Goal: Task Accomplishment & Management: Complete application form

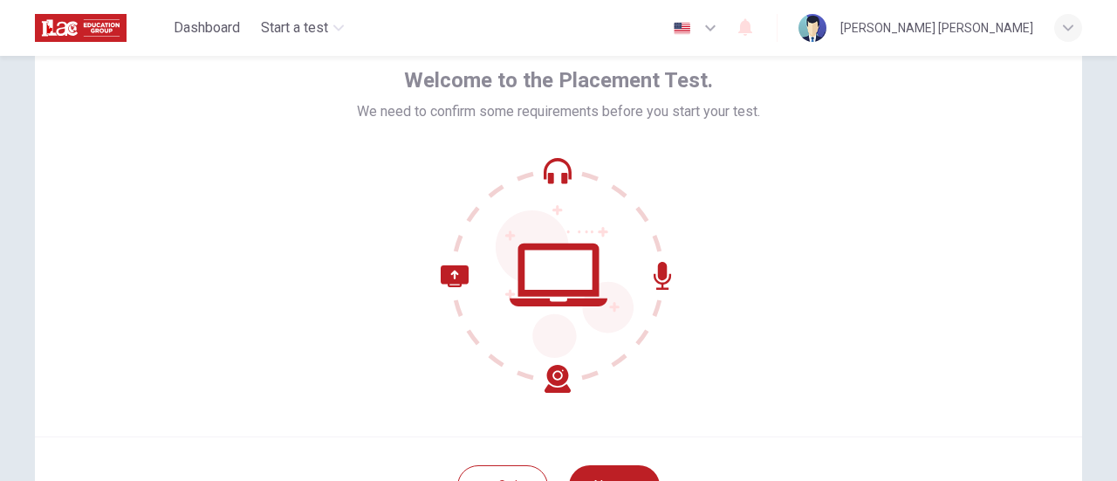
scroll to position [175, 0]
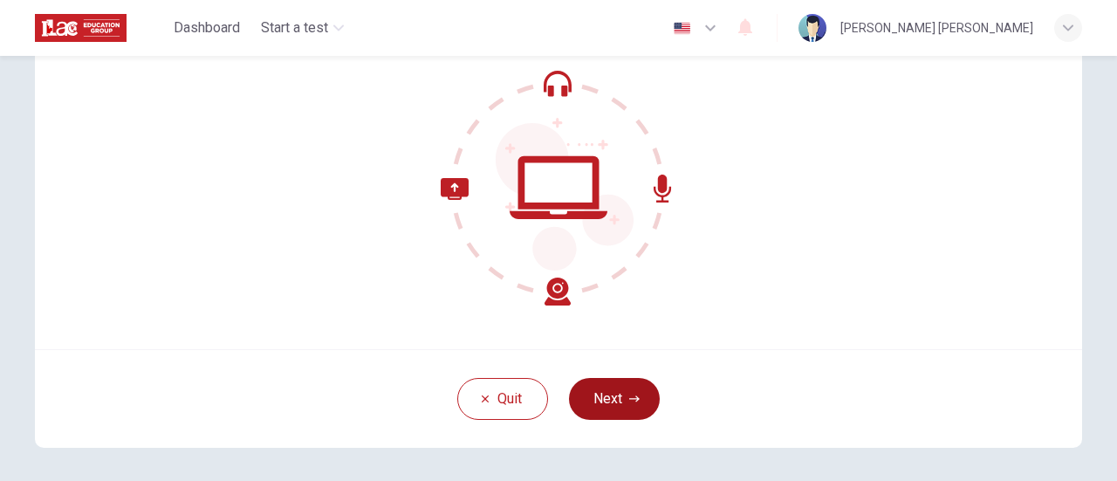
click at [637, 402] on button "Next" at bounding box center [614, 399] width 91 height 42
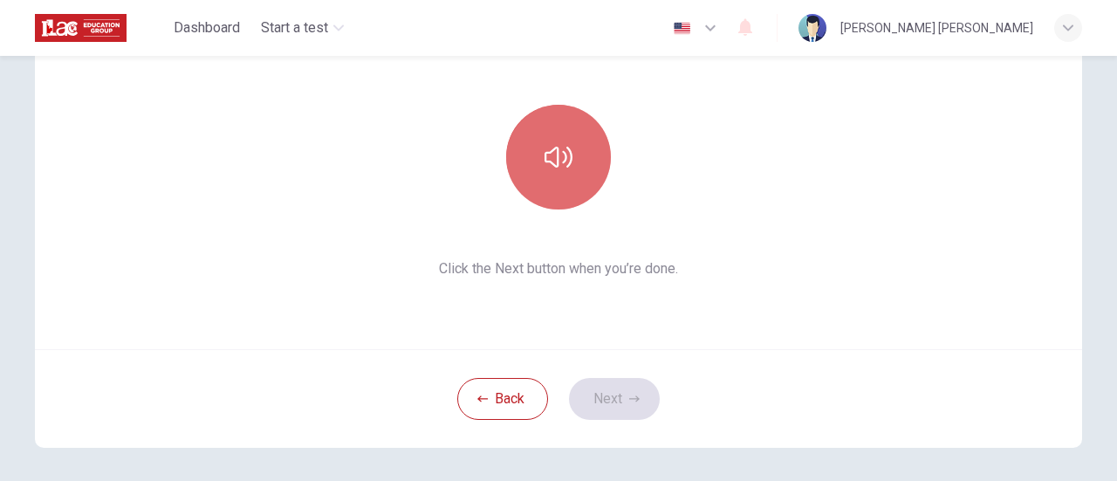
click at [549, 174] on button "button" at bounding box center [558, 157] width 105 height 105
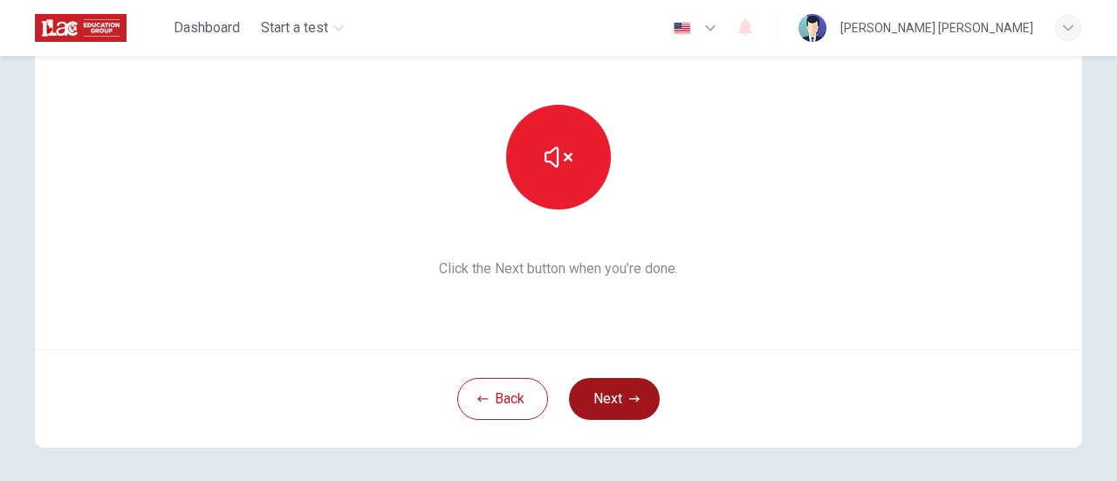
click at [635, 404] on button "Next" at bounding box center [614, 399] width 91 height 42
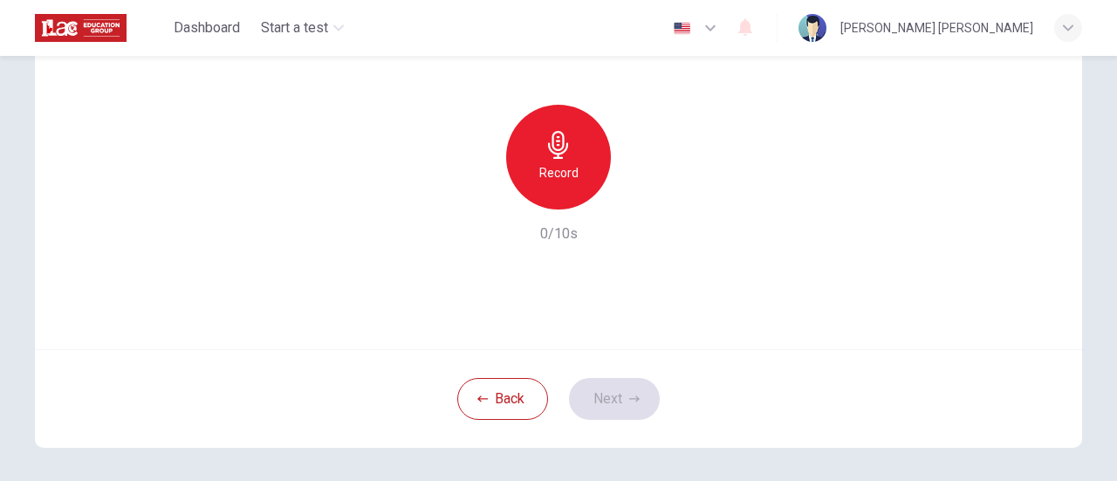
click at [567, 153] on icon "button" at bounding box center [559, 145] width 28 height 28
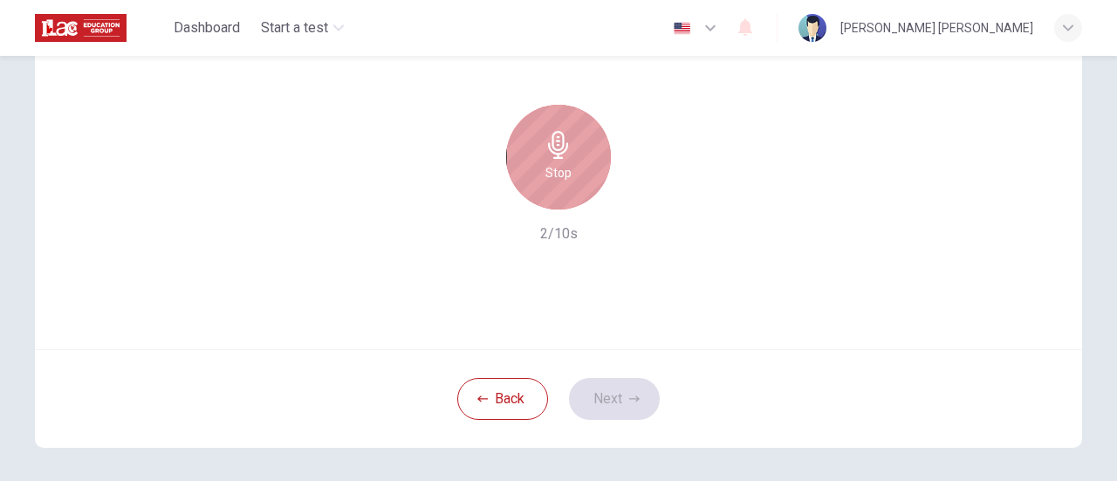
click at [576, 165] on div "Stop" at bounding box center [558, 157] width 105 height 105
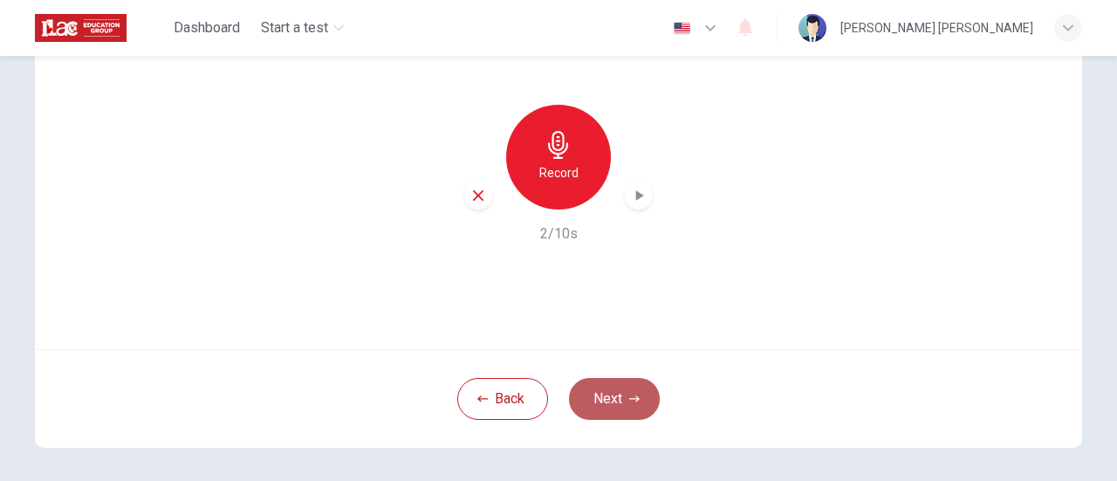
click at [629, 403] on icon "button" at bounding box center [634, 399] width 10 height 10
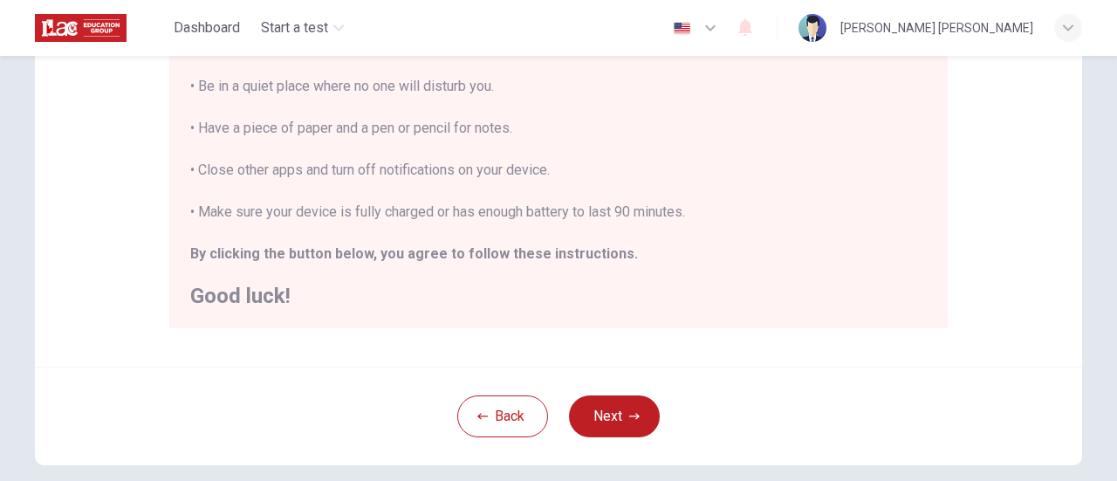
scroll to position [489, 0]
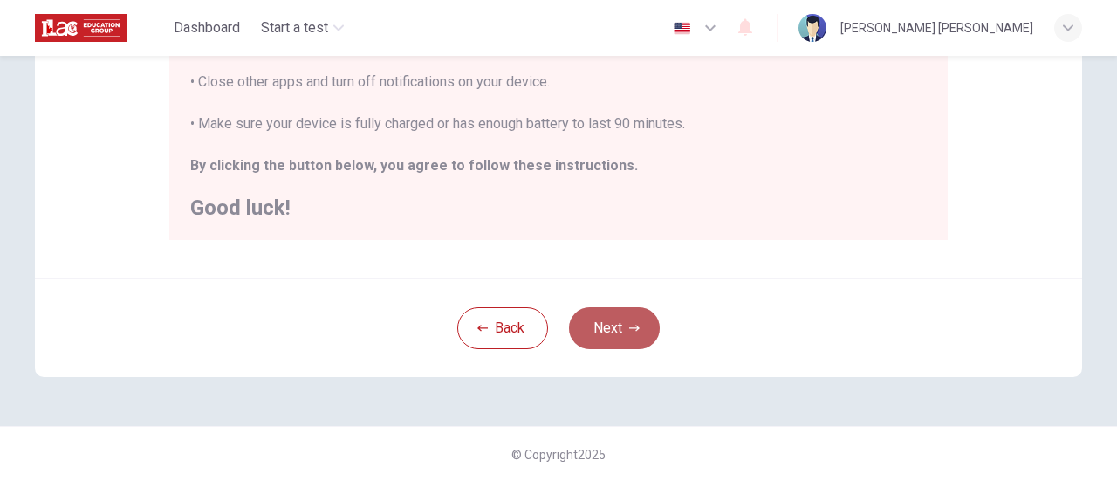
drag, startPoint x: 597, startPoint y: 308, endPoint x: 600, endPoint y: 322, distance: 14.2
click at [600, 322] on button "Next" at bounding box center [614, 328] width 91 height 42
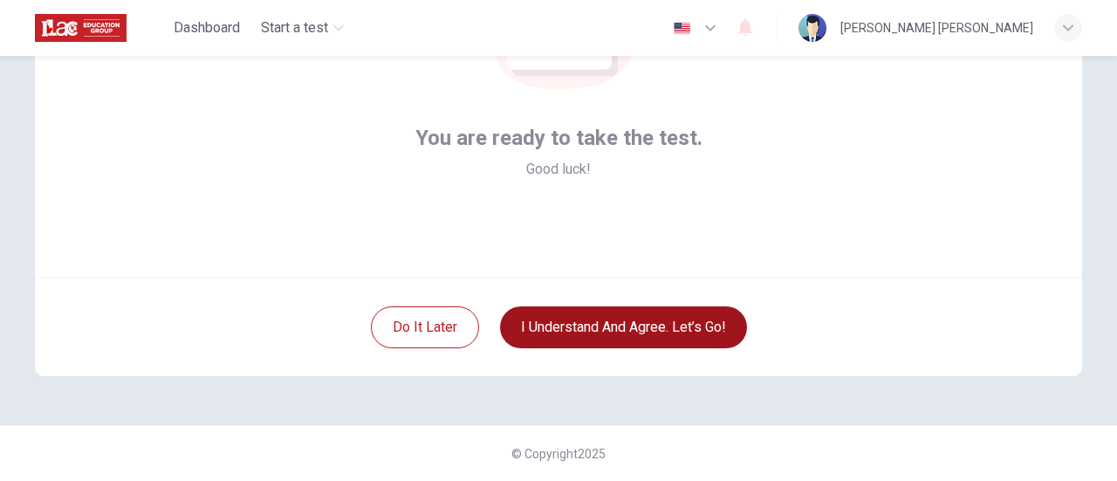
scroll to position [245, 0]
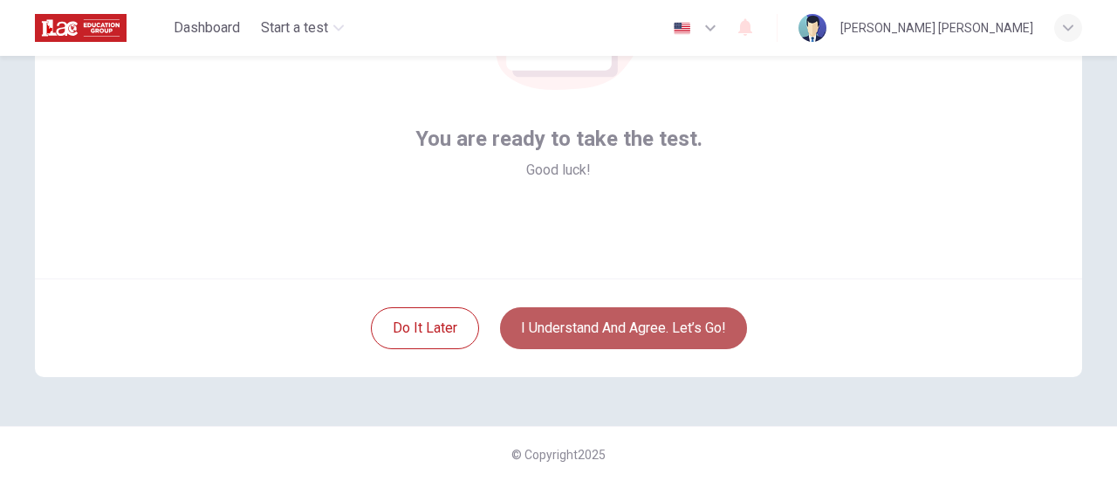
click at [636, 332] on button "I understand and agree. Let’s go!" at bounding box center [623, 328] width 247 height 42
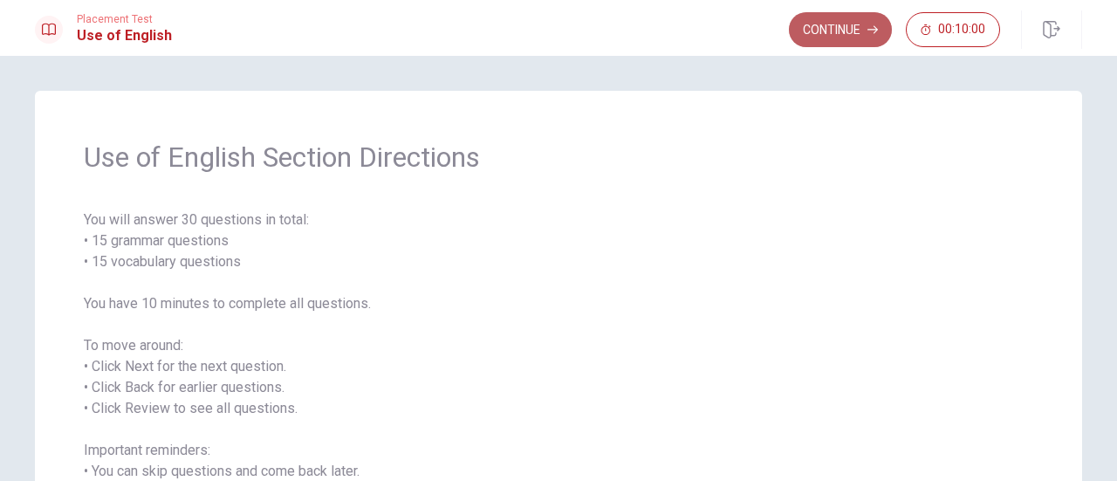
click at [838, 32] on button "Continue" at bounding box center [840, 29] width 103 height 35
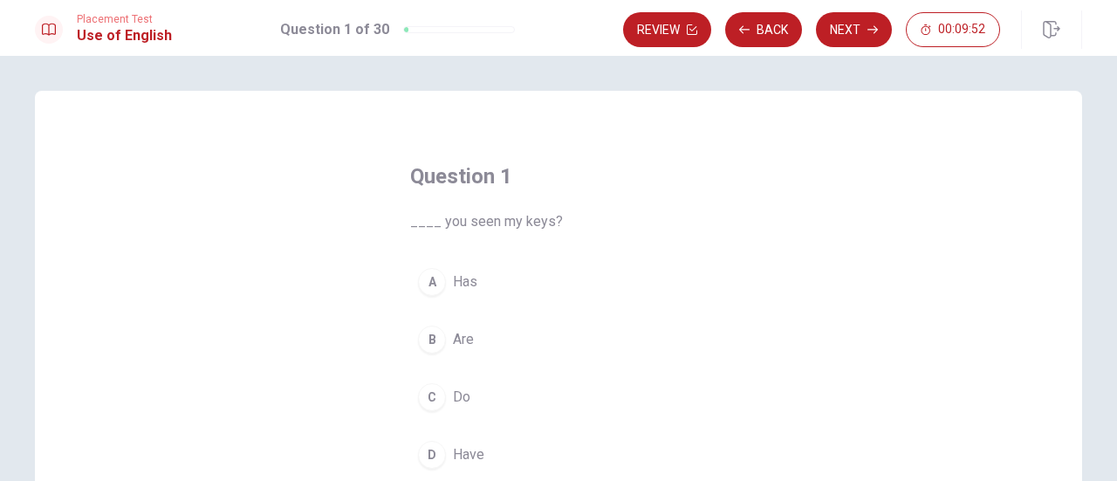
click at [447, 402] on button "C Do" at bounding box center [558, 397] width 297 height 44
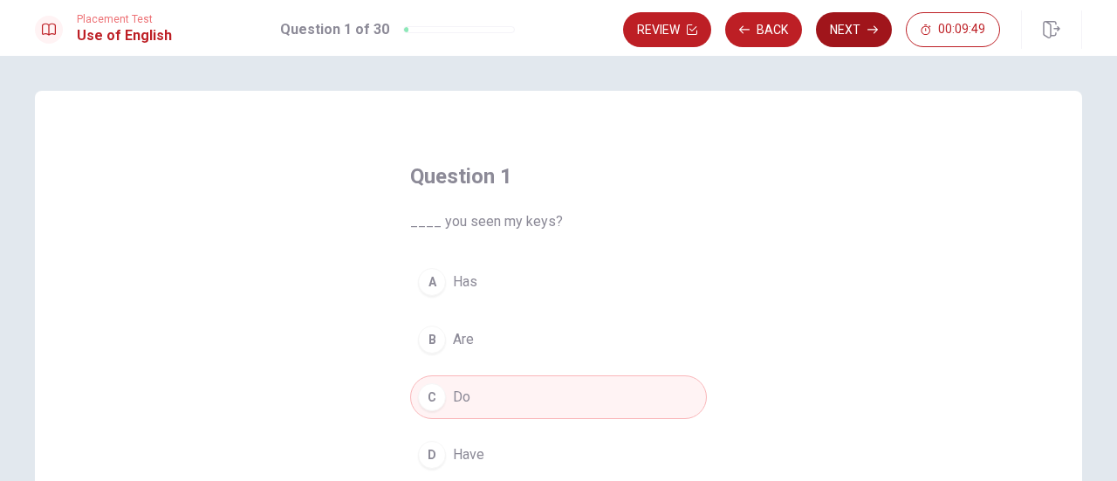
click at [844, 29] on button "Next" at bounding box center [854, 29] width 76 height 35
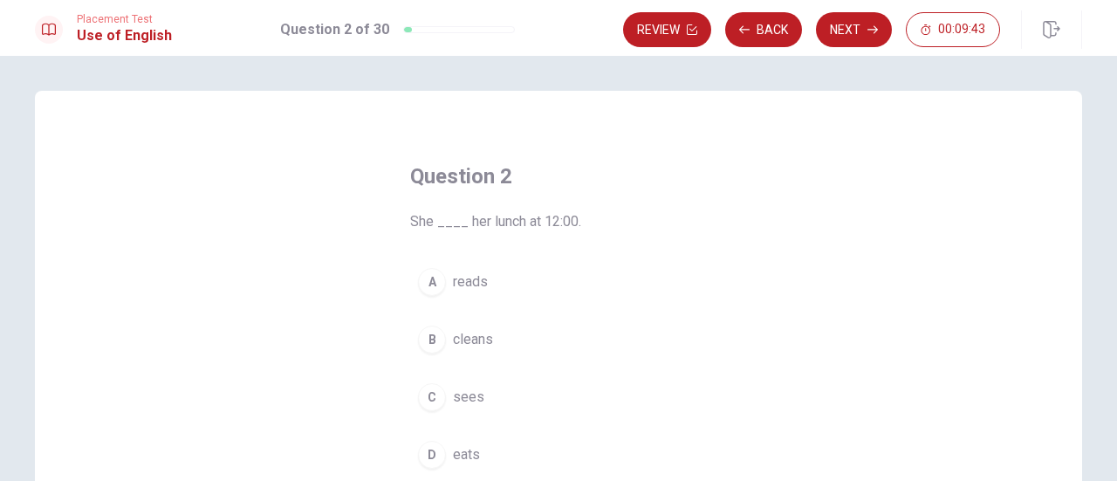
scroll to position [87, 0]
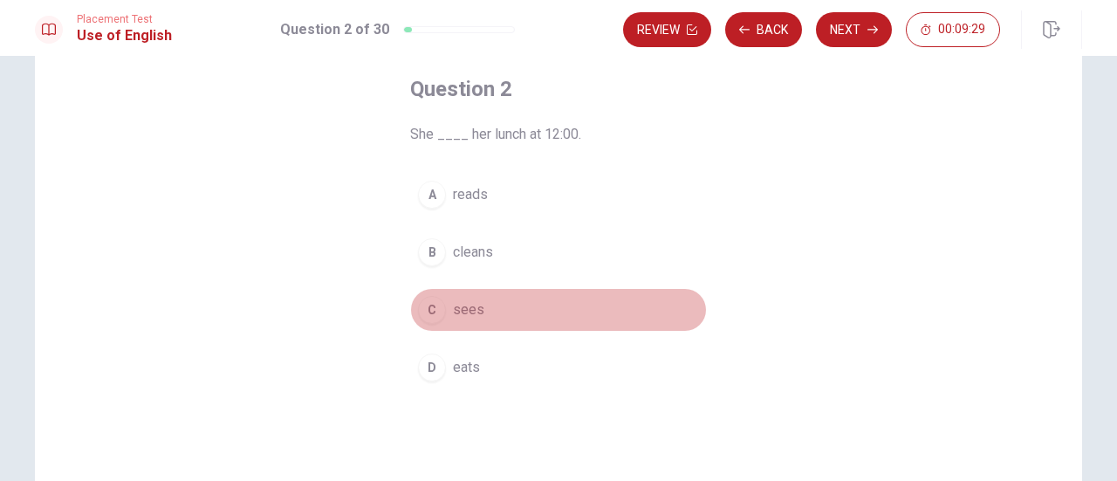
click at [470, 307] on span "sees" at bounding box center [468, 309] width 31 height 21
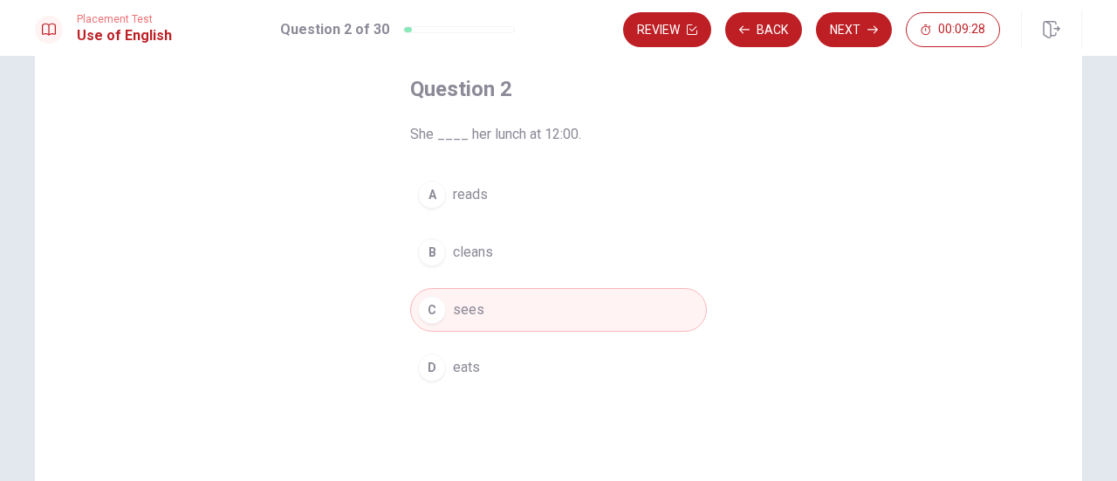
click at [457, 363] on span "eats" at bounding box center [466, 367] width 27 height 21
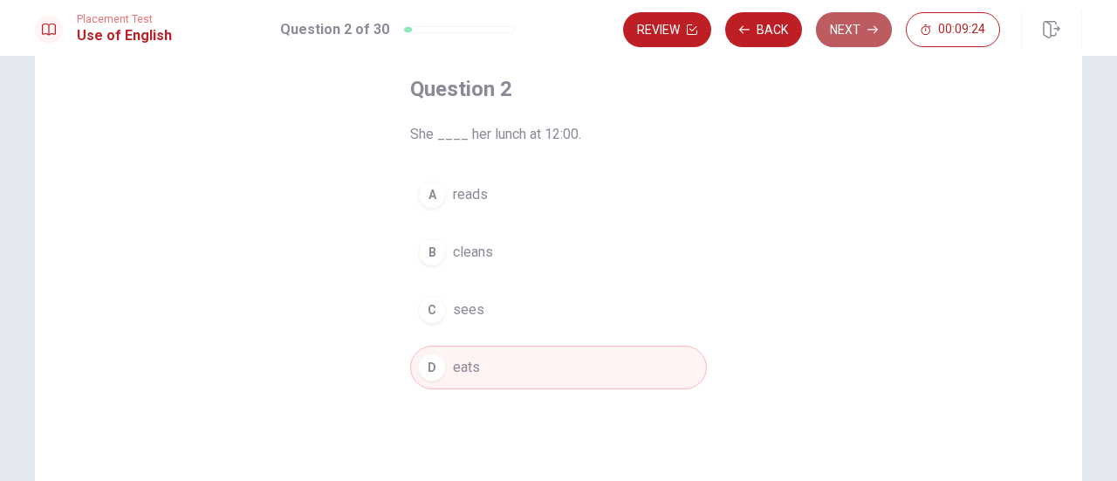
click at [857, 31] on button "Next" at bounding box center [854, 29] width 76 height 35
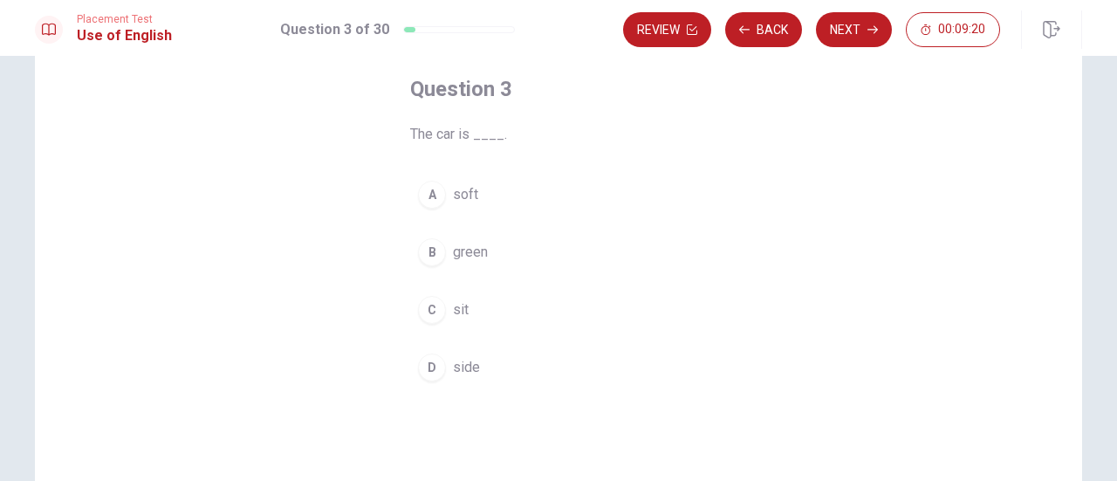
click at [480, 252] on span "green" at bounding box center [470, 252] width 35 height 21
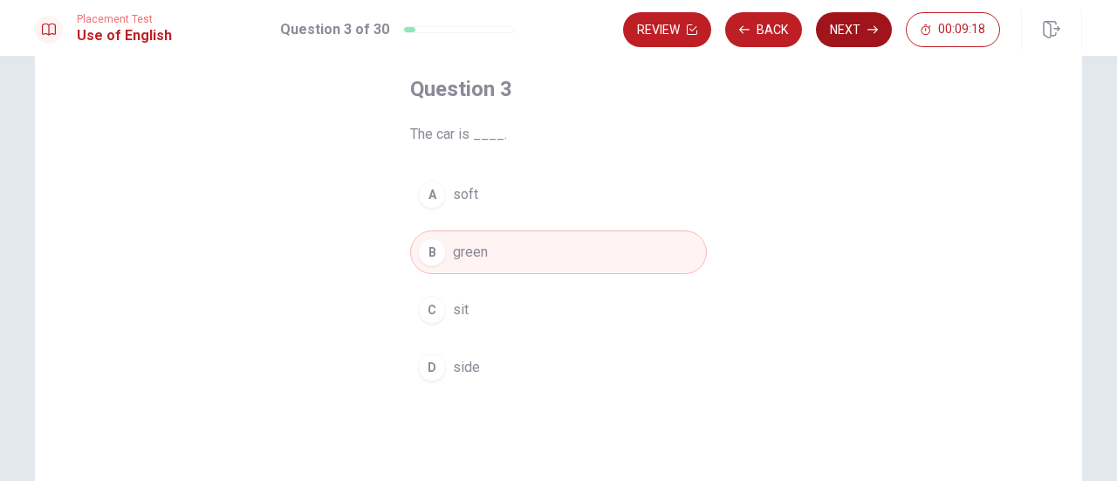
click at [844, 33] on button "Next" at bounding box center [854, 29] width 76 height 35
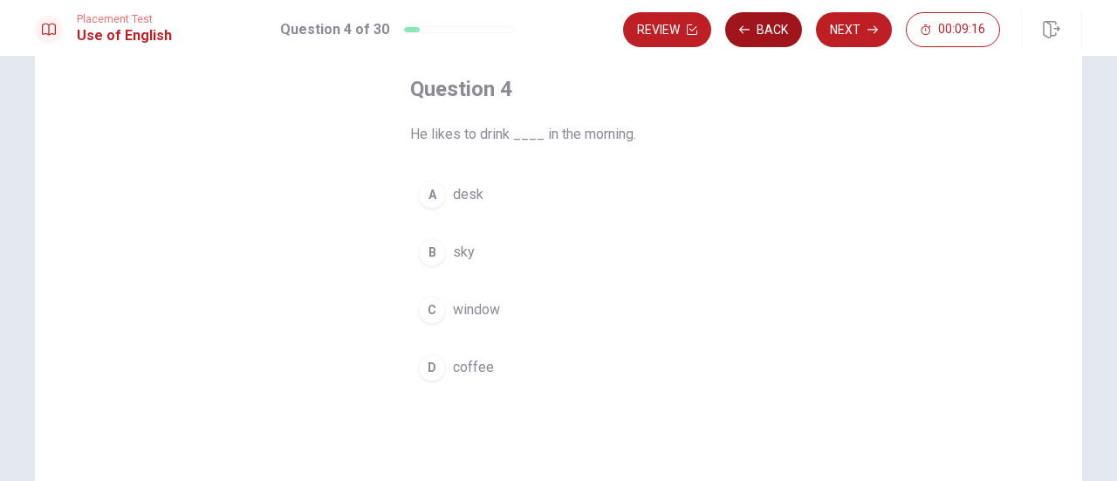
click at [767, 36] on button "Back" at bounding box center [763, 29] width 77 height 35
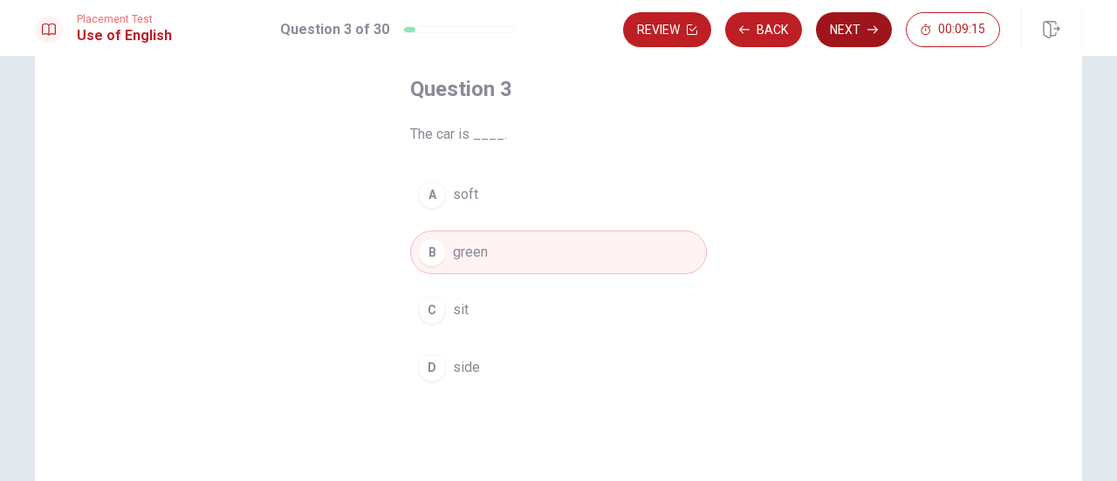
click at [837, 25] on button "Next" at bounding box center [854, 29] width 76 height 35
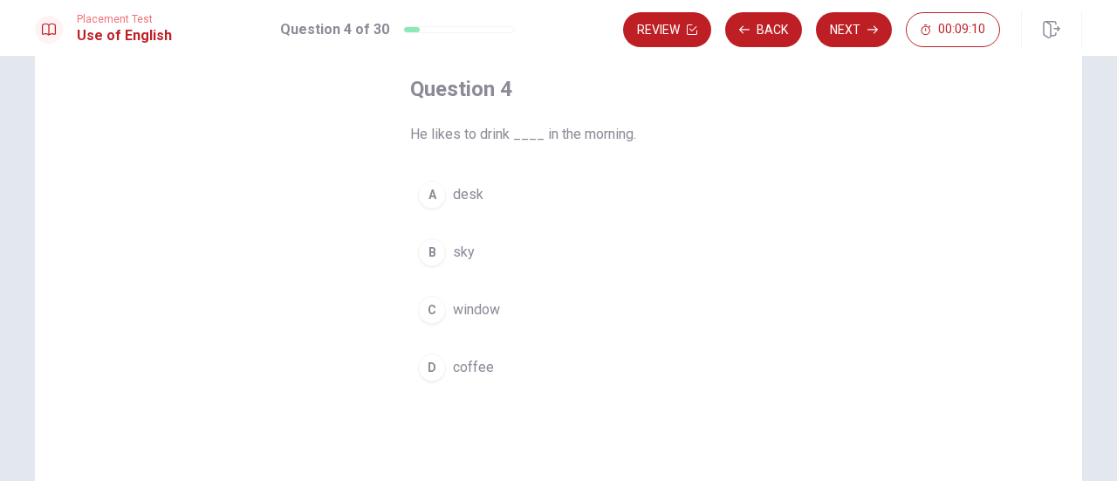
click at [478, 367] on span "coffee" at bounding box center [473, 367] width 41 height 21
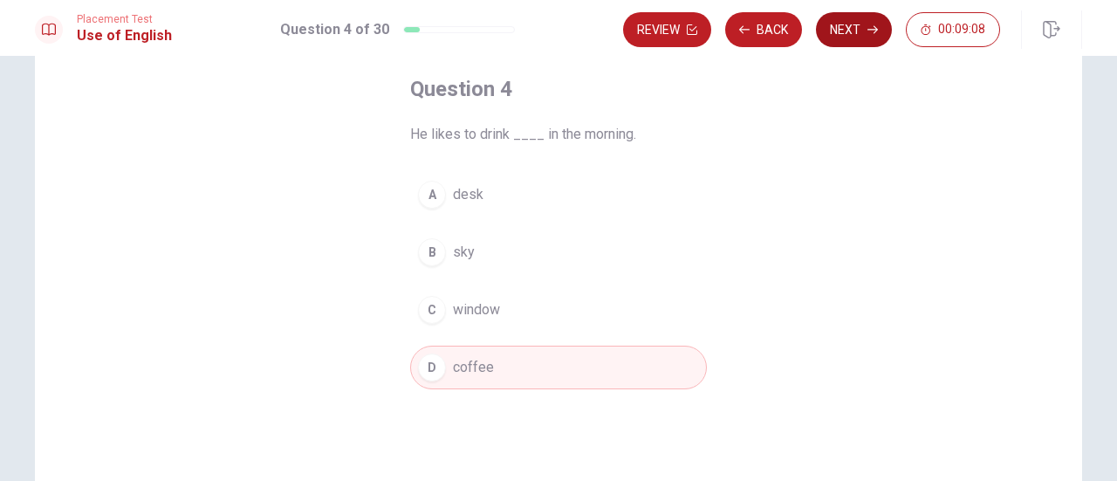
click at [862, 29] on button "Next" at bounding box center [854, 29] width 76 height 35
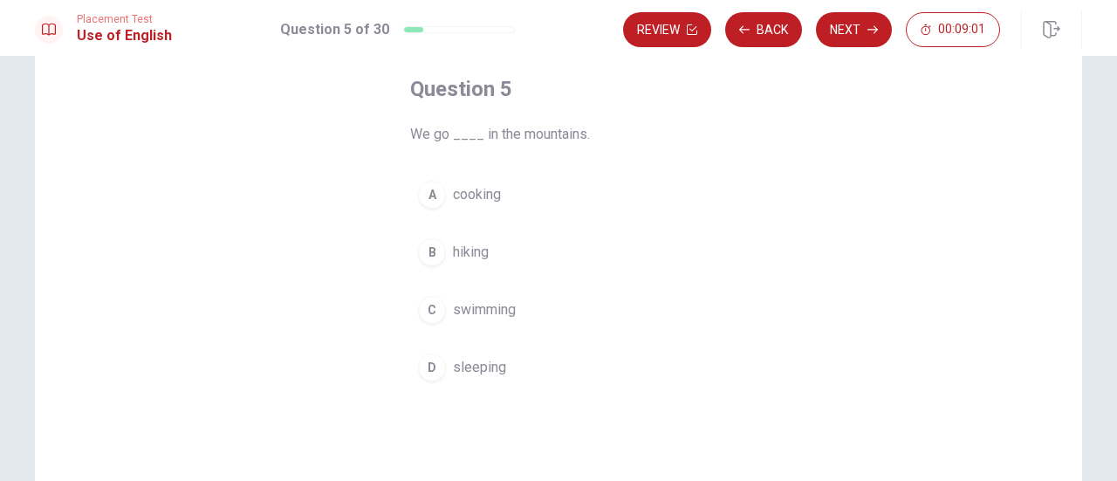
click at [479, 250] on span "hiking" at bounding box center [471, 252] width 36 height 21
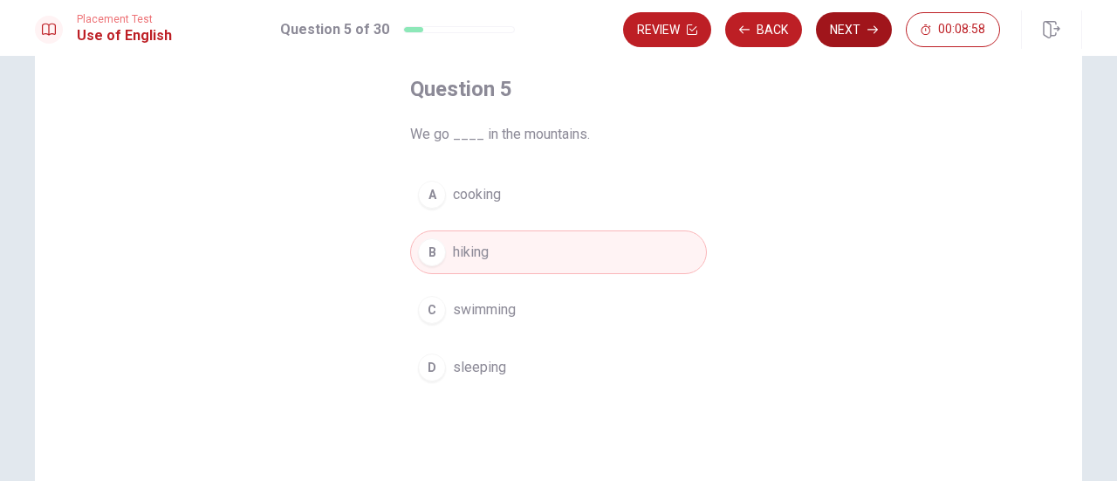
click at [864, 25] on button "Next" at bounding box center [854, 29] width 76 height 35
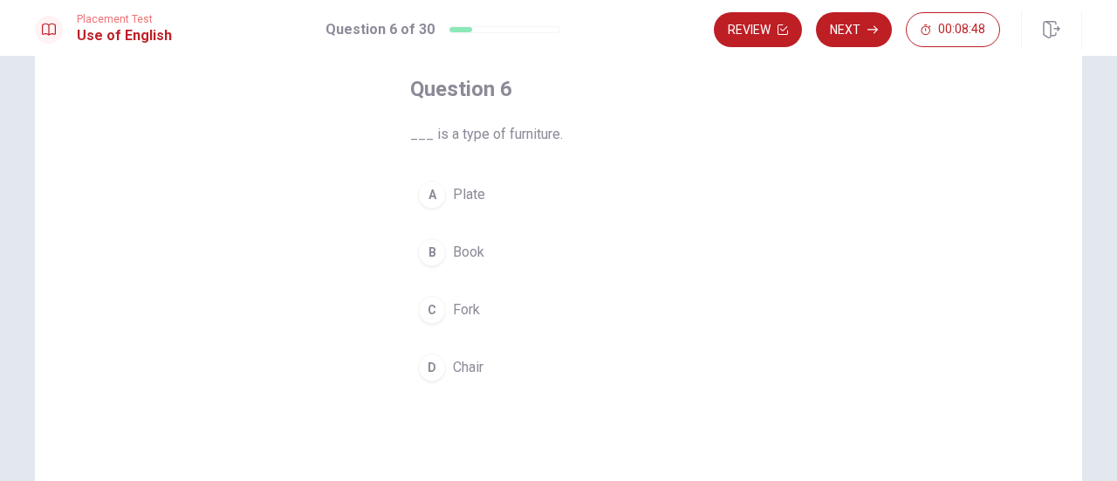
click at [473, 367] on span "Chair" at bounding box center [468, 367] width 31 height 21
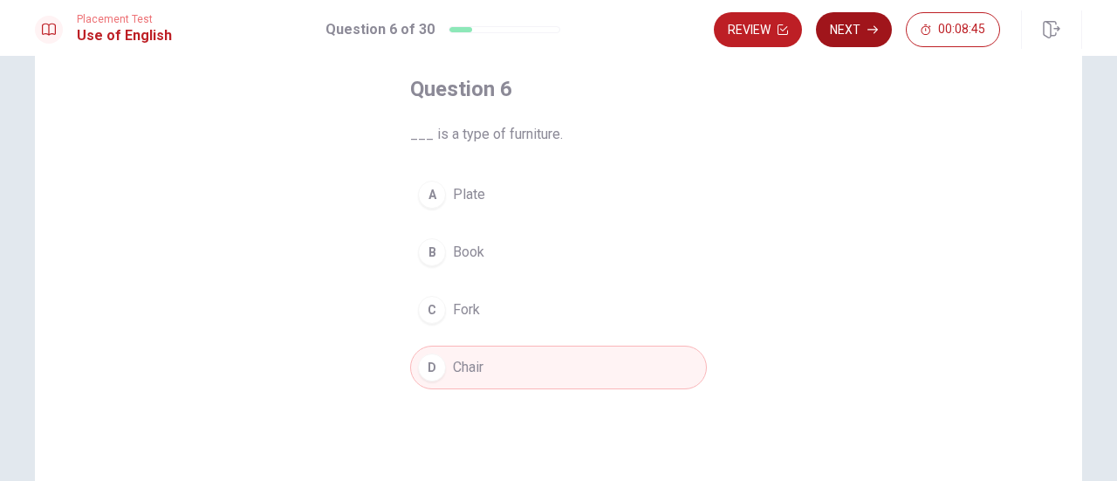
click at [844, 30] on button "Next" at bounding box center [854, 29] width 76 height 35
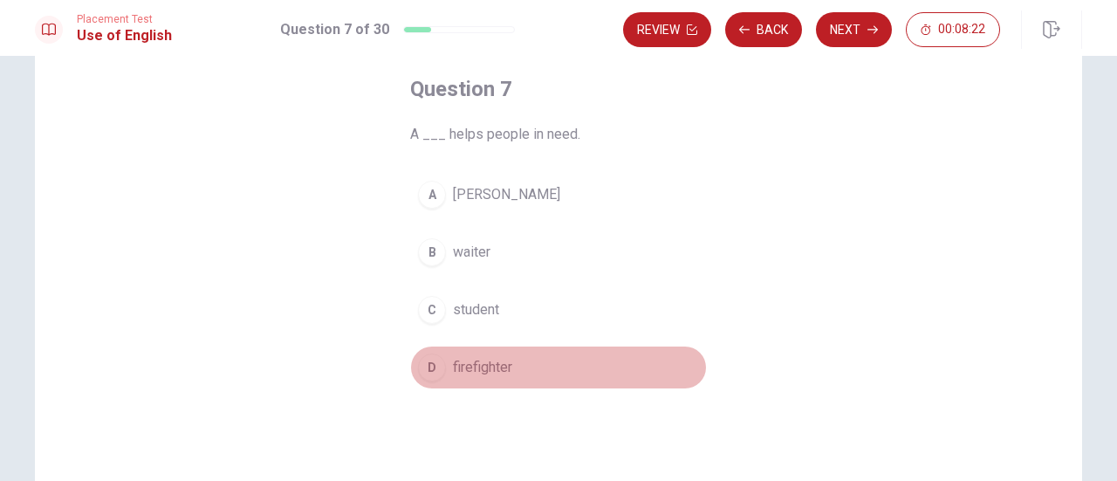
click at [497, 372] on span "firefighter" at bounding box center [482, 367] width 59 height 21
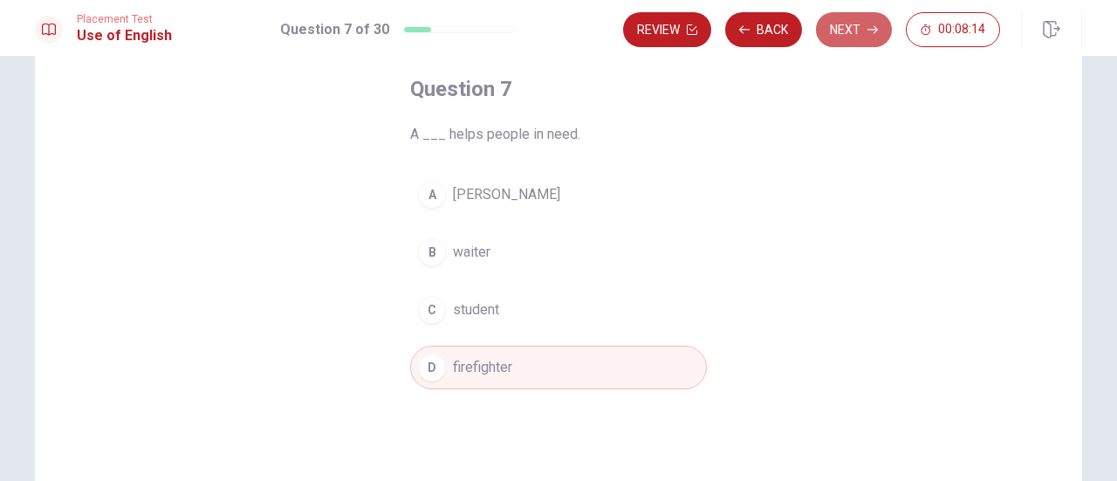
drag, startPoint x: 849, startPoint y: 31, endPoint x: 579, endPoint y: 179, distance: 308.5
click at [579, 179] on div "Placement Test Use of English Question 7 of 30 Review Back Next 00:08:14 Questi…" at bounding box center [558, 240] width 1117 height 481
click at [491, 247] on button "B waiter" at bounding box center [558, 252] width 297 height 44
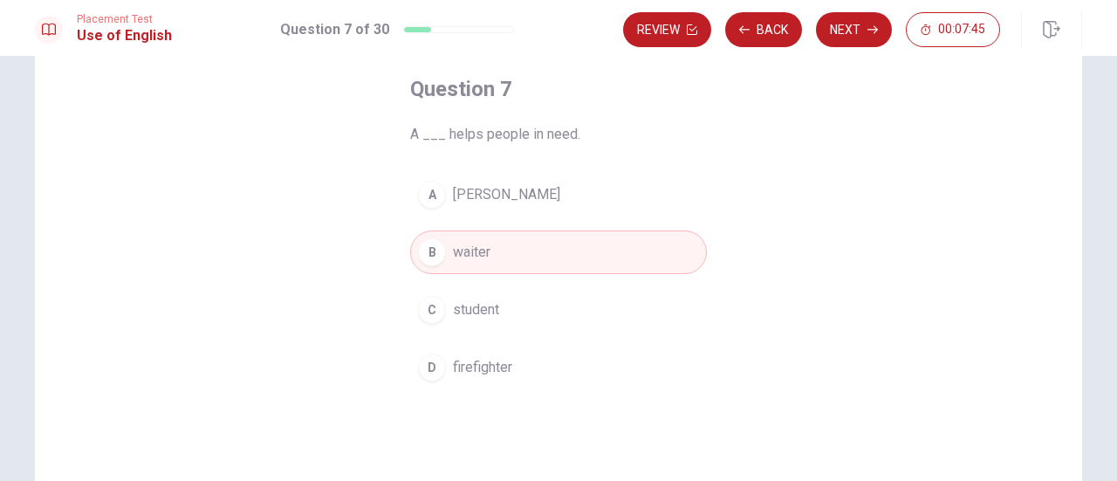
drag, startPoint x: 846, startPoint y: 27, endPoint x: 567, endPoint y: 313, distance: 399.3
click at [585, 306] on div "Placement Test Use of English Question 7 of 30 Review Back Next 00:07:45 Questi…" at bounding box center [558, 240] width 1117 height 481
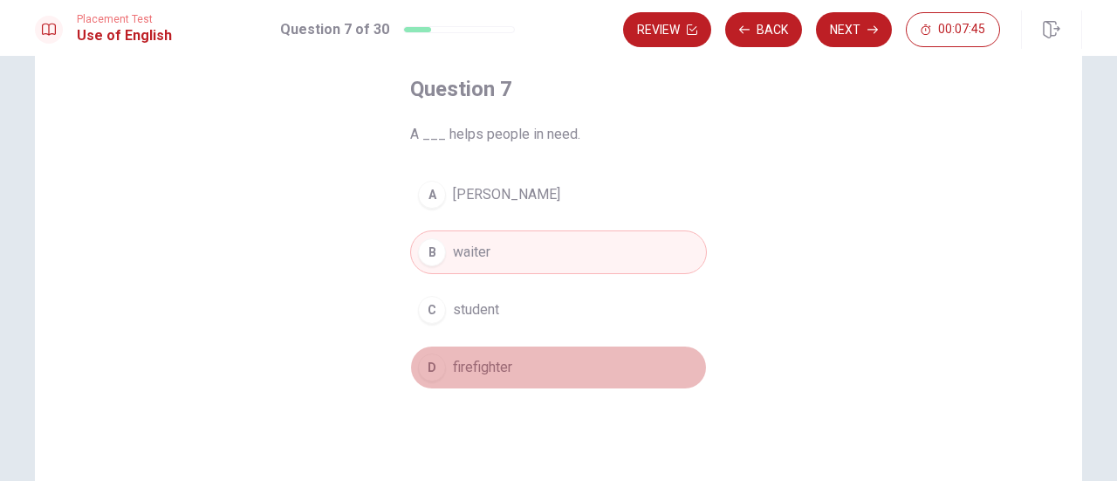
click at [475, 376] on button "D firefighter" at bounding box center [558, 368] width 297 height 44
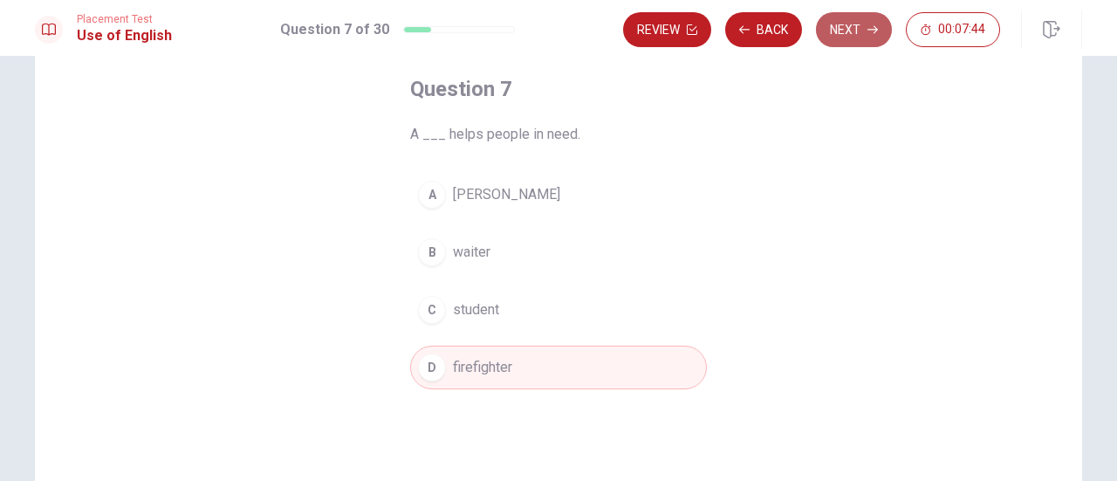
click at [841, 35] on button "Next" at bounding box center [854, 29] width 76 height 35
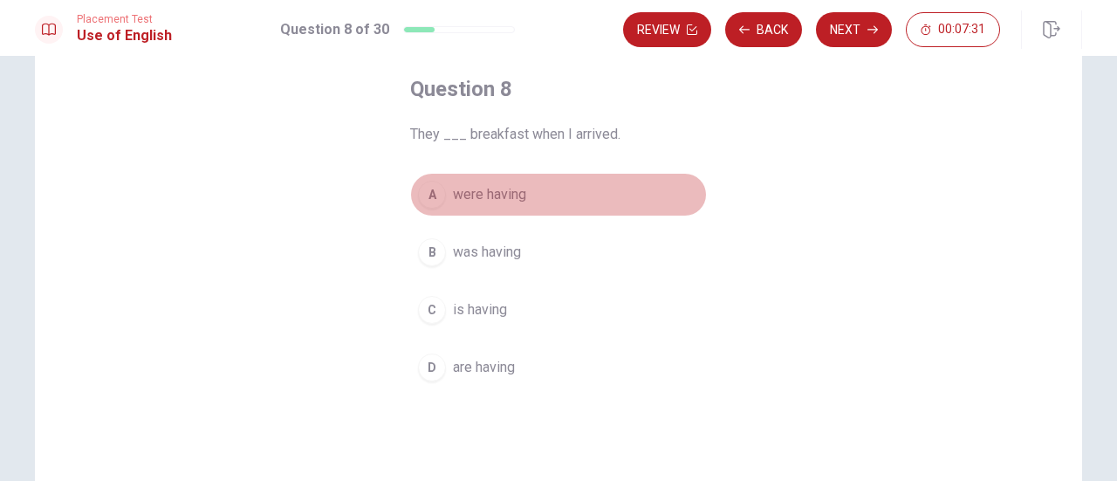
click at [513, 196] on span "were having" at bounding box center [489, 194] width 73 height 21
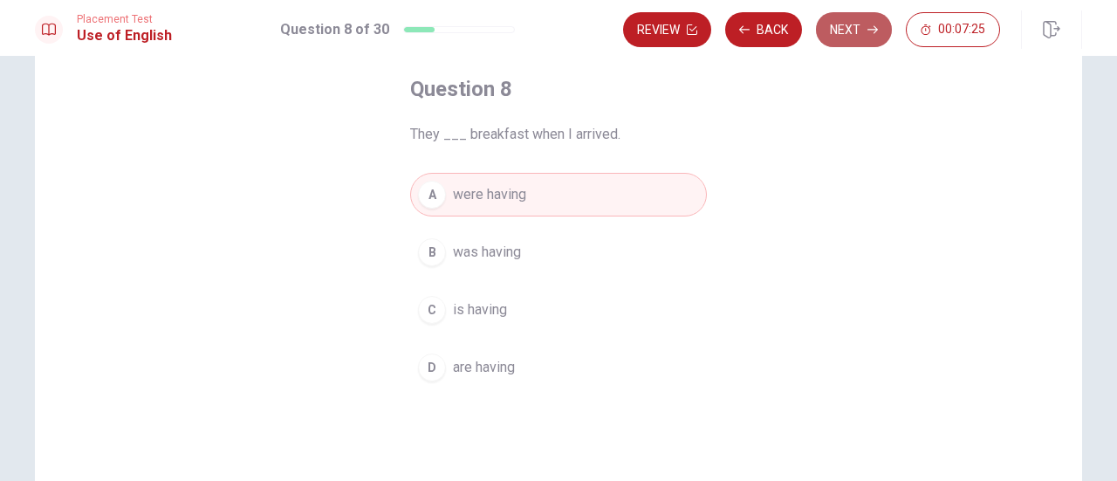
click at [845, 25] on button "Next" at bounding box center [854, 29] width 76 height 35
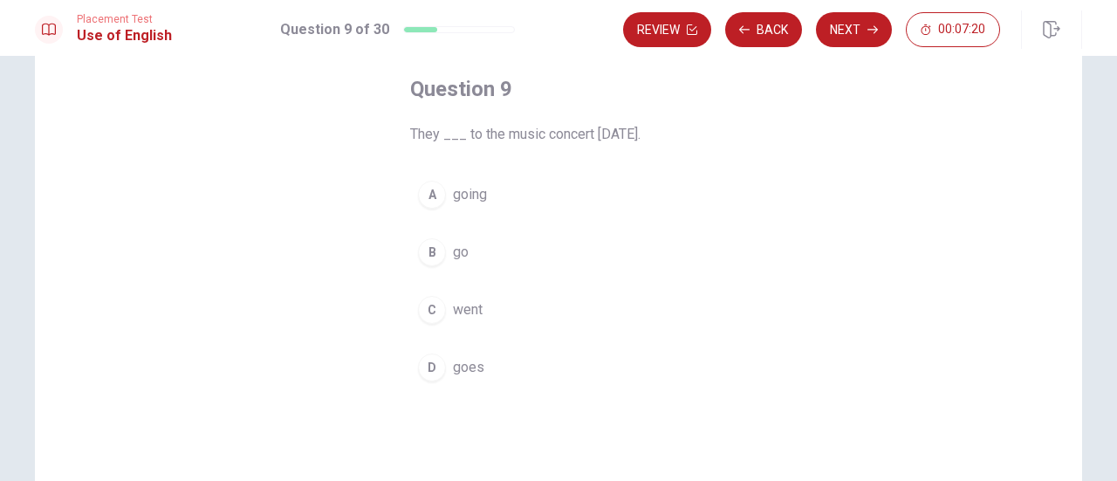
click at [466, 308] on span "went" at bounding box center [468, 309] width 30 height 21
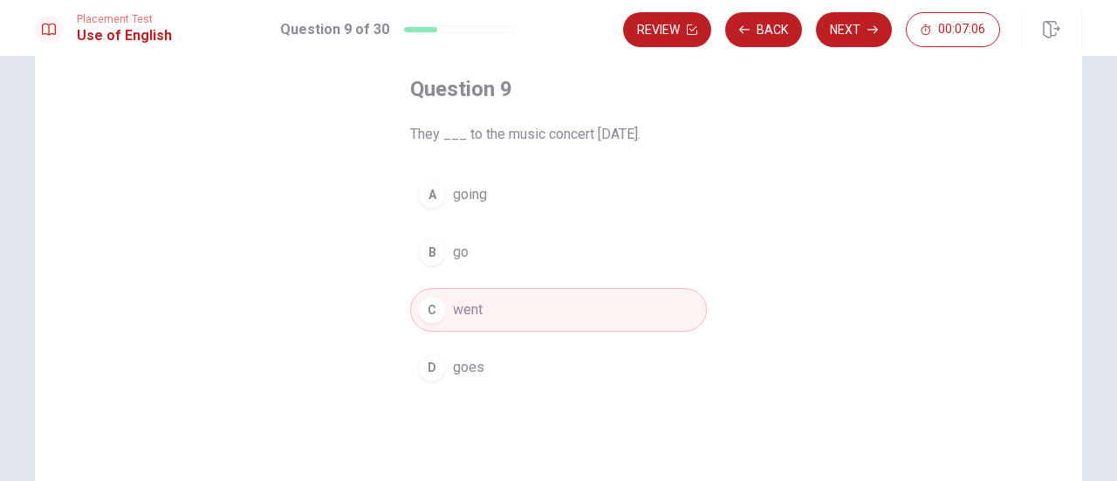
drag, startPoint x: 849, startPoint y: 32, endPoint x: 782, endPoint y: 165, distance: 148.7
click at [785, 165] on div "Placement Test Use of English Question 9 of 30 Review Back Next 00:07:06 Questi…" at bounding box center [558, 240] width 1117 height 481
click at [833, 38] on button "Next" at bounding box center [854, 29] width 76 height 35
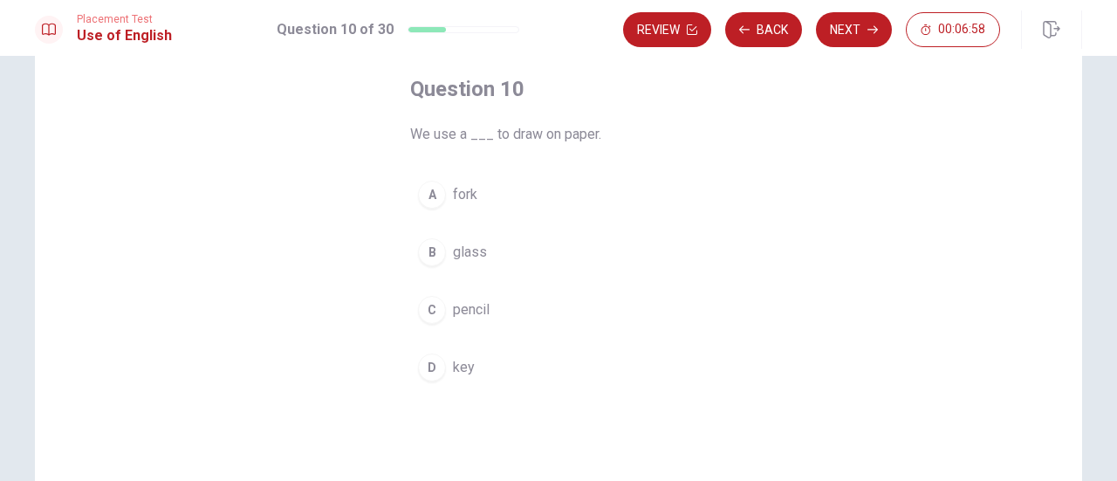
click at [478, 306] on span "pencil" at bounding box center [471, 309] width 37 height 21
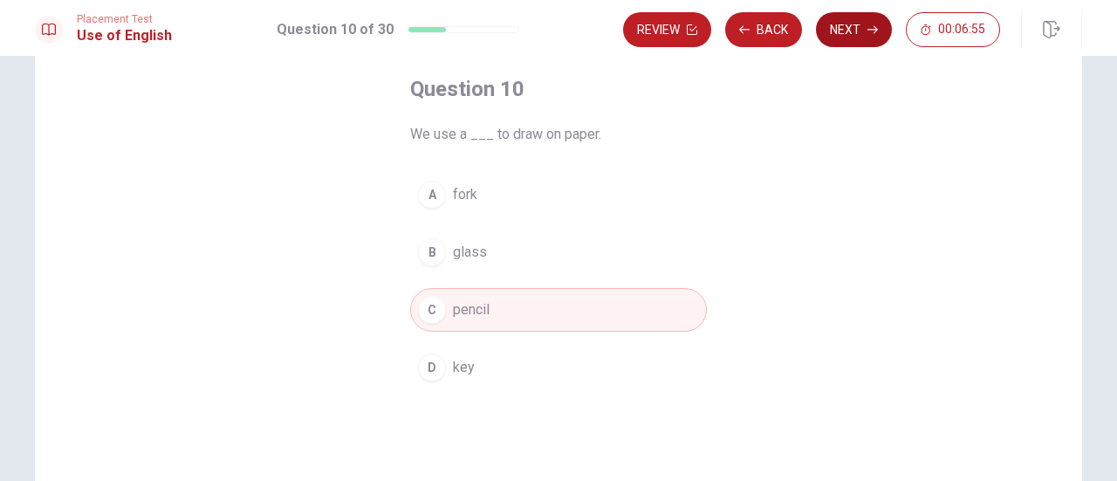
click at [850, 31] on button "Next" at bounding box center [854, 29] width 76 height 35
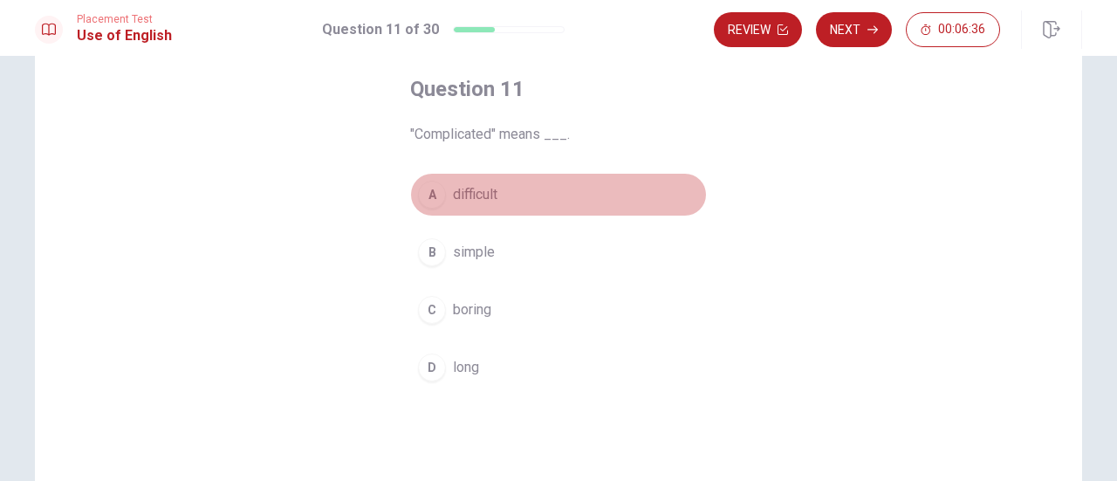
click at [485, 198] on span "difficult" at bounding box center [475, 194] width 45 height 21
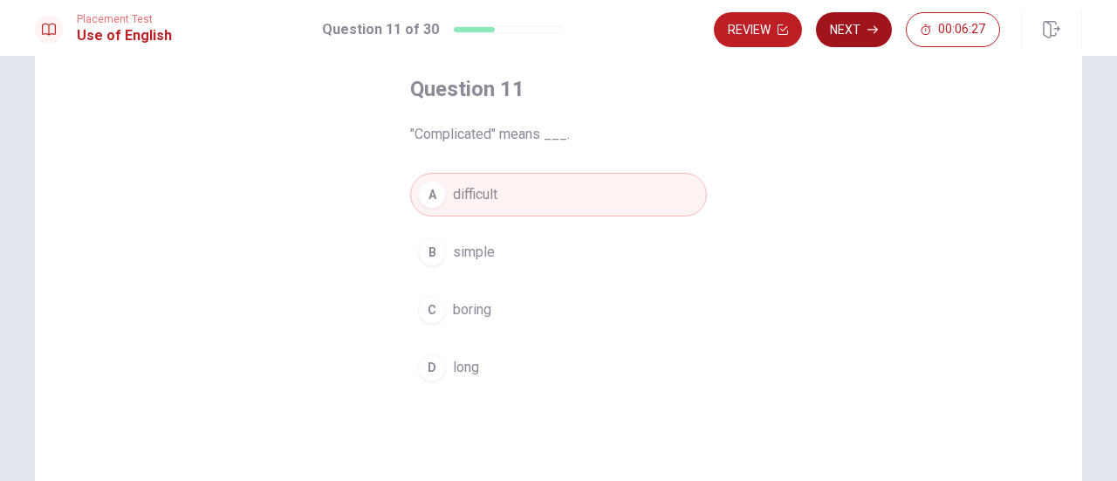
click at [845, 29] on button "Next" at bounding box center [854, 29] width 76 height 35
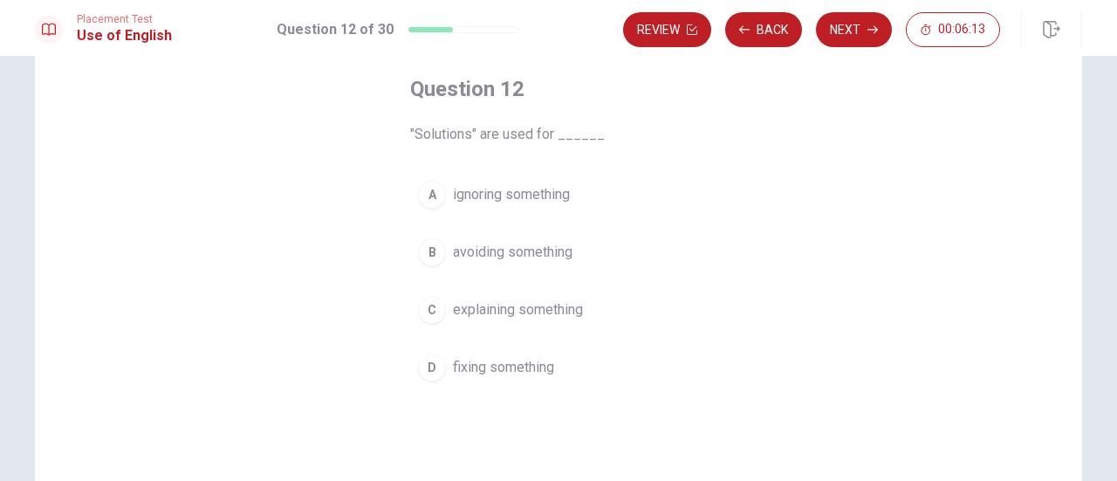
click at [489, 364] on span "fixing something" at bounding box center [503, 367] width 101 height 21
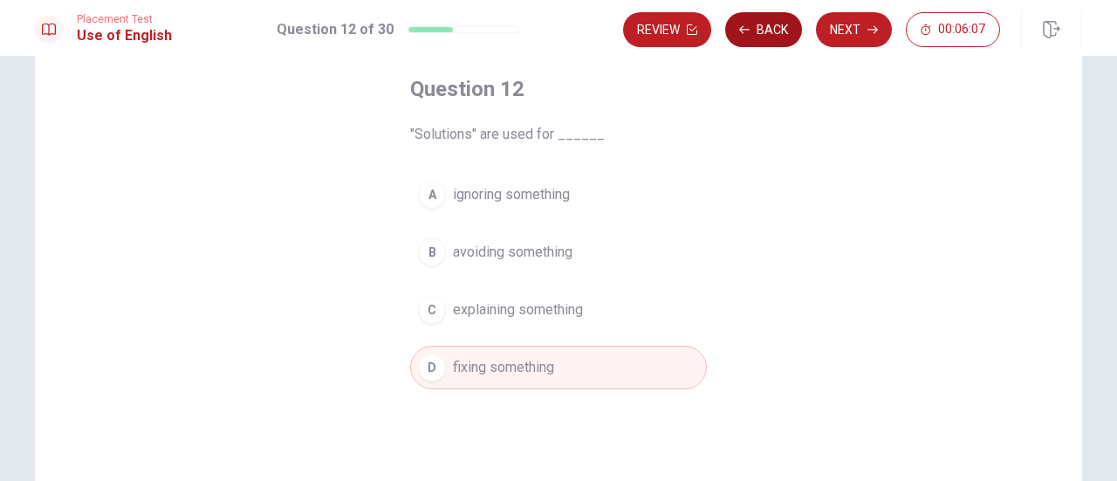
click at [767, 38] on button "Back" at bounding box center [763, 29] width 77 height 35
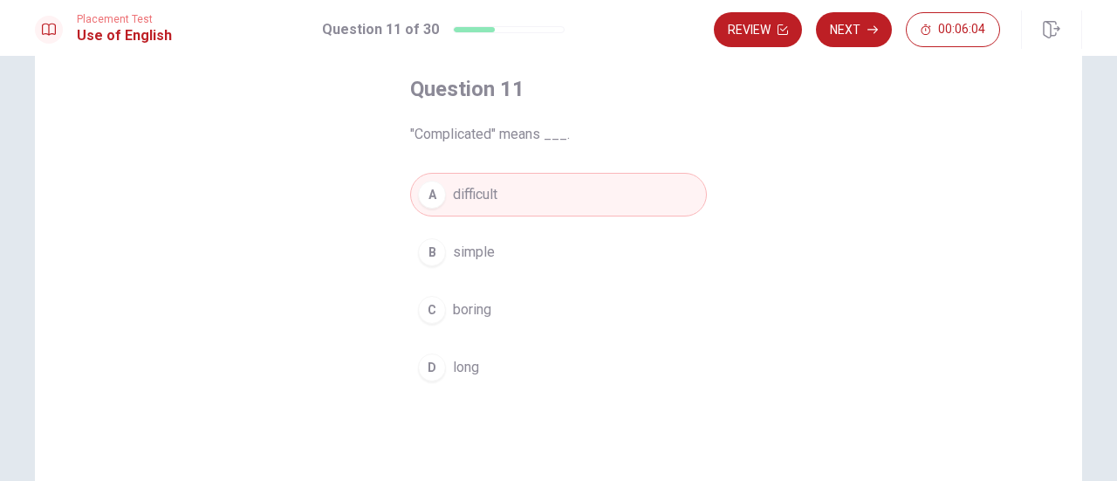
drag, startPoint x: 759, startPoint y: 37, endPoint x: 764, endPoint y: 71, distance: 34.4
click at [760, 69] on div "Placement Test Use of English Question 11 of 30 Review Next 00:06:04 Question 1…" at bounding box center [558, 240] width 1117 height 481
click at [834, 42] on button "Next" at bounding box center [854, 29] width 76 height 35
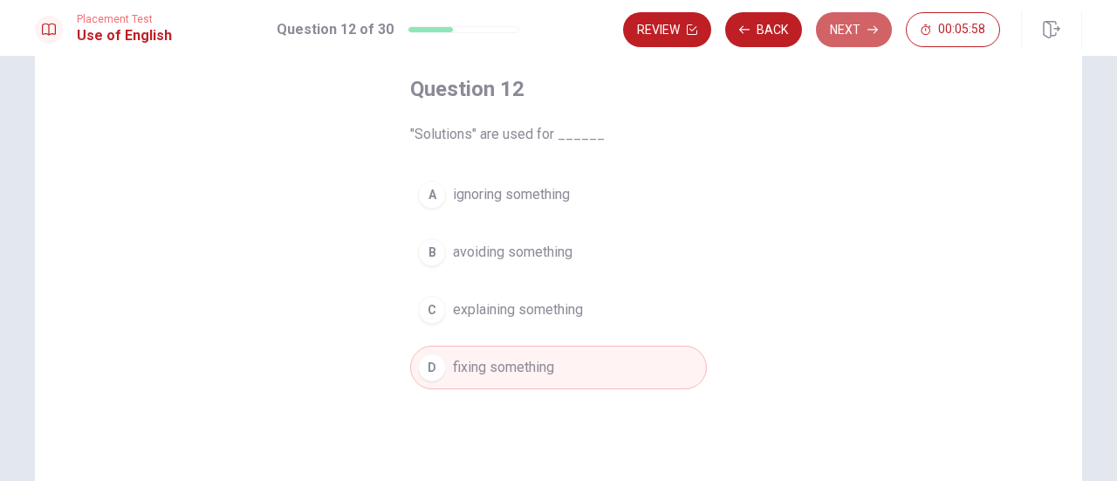
click at [856, 35] on button "Next" at bounding box center [854, 29] width 76 height 35
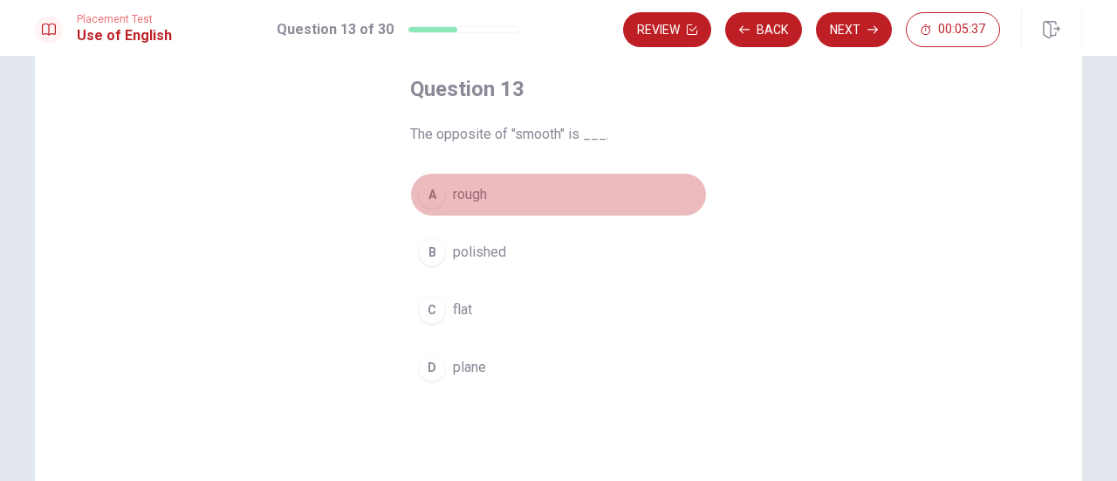
click at [464, 201] on span "rough" at bounding box center [470, 194] width 34 height 21
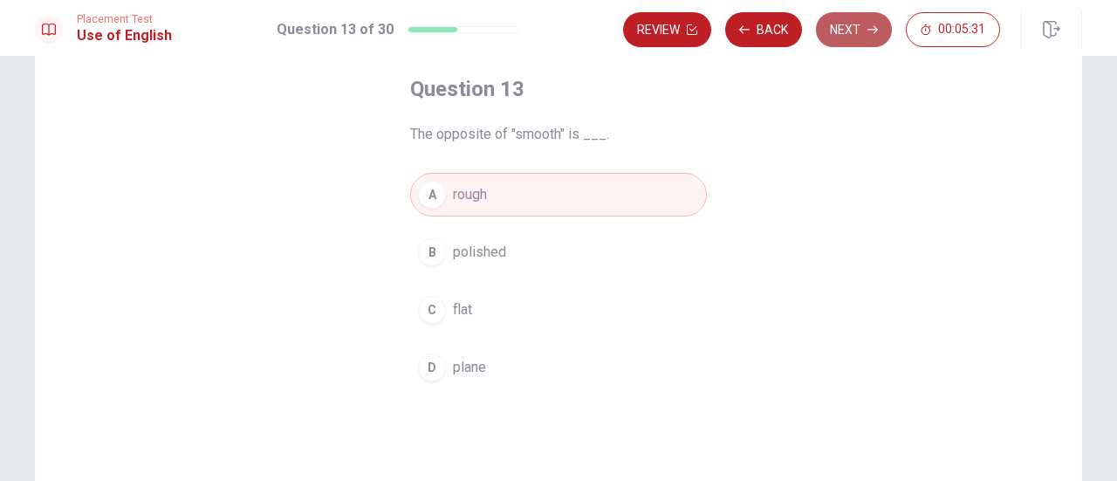
click at [846, 29] on button "Next" at bounding box center [854, 29] width 76 height 35
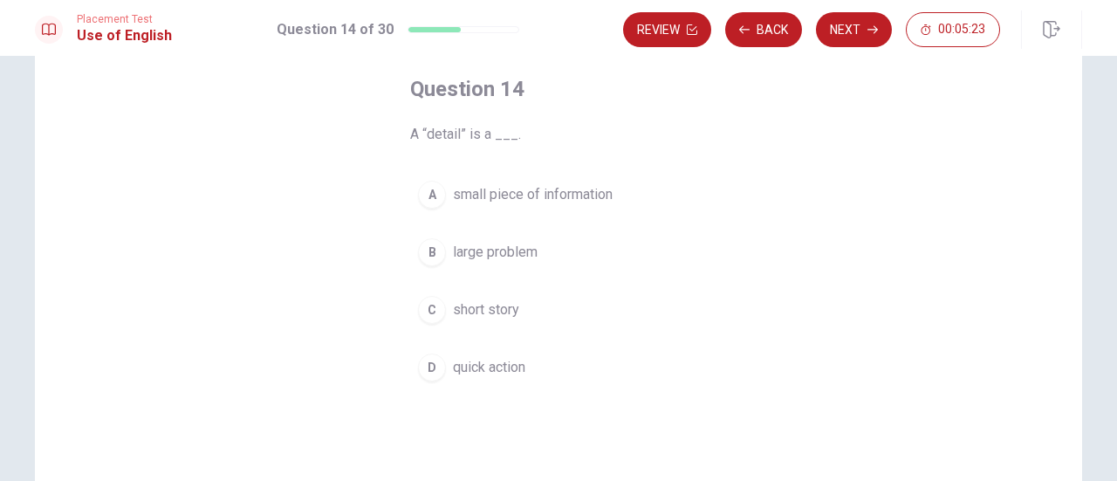
click at [538, 196] on span "small piece of information" at bounding box center [533, 194] width 160 height 21
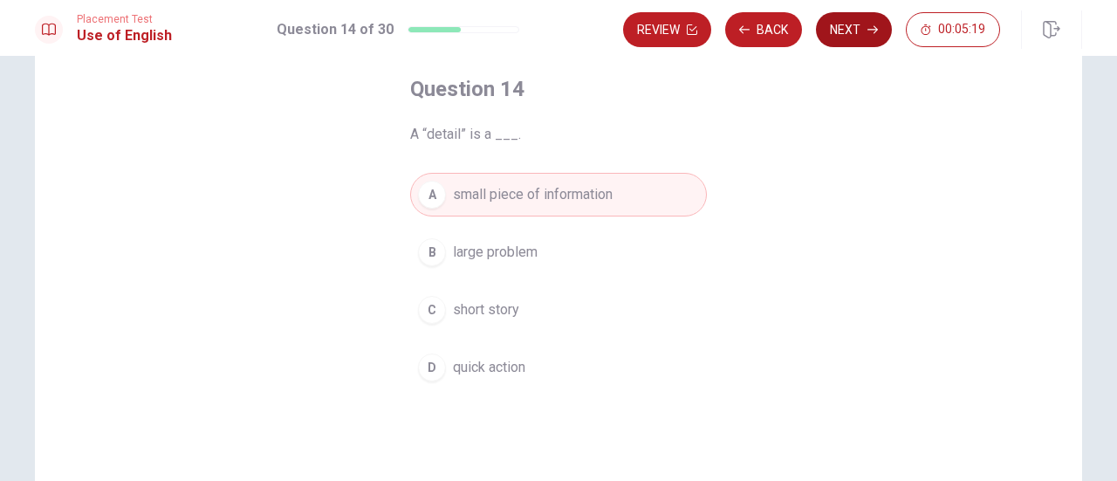
click at [848, 31] on button "Next" at bounding box center [854, 29] width 76 height 35
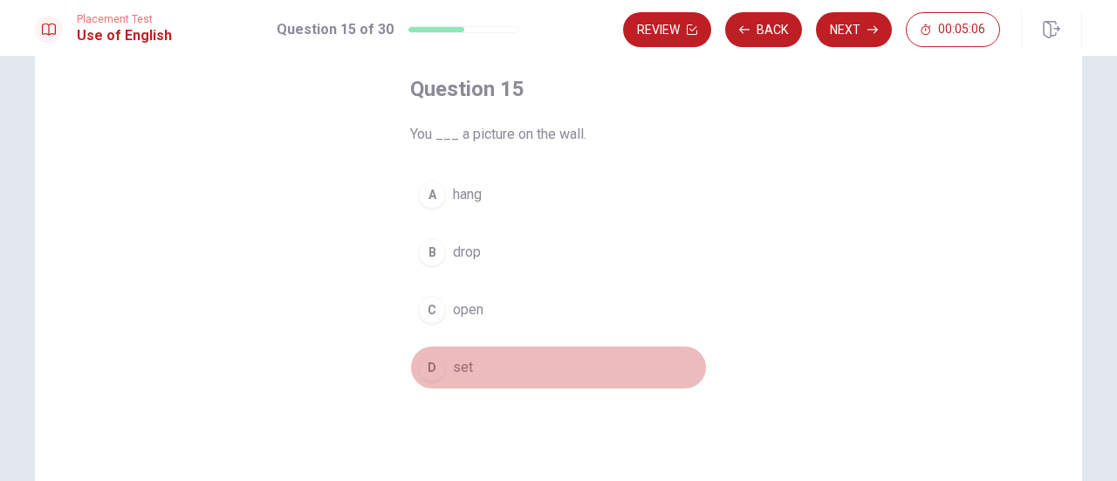
click at [463, 375] on span "set" at bounding box center [463, 367] width 20 height 21
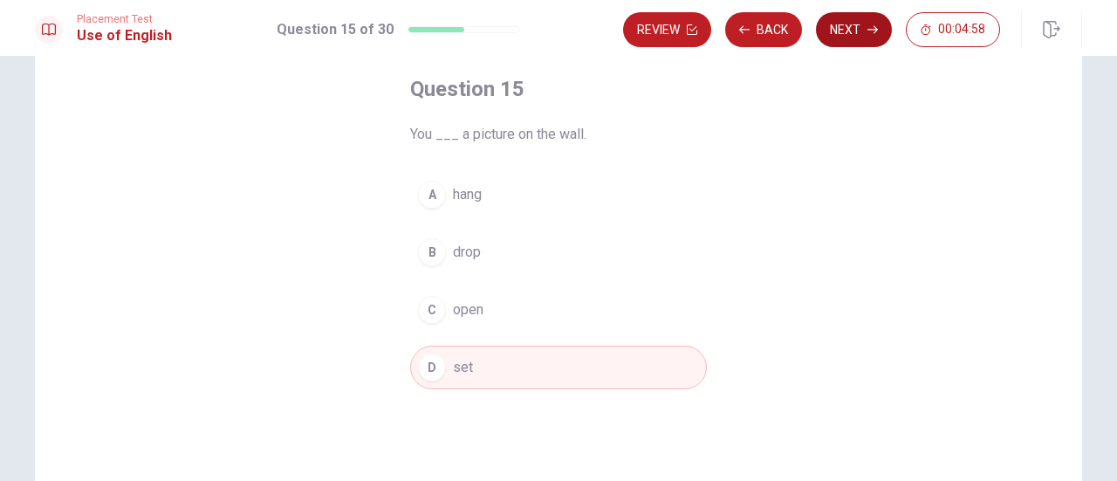
click at [835, 29] on button "Next" at bounding box center [854, 29] width 76 height 35
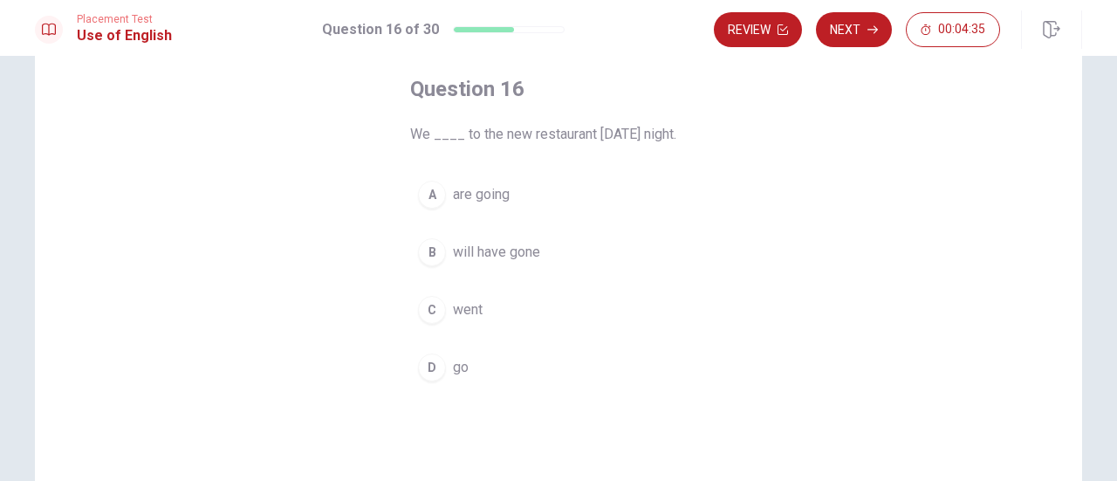
click at [509, 249] on span "will have gone" at bounding box center [496, 252] width 87 height 21
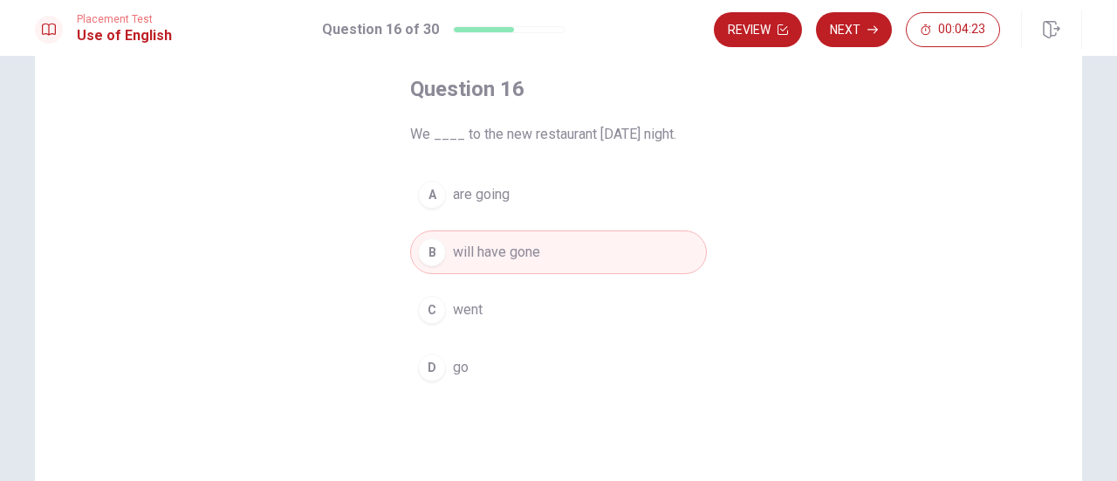
click at [469, 368] on button "D go" at bounding box center [558, 368] width 297 height 44
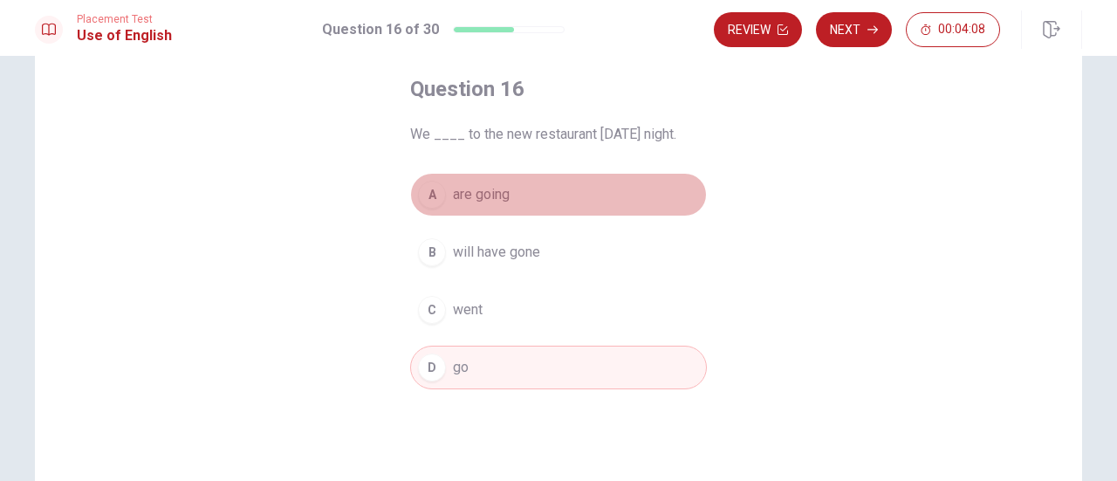
click at [470, 189] on span "are going" at bounding box center [481, 194] width 57 height 21
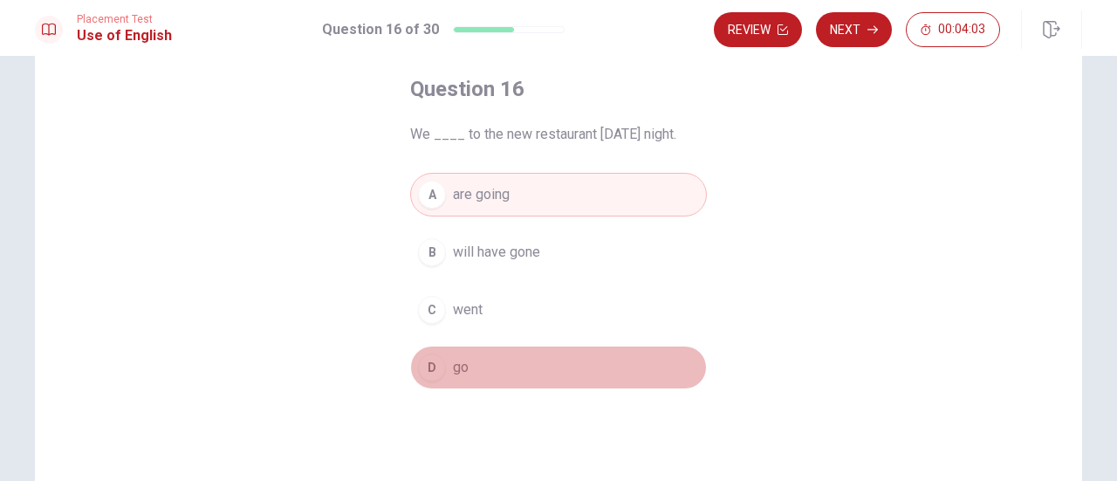
click at [464, 366] on button "D go" at bounding box center [558, 368] width 297 height 44
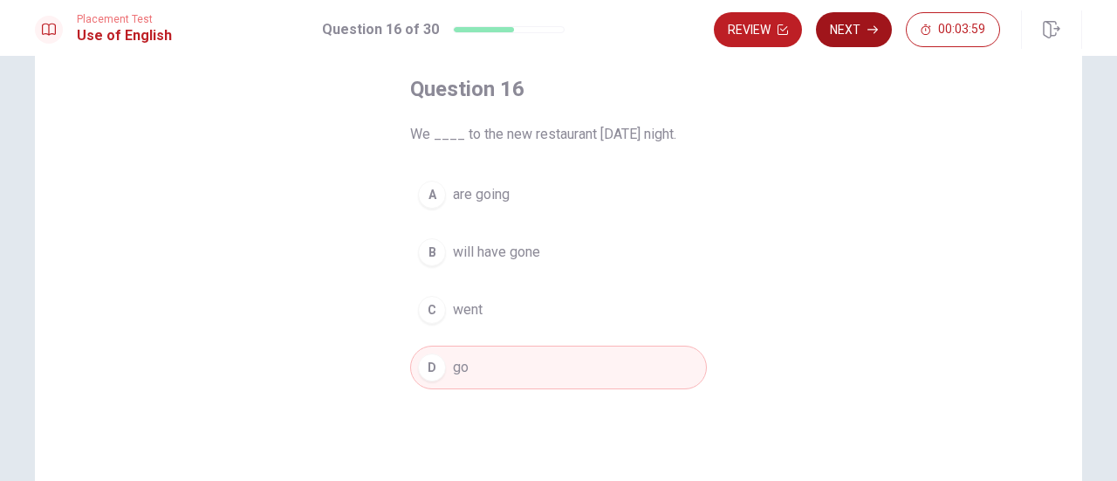
click at [856, 25] on button "Next" at bounding box center [854, 29] width 76 height 35
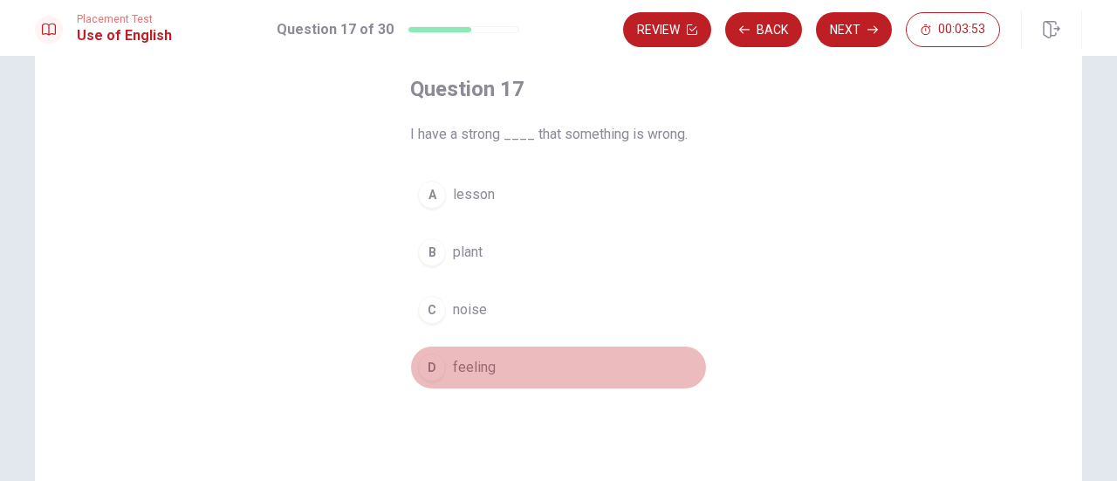
click at [464, 367] on span "feeling" at bounding box center [474, 367] width 43 height 21
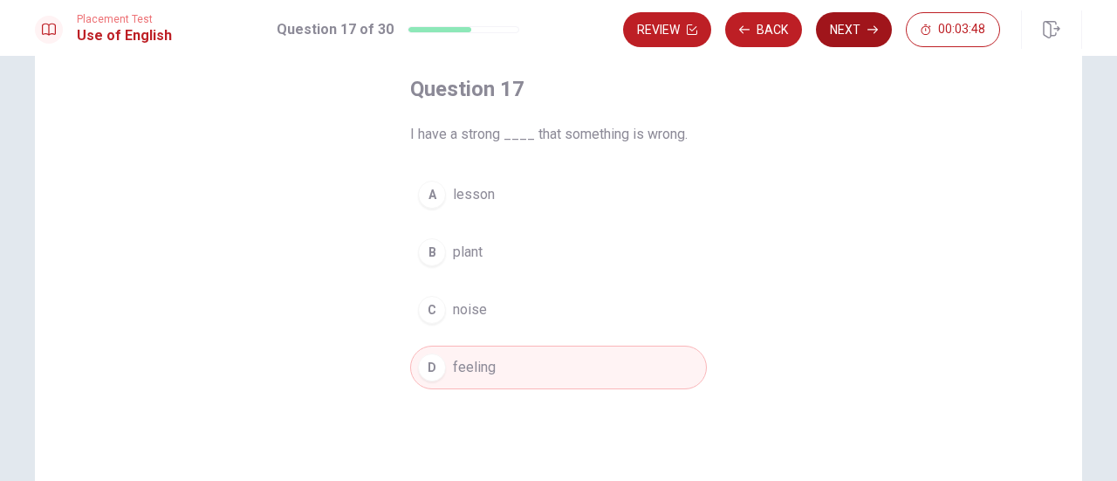
click at [855, 27] on button "Next" at bounding box center [854, 29] width 76 height 35
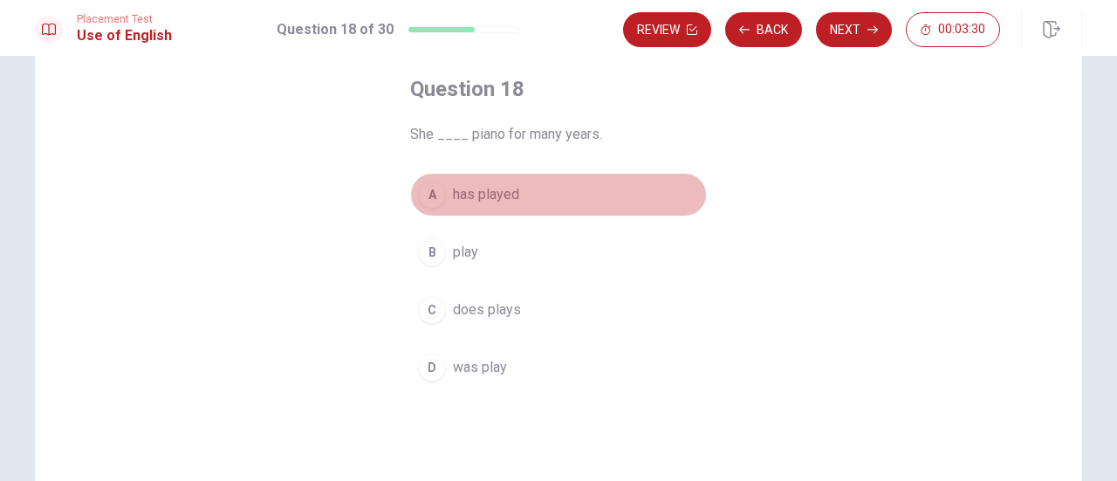
click at [492, 198] on span "has played" at bounding box center [486, 194] width 66 height 21
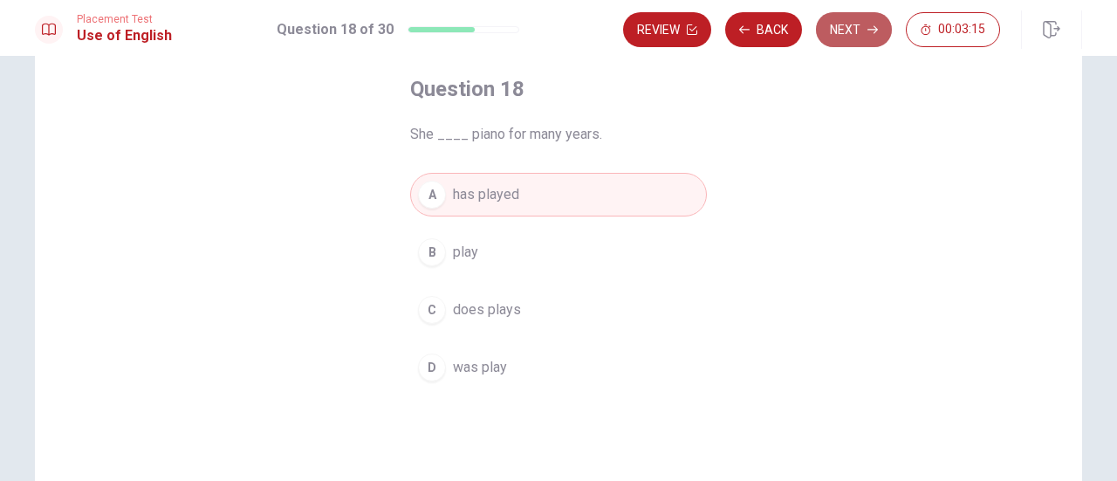
click at [855, 27] on button "Next" at bounding box center [854, 29] width 76 height 35
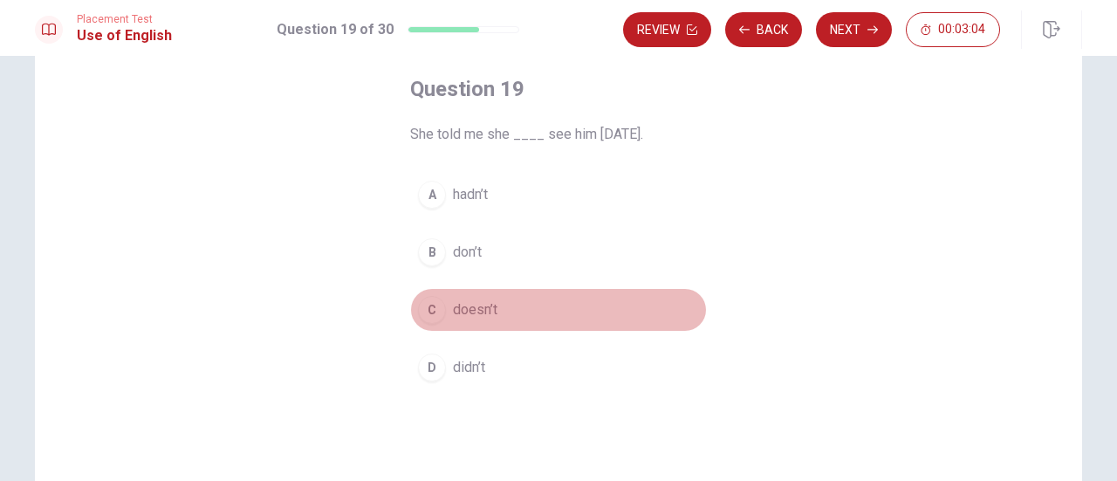
click at [483, 312] on span "doesn’t" at bounding box center [475, 309] width 45 height 21
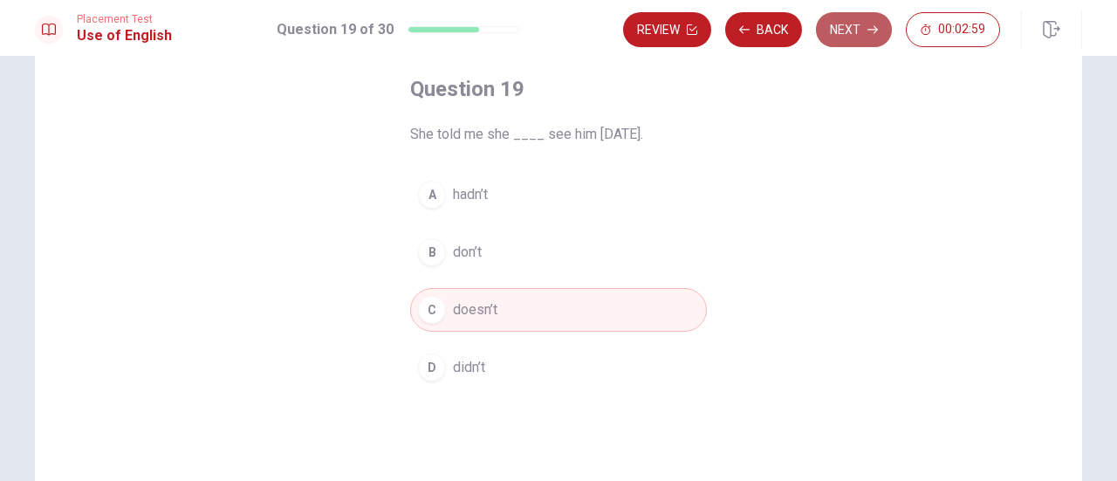
click at [846, 33] on button "Next" at bounding box center [854, 29] width 76 height 35
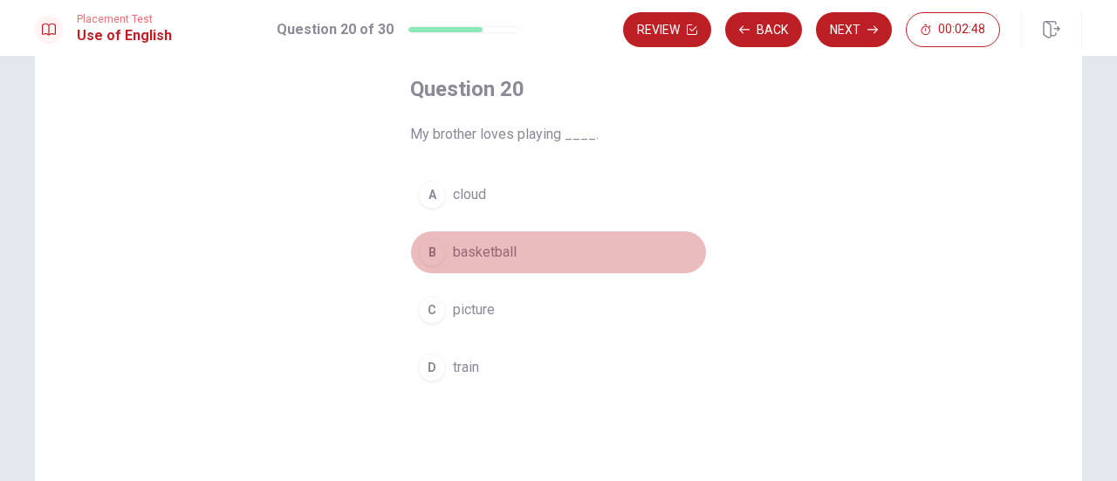
click at [490, 257] on span "basketball" at bounding box center [485, 252] width 64 height 21
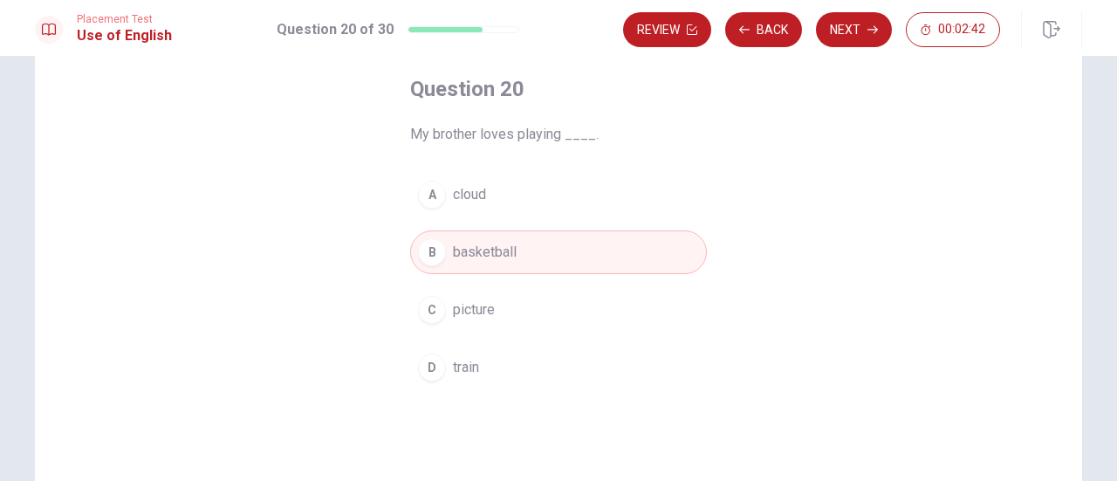
click at [831, 36] on button "Next" at bounding box center [854, 29] width 76 height 35
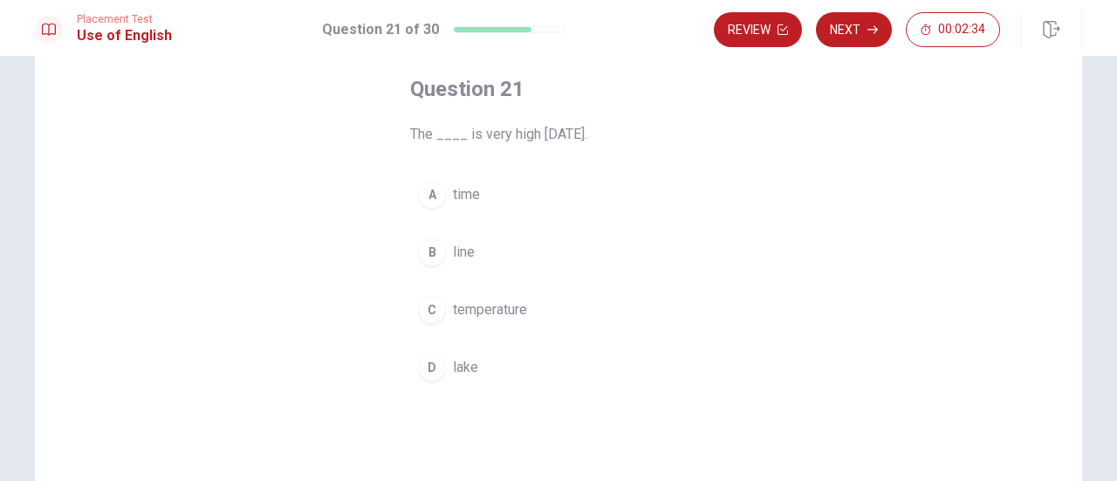
click at [504, 302] on span "temperature" at bounding box center [490, 309] width 74 height 21
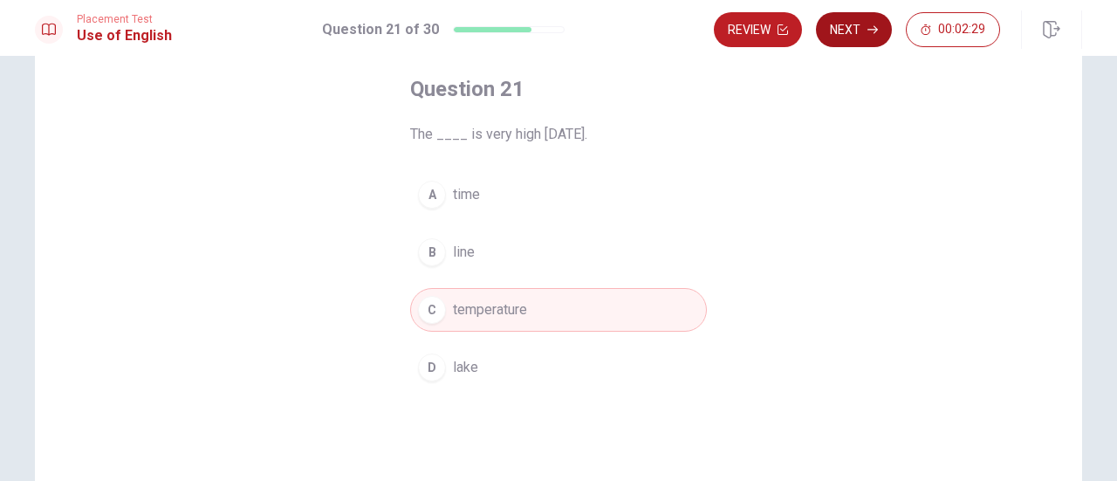
click at [831, 28] on button "Next" at bounding box center [854, 29] width 76 height 35
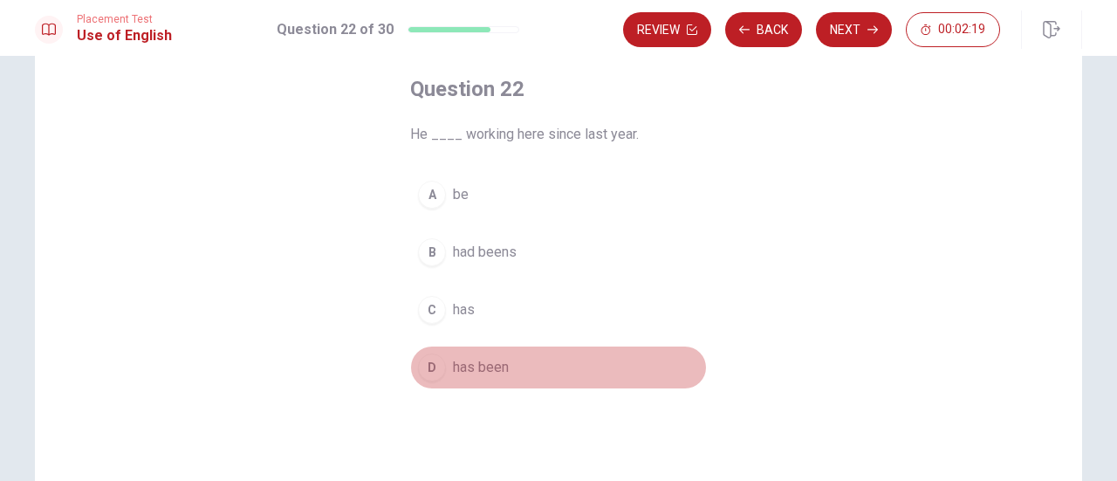
click at [485, 373] on span "has been" at bounding box center [481, 367] width 56 height 21
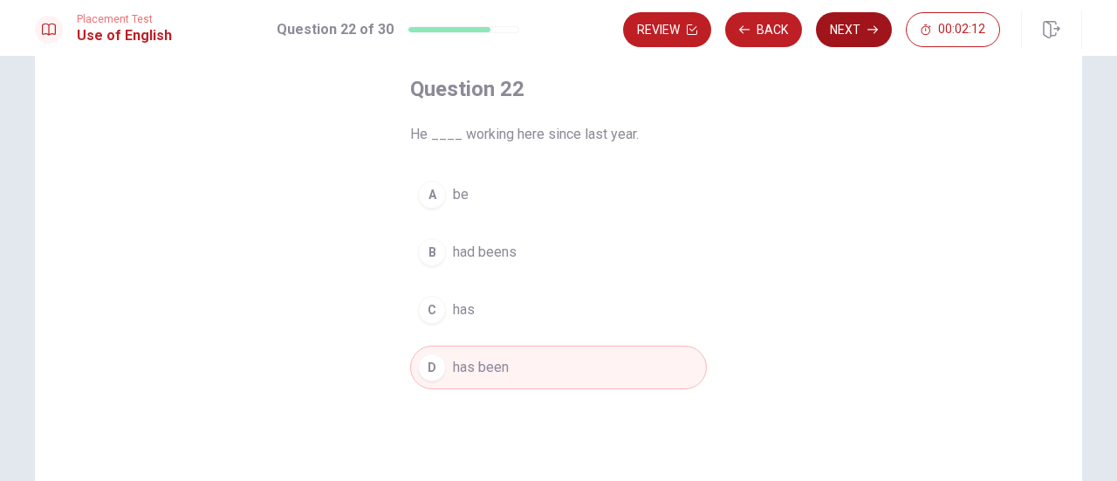
click at [871, 35] on button "Next" at bounding box center [854, 29] width 76 height 35
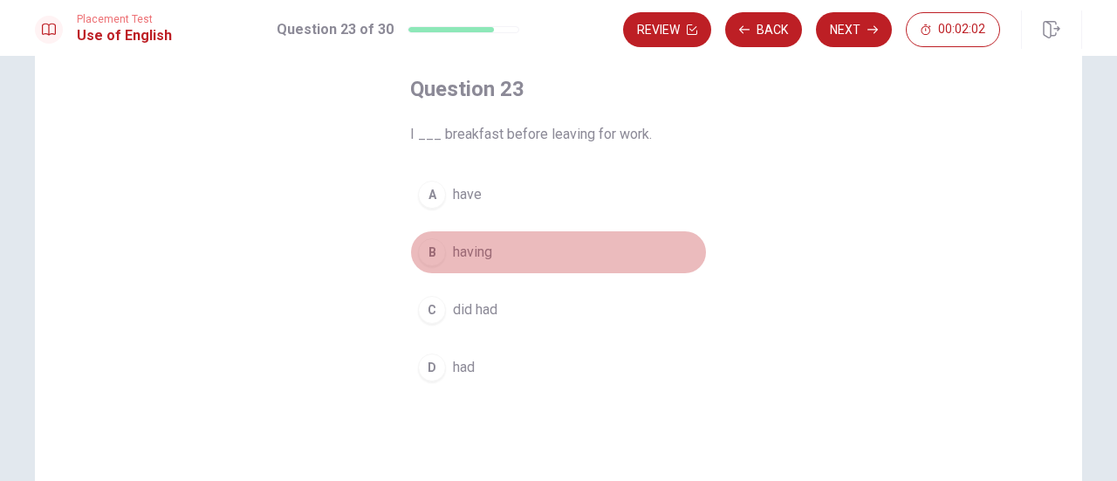
click at [478, 248] on span "having" at bounding box center [472, 252] width 39 height 21
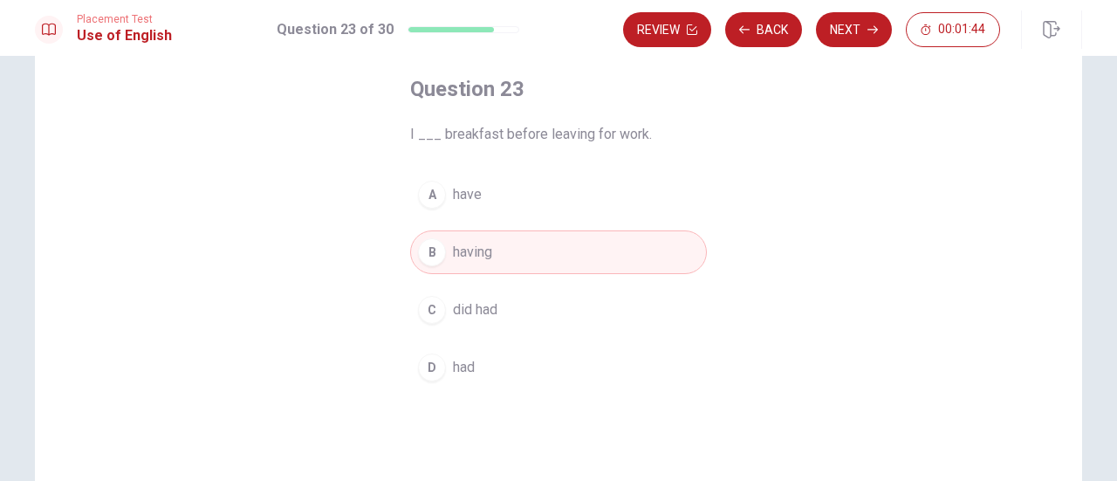
click at [485, 193] on button "A have" at bounding box center [558, 195] width 297 height 44
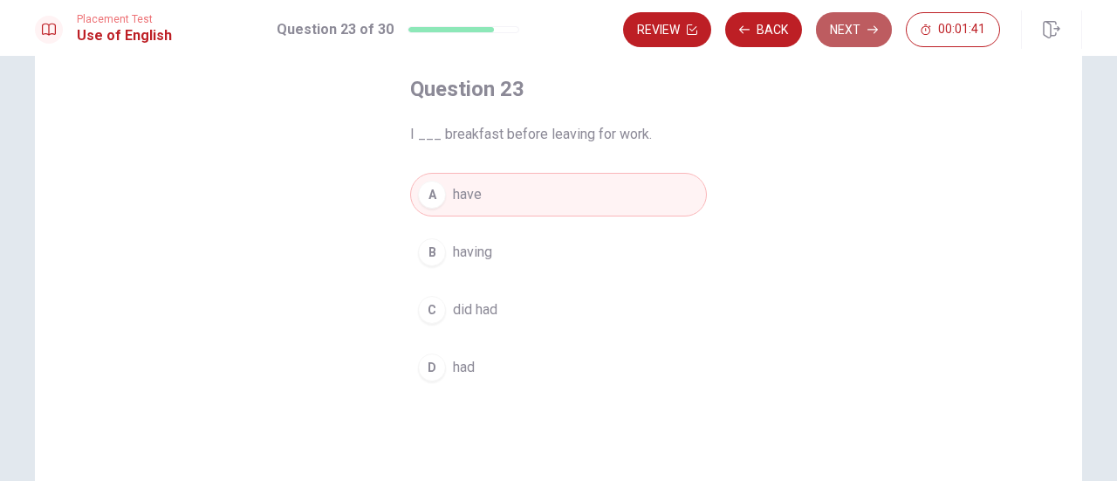
click at [859, 29] on button "Next" at bounding box center [854, 29] width 76 height 35
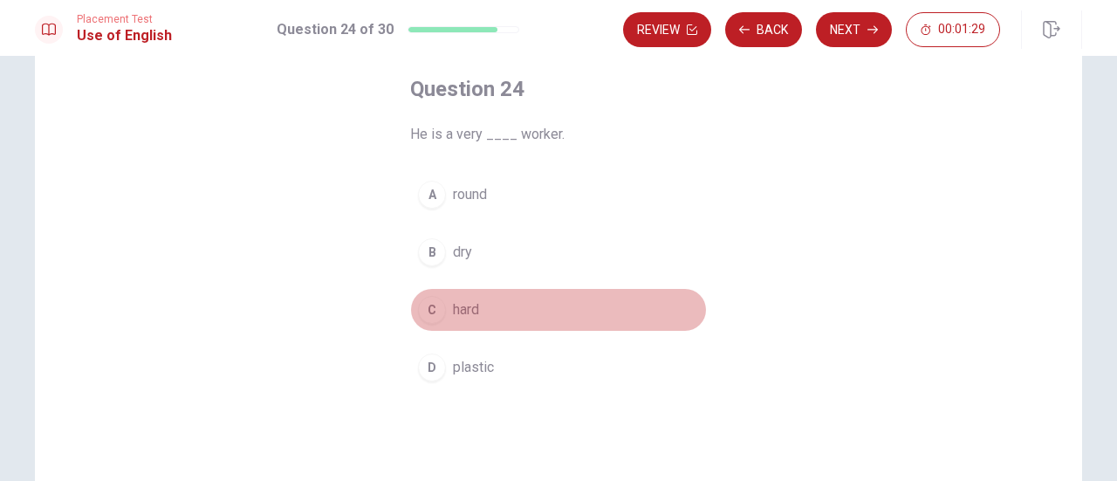
click at [472, 301] on span "hard" at bounding box center [466, 309] width 26 height 21
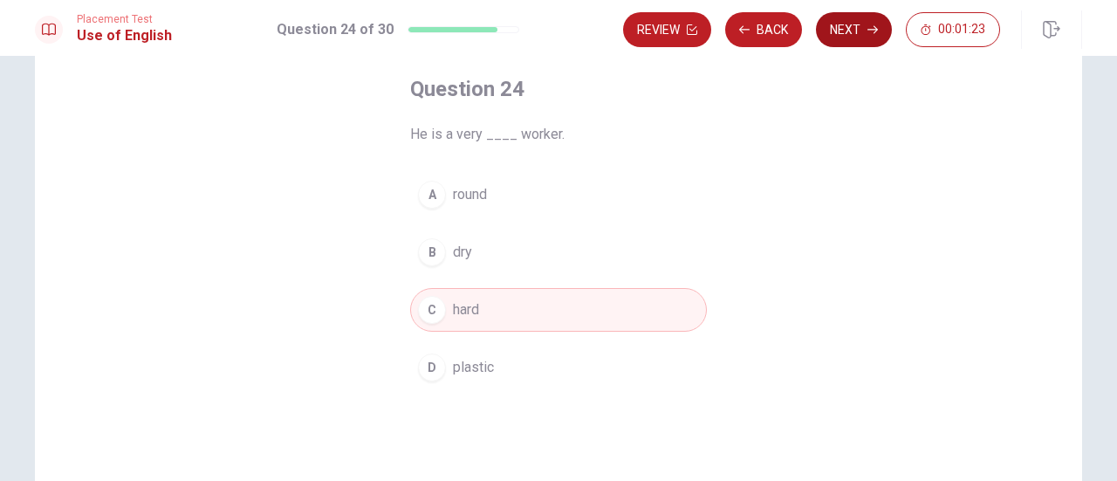
click at [853, 38] on button "Next" at bounding box center [854, 29] width 76 height 35
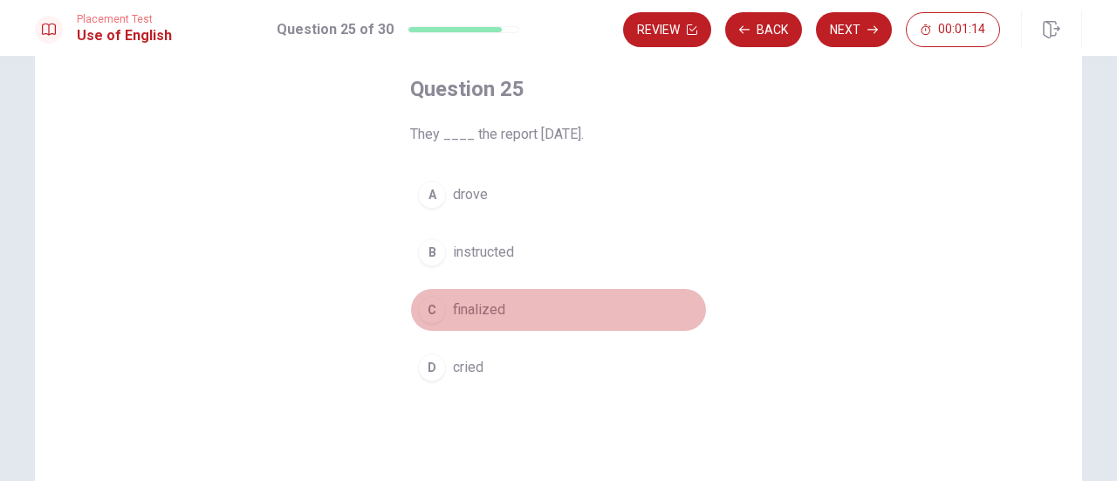
click at [491, 312] on span "finalized" at bounding box center [479, 309] width 52 height 21
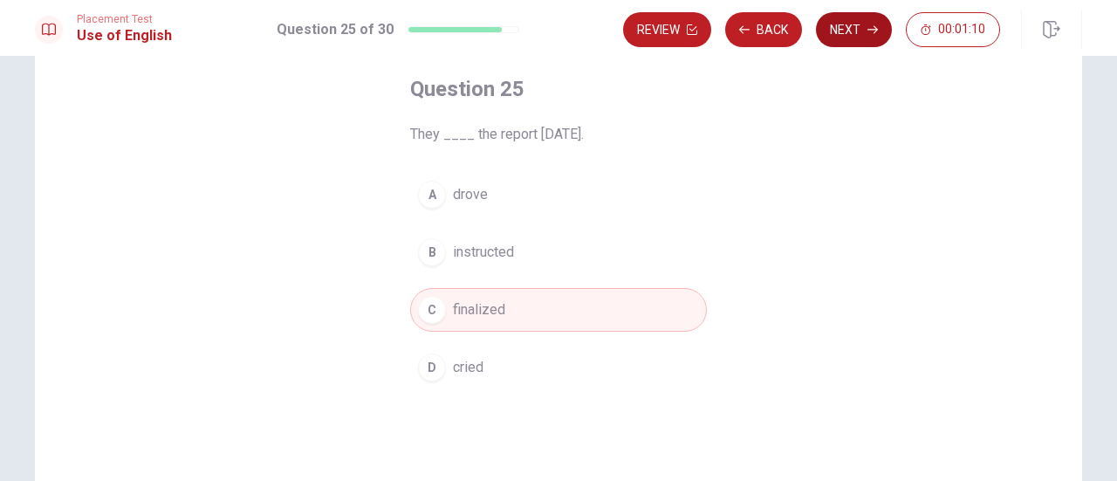
click at [848, 28] on button "Next" at bounding box center [854, 29] width 76 height 35
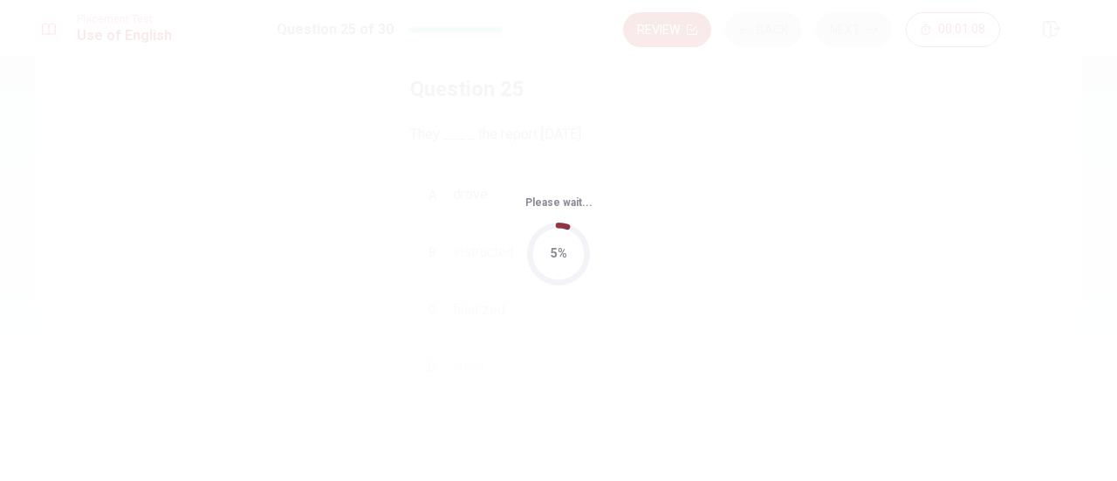
scroll to position [0, 0]
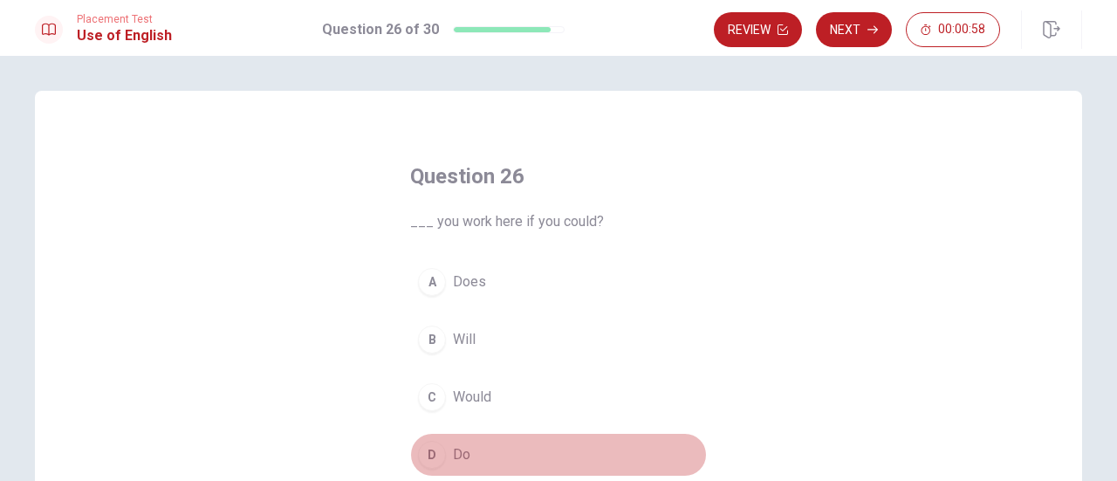
click at [453, 446] on span "Do" at bounding box center [461, 454] width 17 height 21
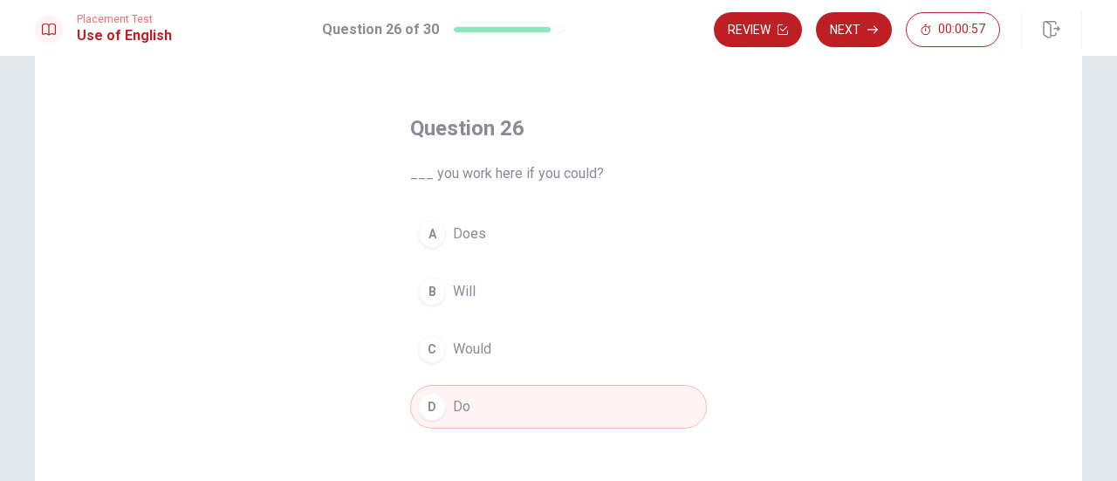
scroll to position [87, 0]
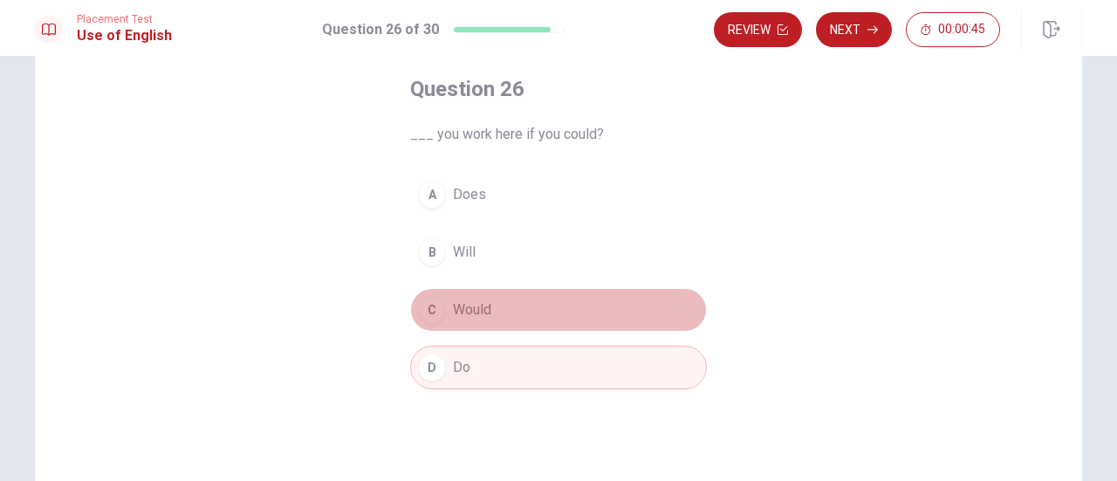
click at [473, 306] on span "Would" at bounding box center [472, 309] width 38 height 21
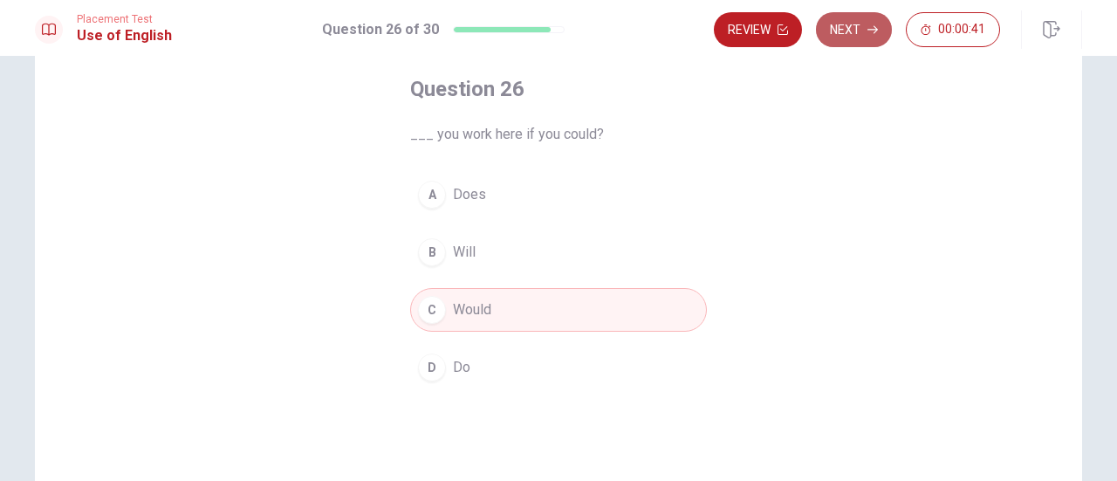
click at [856, 22] on button "Next" at bounding box center [854, 29] width 76 height 35
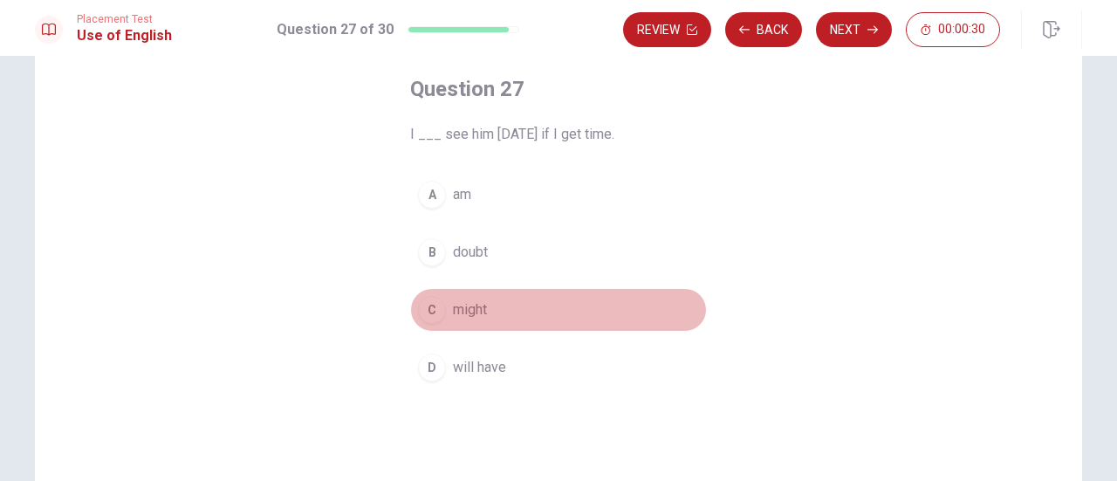
click at [473, 305] on span "might" at bounding box center [470, 309] width 34 height 21
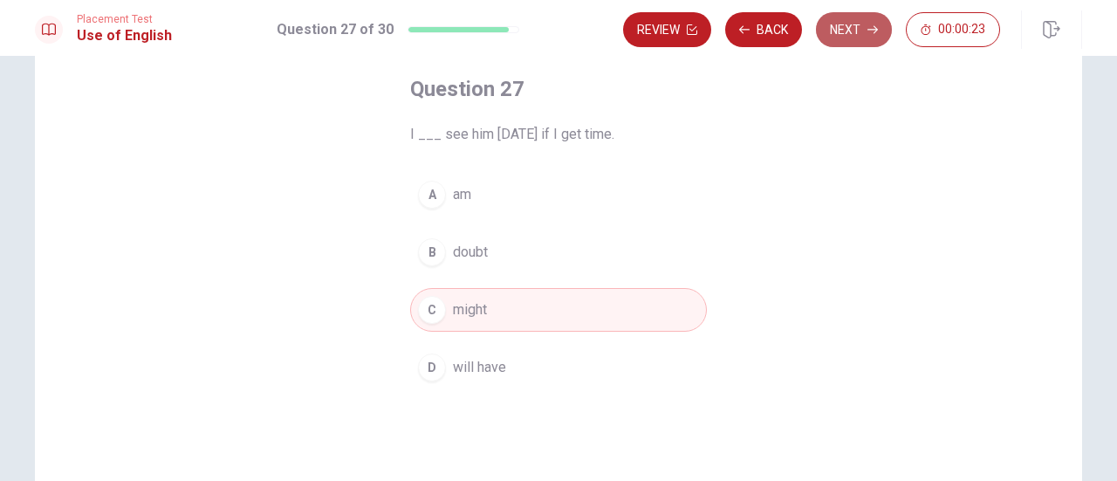
click at [849, 27] on button "Next" at bounding box center [854, 29] width 76 height 35
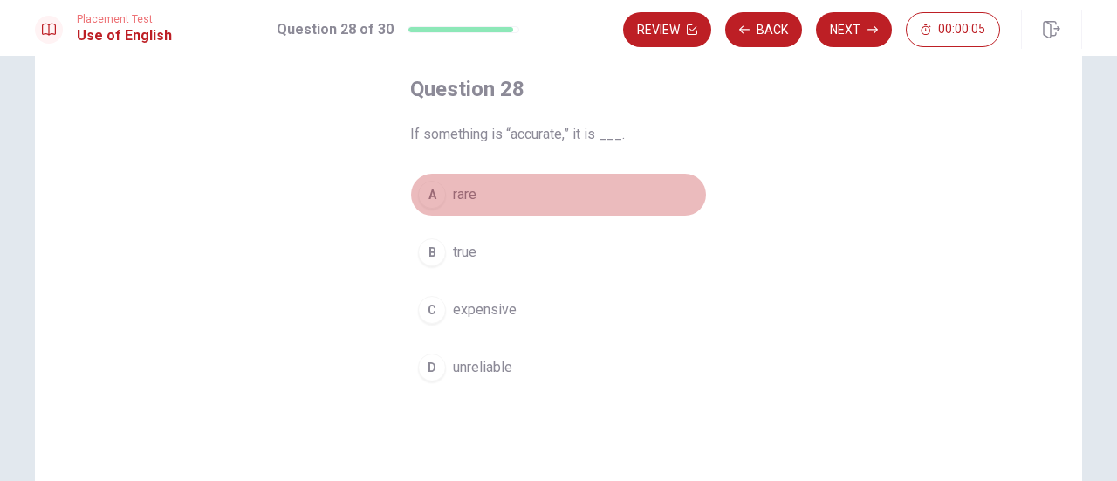
click at [468, 195] on span "rare" at bounding box center [465, 194] width 24 height 21
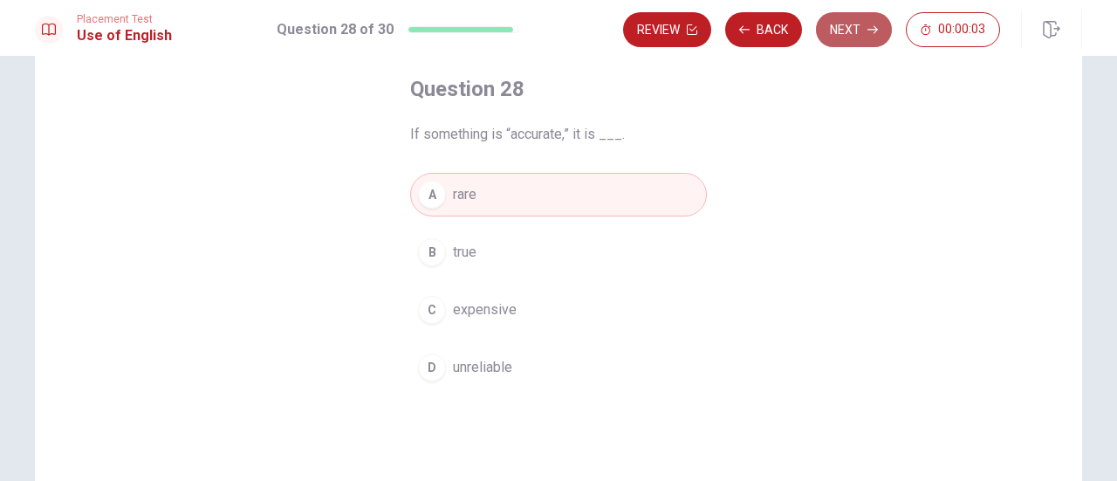
click at [828, 27] on button "Next" at bounding box center [854, 29] width 76 height 35
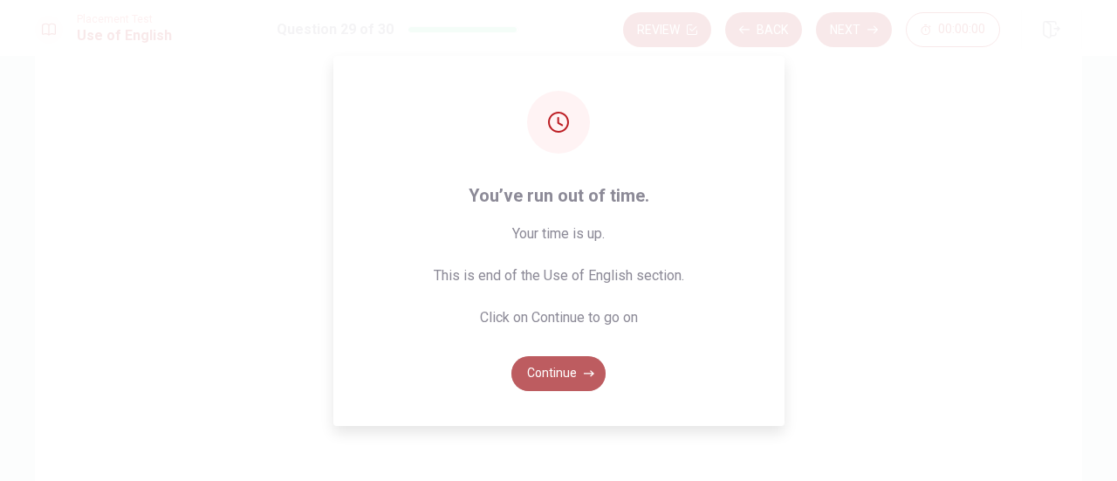
click at [552, 380] on button "Continue" at bounding box center [558, 373] width 94 height 35
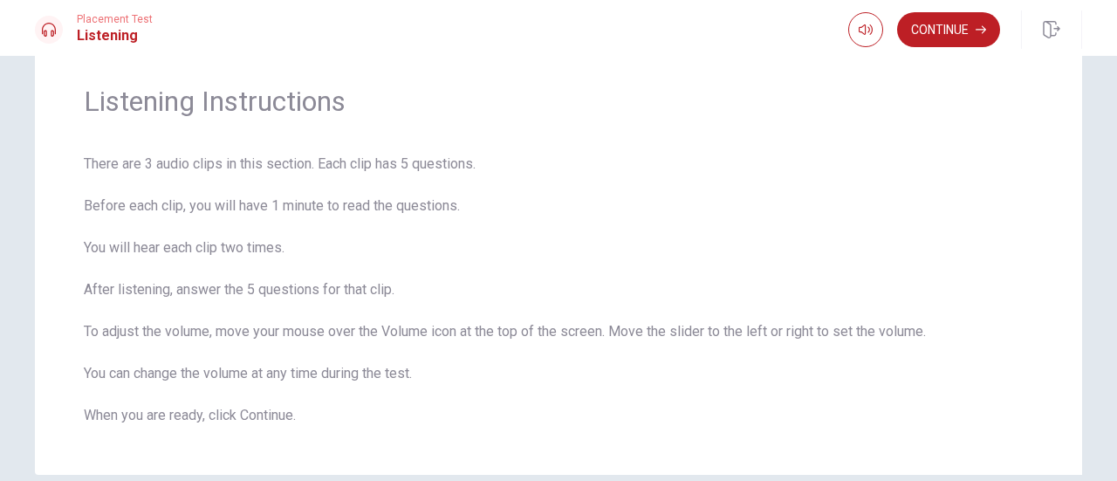
scroll to position [0, 0]
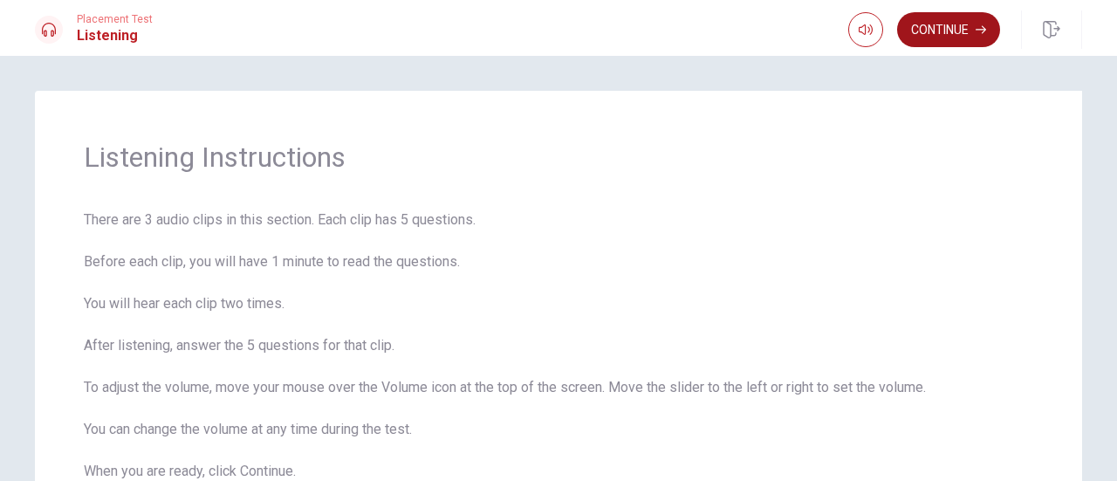
click at [942, 22] on button "Continue" at bounding box center [948, 29] width 103 height 35
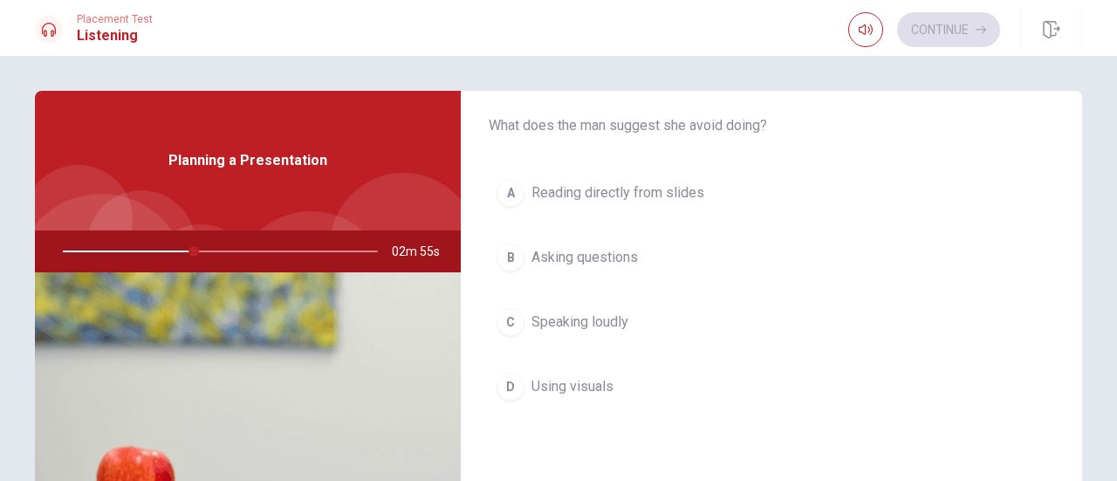
scroll to position [87, 0]
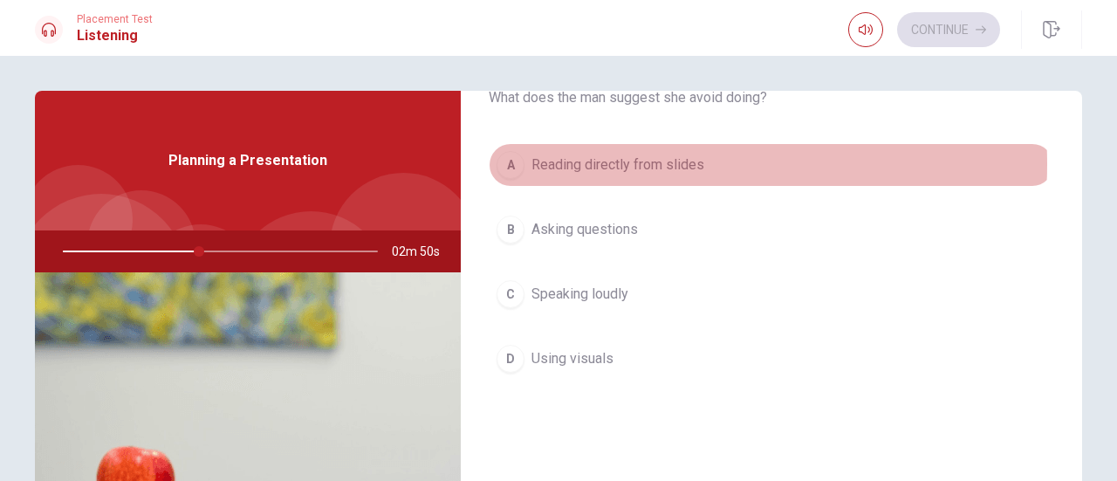
click at [649, 164] on span "Reading directly from slides" at bounding box center [617, 164] width 173 height 21
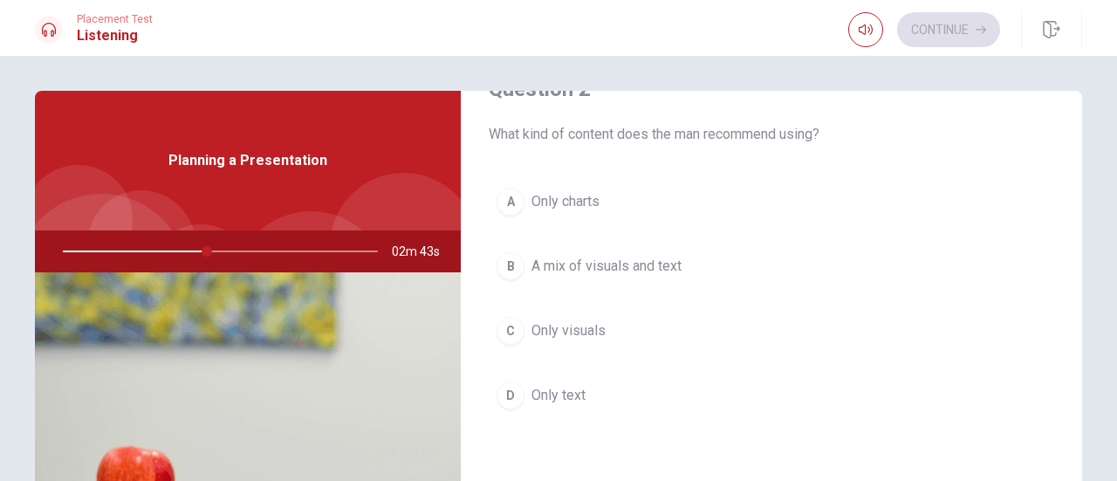
scroll to position [524, 0]
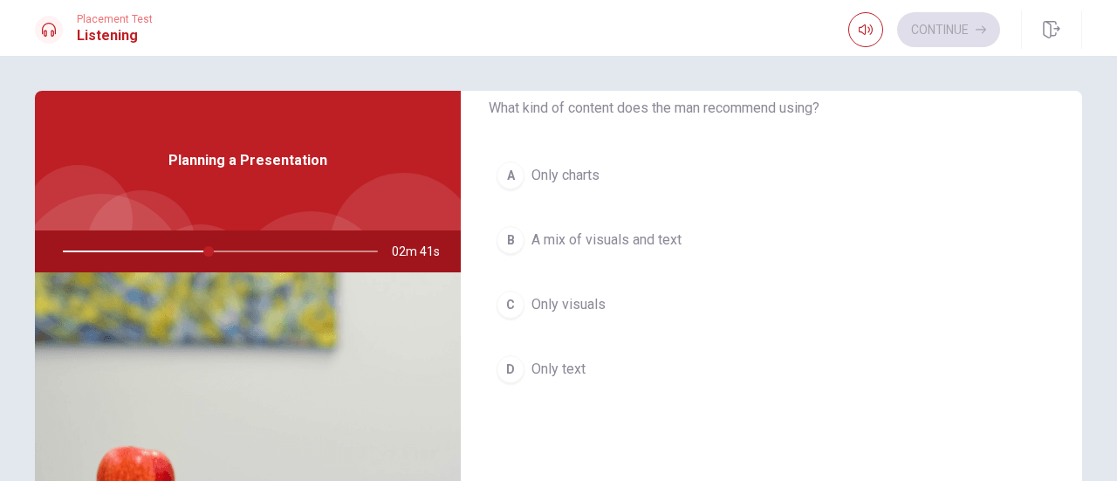
click at [651, 242] on span "A mix of visuals and text" at bounding box center [606, 240] width 150 height 21
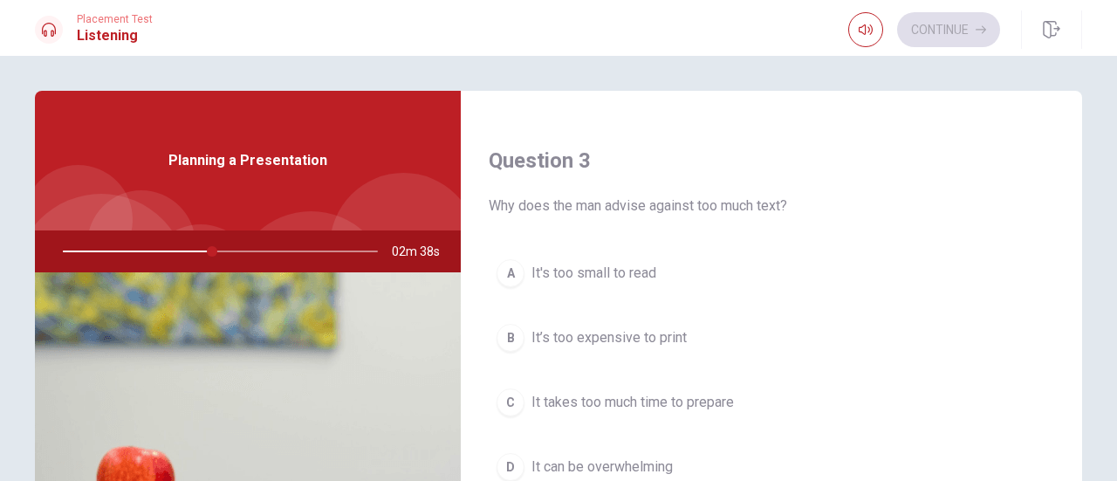
scroll to position [960, 0]
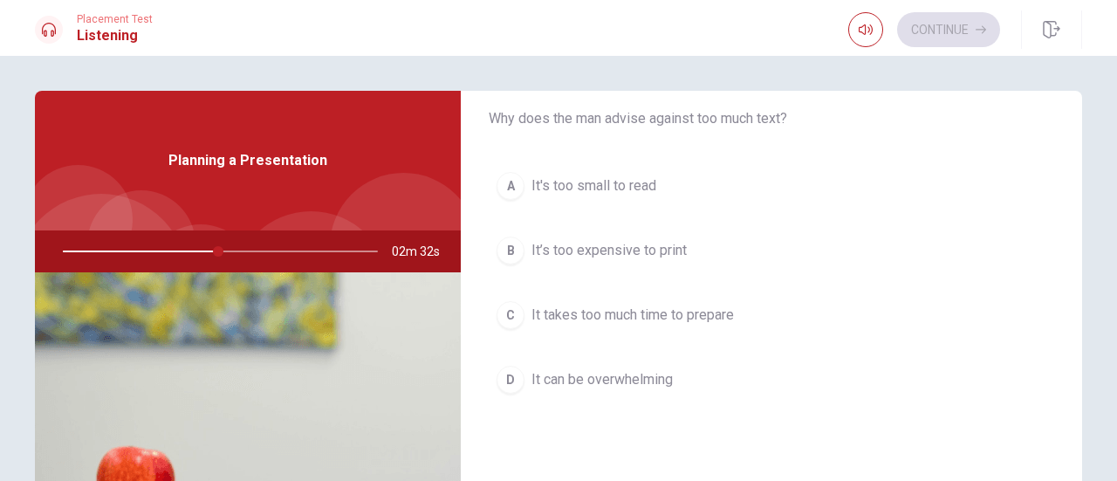
click at [662, 305] on span "It takes too much time to prepare" at bounding box center [632, 315] width 202 height 21
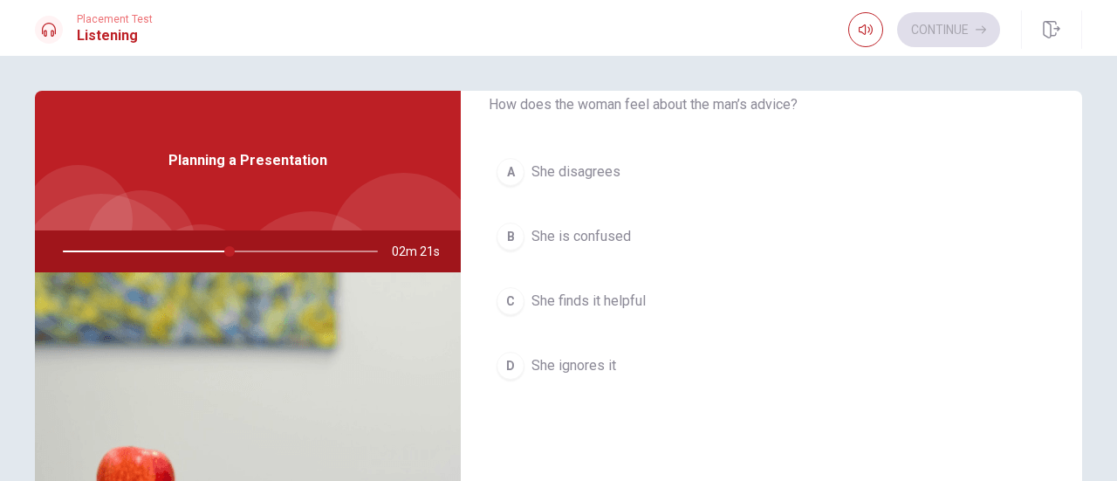
scroll to position [1484, 0]
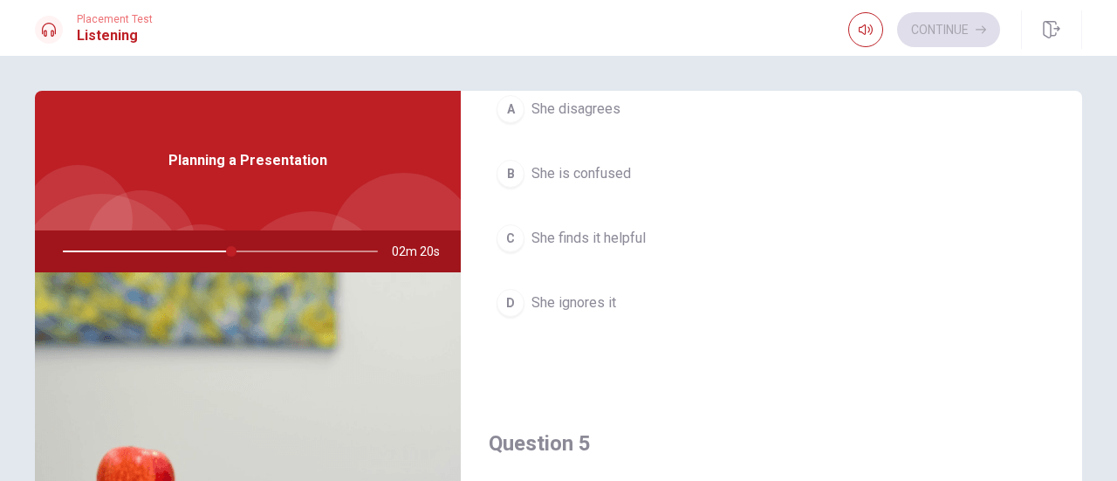
click at [606, 230] on span "She finds it helpful" at bounding box center [588, 238] width 114 height 21
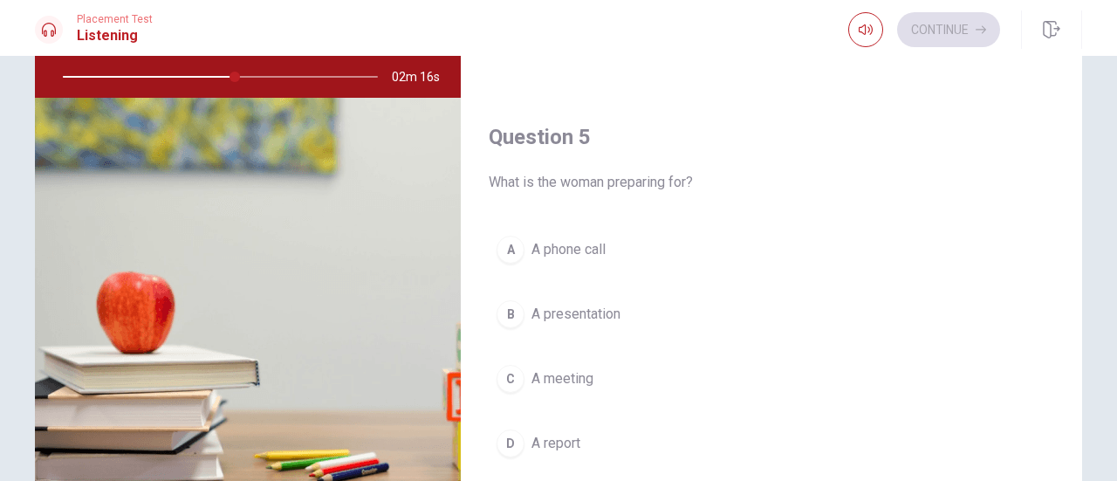
scroll to position [262, 0]
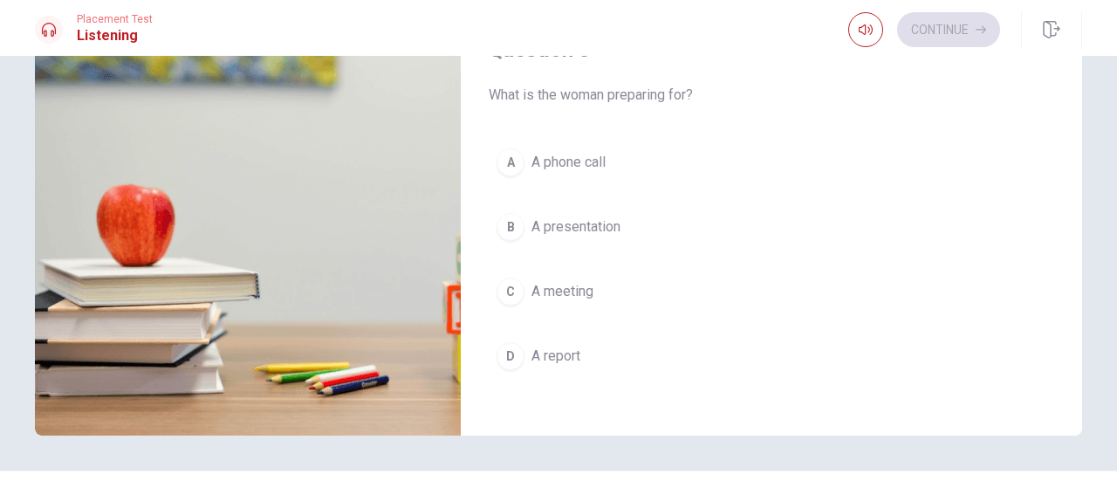
click at [599, 216] on span "A presentation" at bounding box center [575, 226] width 89 height 21
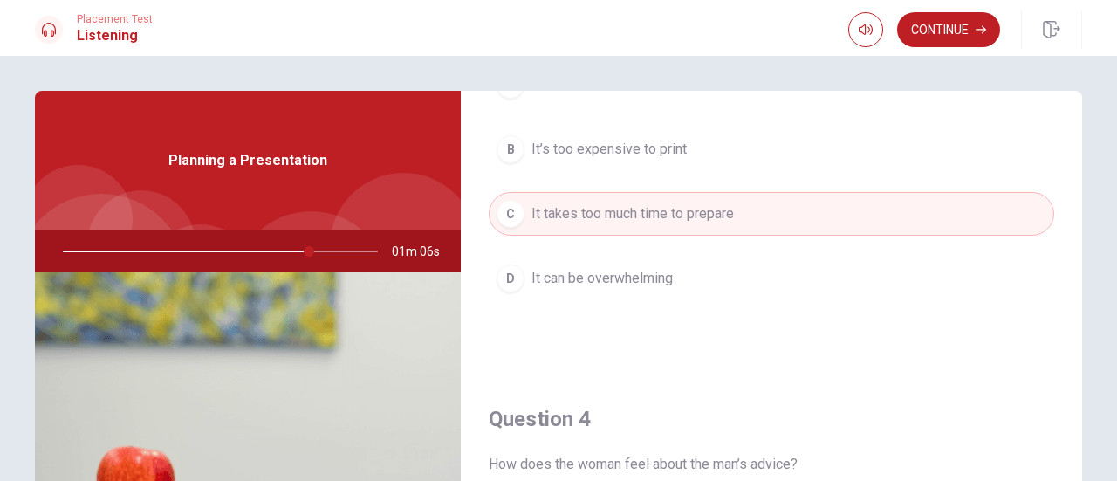
scroll to position [1134, 0]
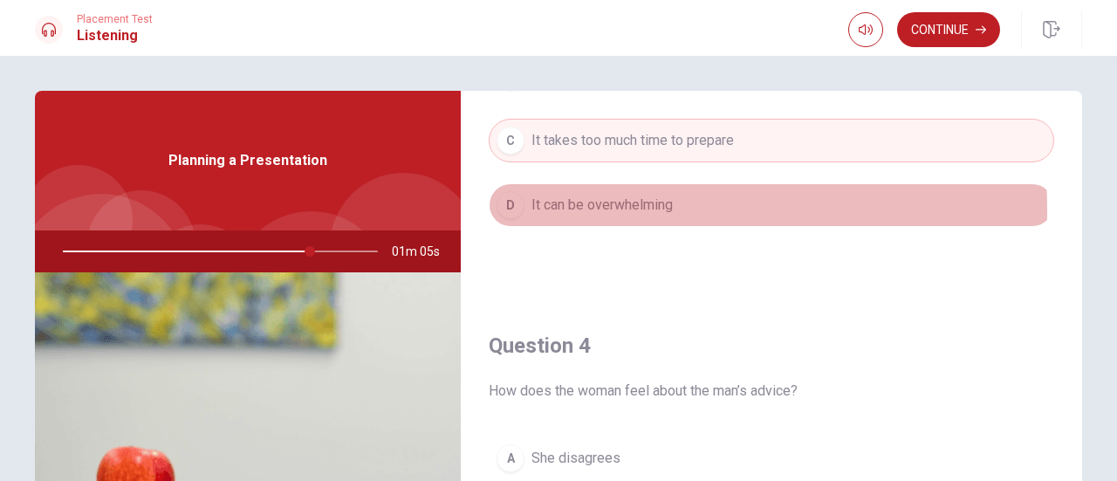
click at [630, 202] on span "It can be overwhelming" at bounding box center [601, 205] width 141 height 21
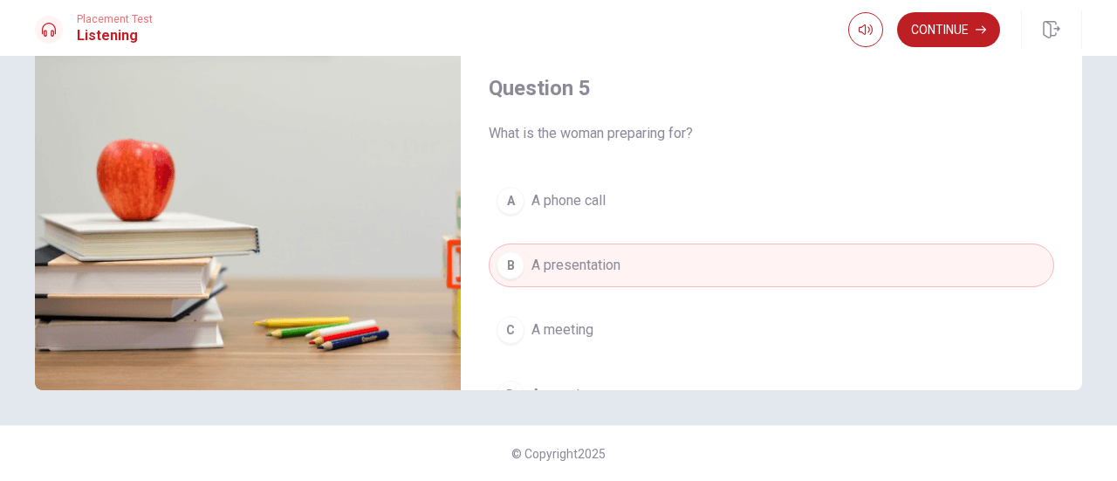
scroll to position [1441, 0]
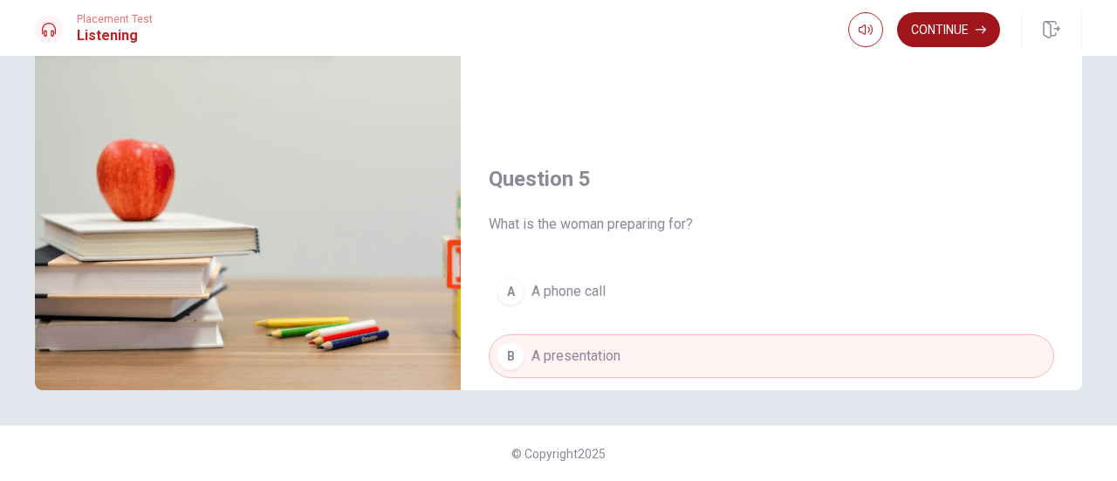
click at [950, 31] on button "Continue" at bounding box center [948, 29] width 103 height 35
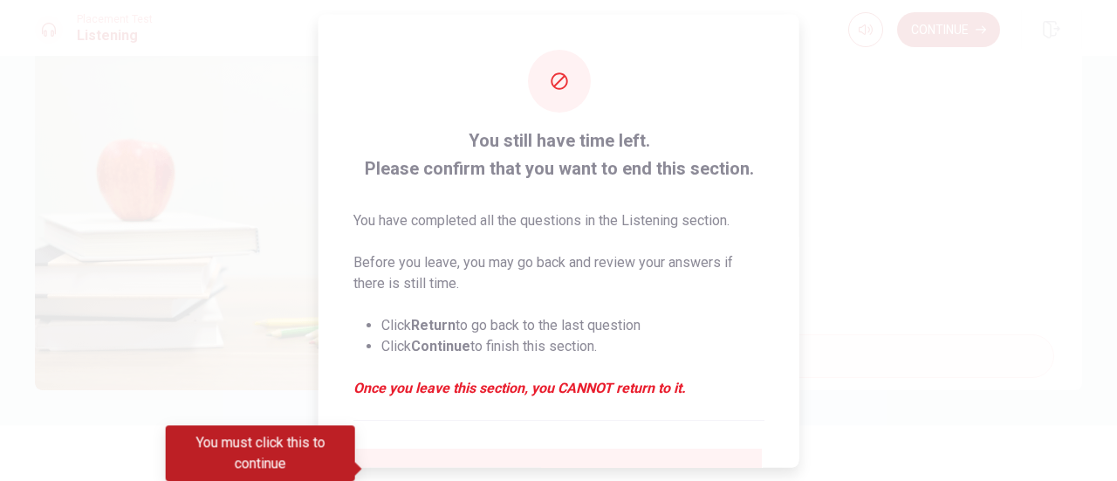
scroll to position [169, 0]
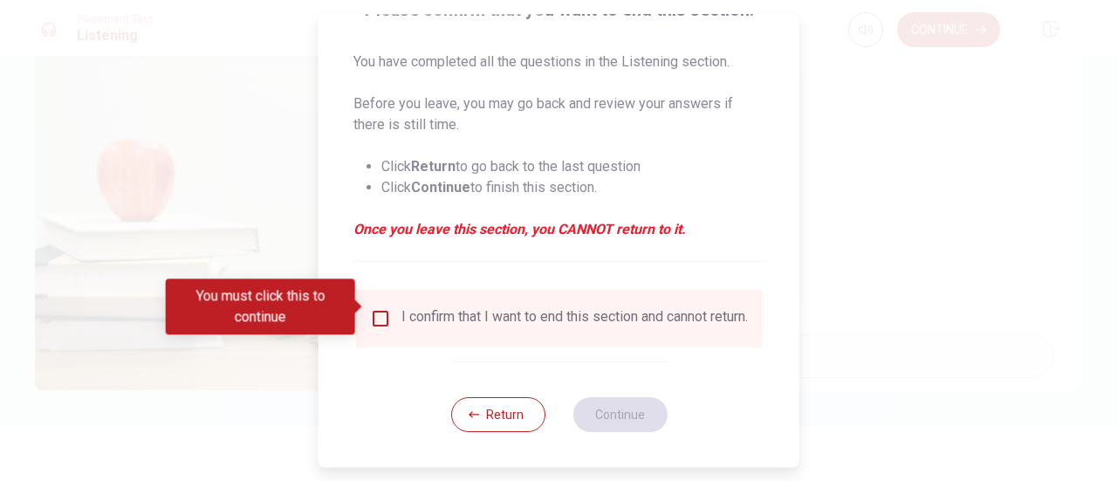
click at [507, 406] on button "Return" at bounding box center [497, 414] width 94 height 35
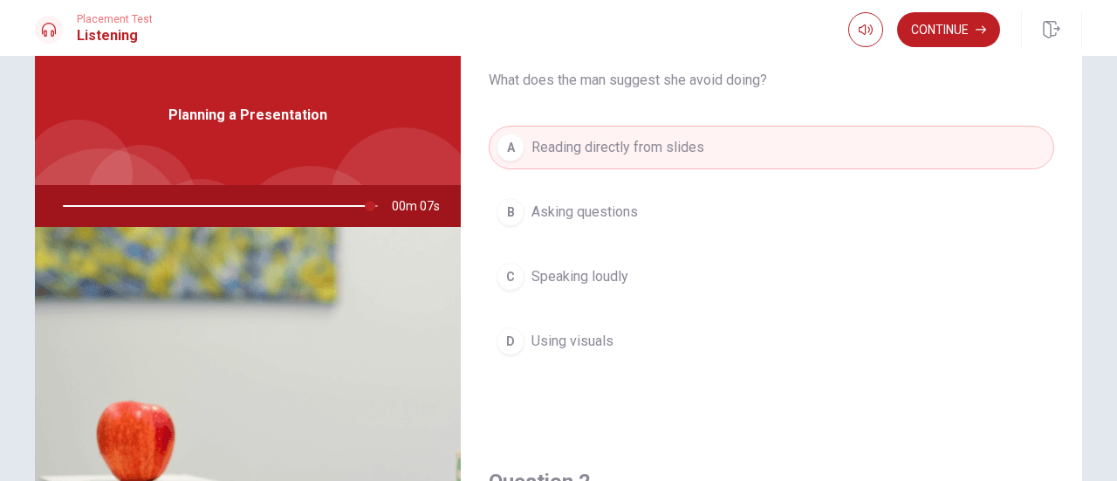
scroll to position [87, 0]
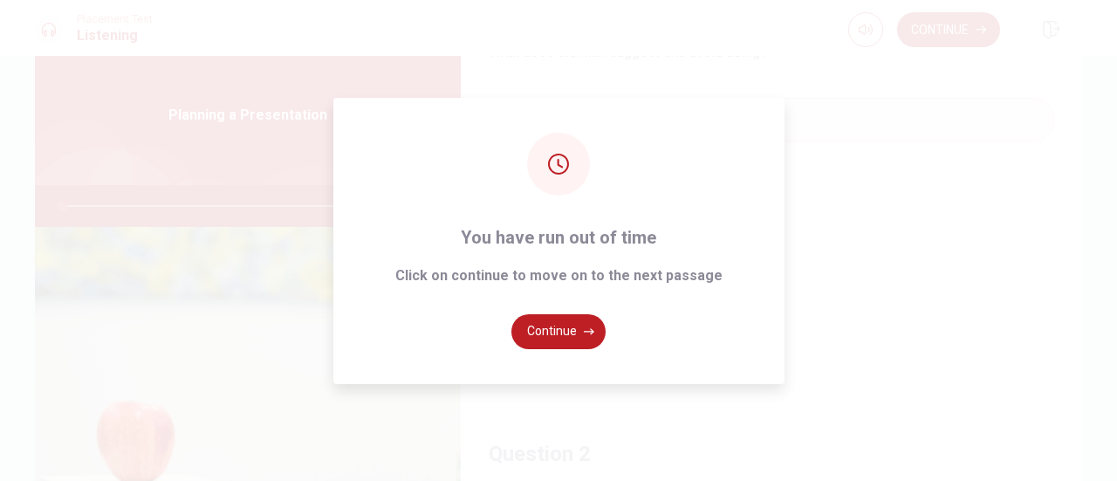
type input "0"
click at [542, 332] on button "Continue" at bounding box center [558, 331] width 94 height 35
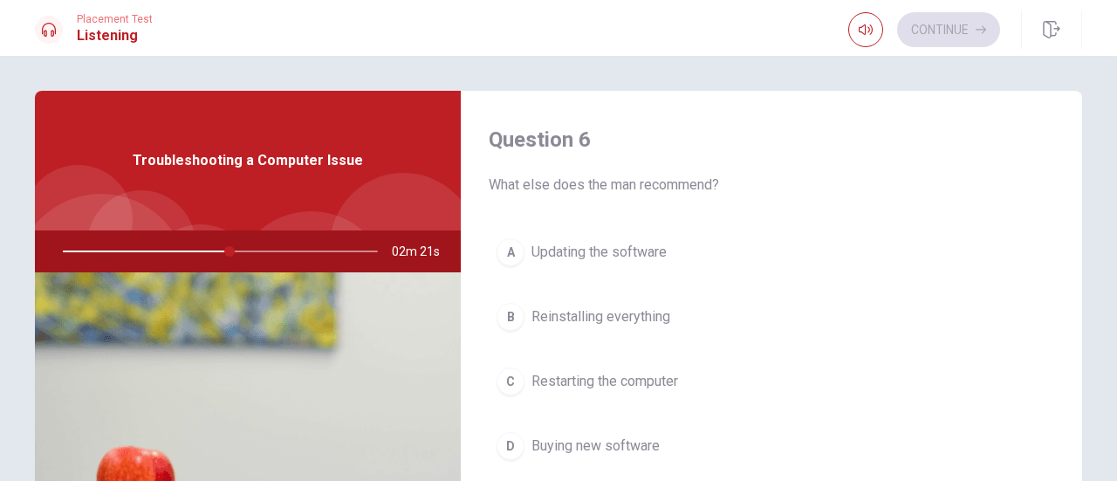
scroll to position [0, 0]
click at [618, 373] on span "Restarting the computer" at bounding box center [604, 381] width 147 height 21
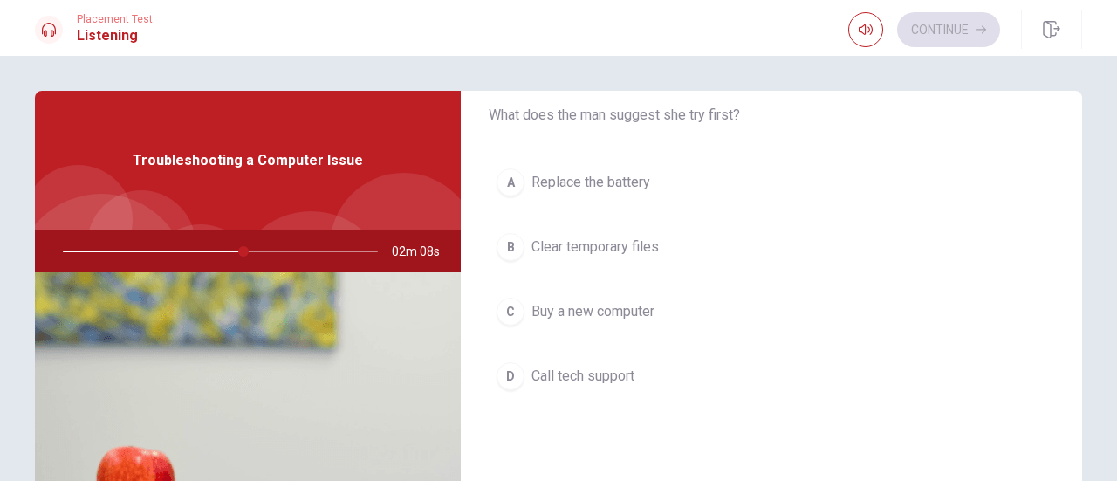
scroll to position [524, 0]
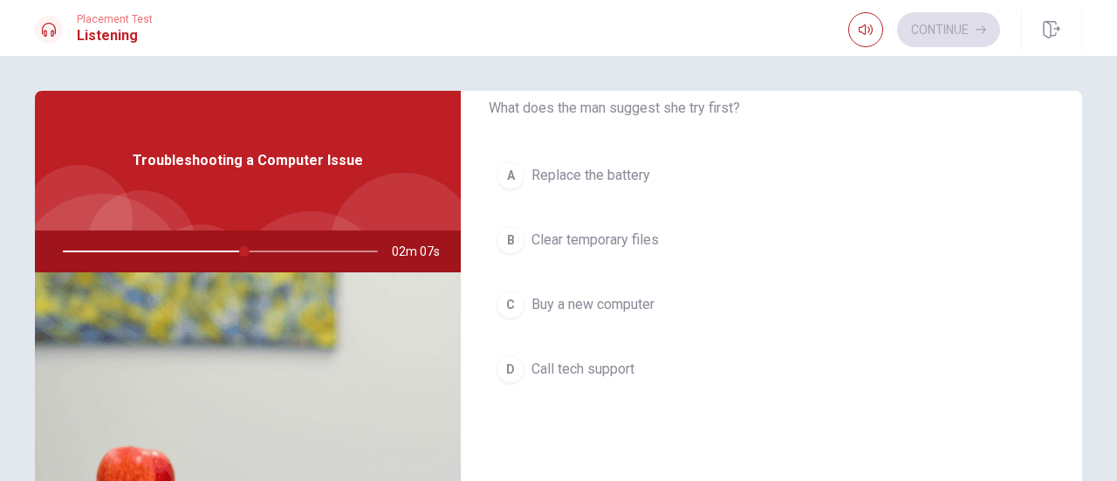
click at [627, 249] on button "B Clear temporary files" at bounding box center [771, 240] width 565 height 44
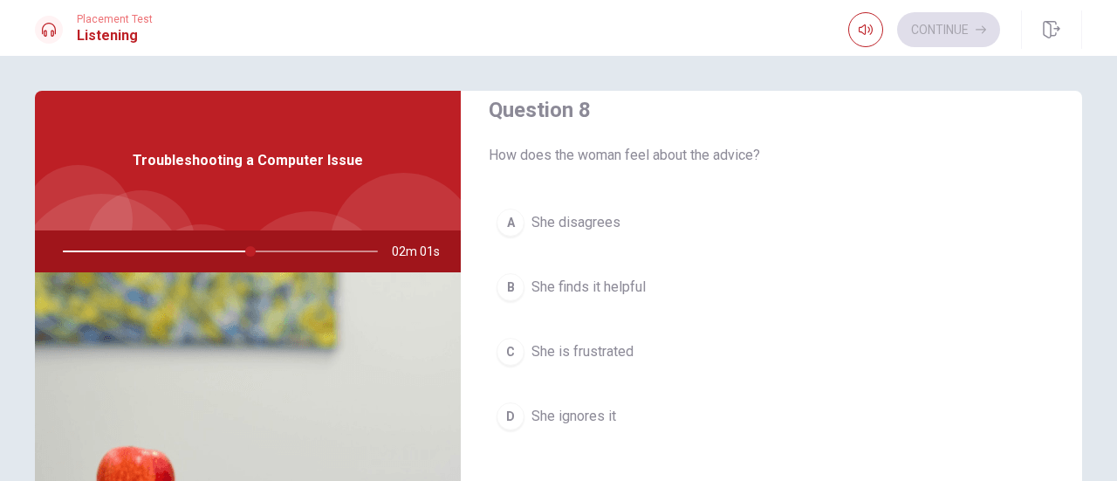
scroll to position [960, 0]
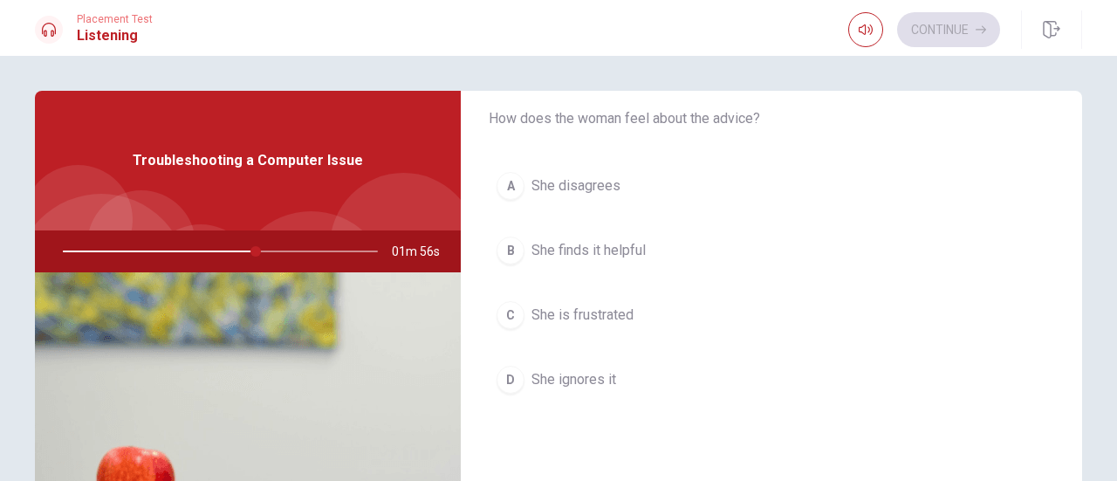
click at [618, 253] on span "She finds it helpful" at bounding box center [588, 250] width 114 height 21
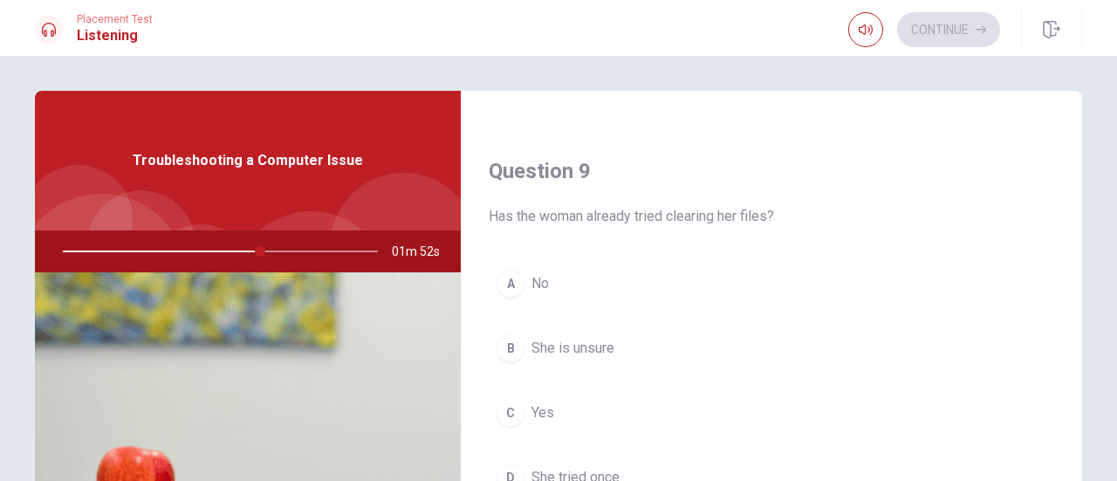
scroll to position [1396, 0]
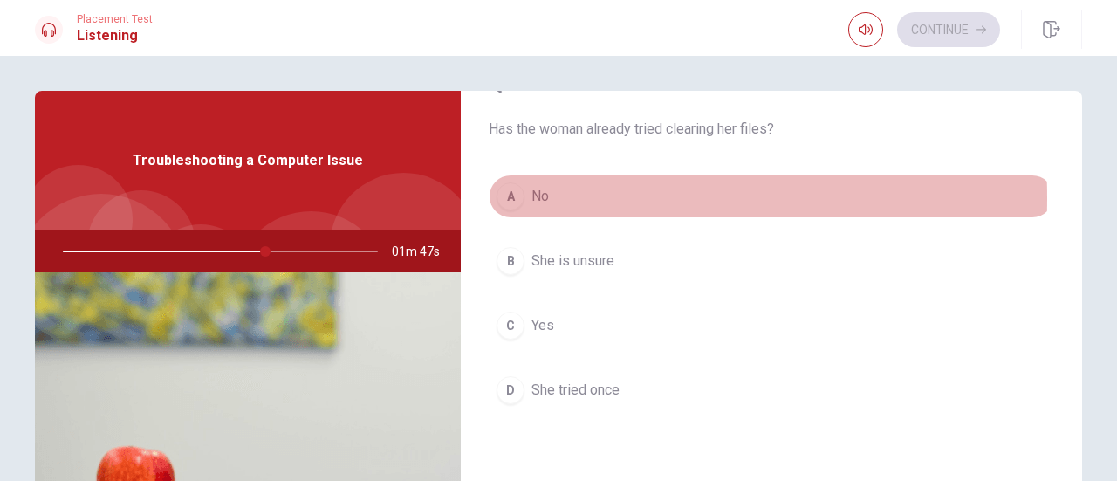
click at [531, 191] on span "No" at bounding box center [539, 196] width 17 height 21
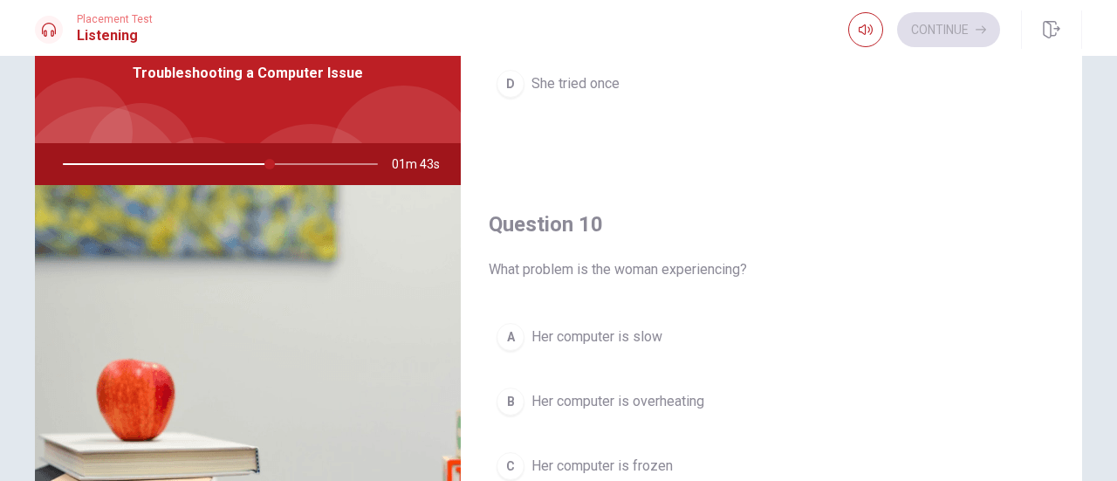
scroll to position [175, 0]
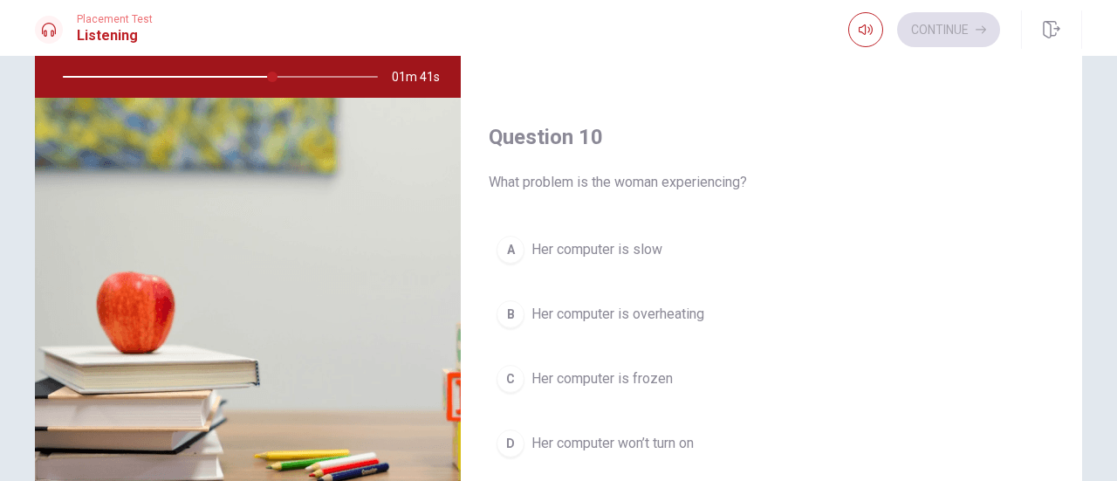
click at [655, 244] on span "Her computer is slow" at bounding box center [596, 249] width 131 height 21
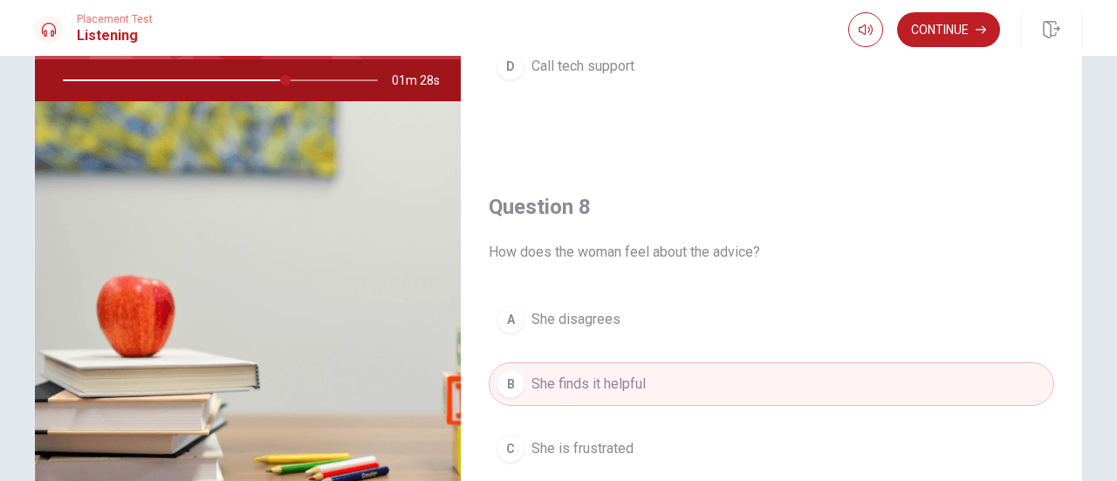
scroll to position [45, 0]
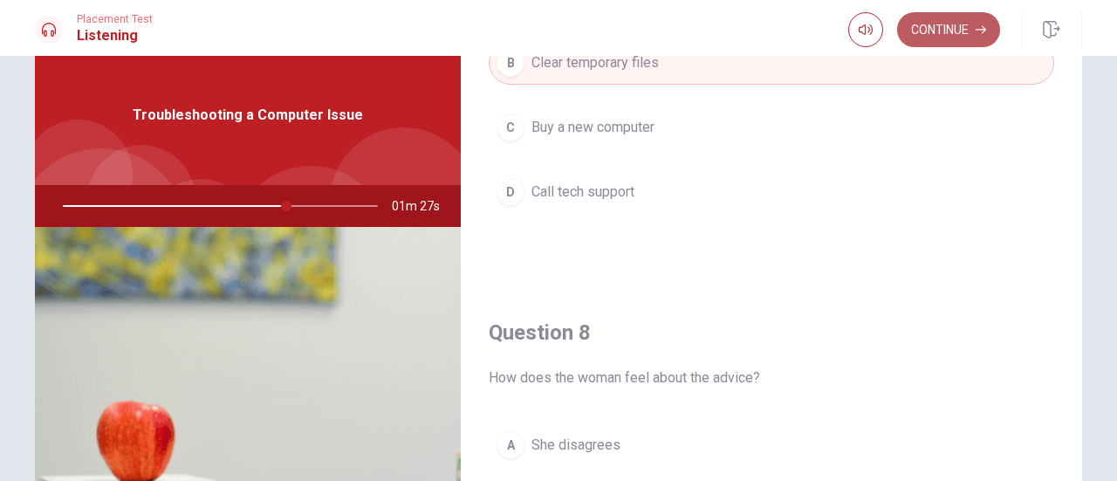
click at [936, 39] on button "Continue" at bounding box center [948, 29] width 103 height 35
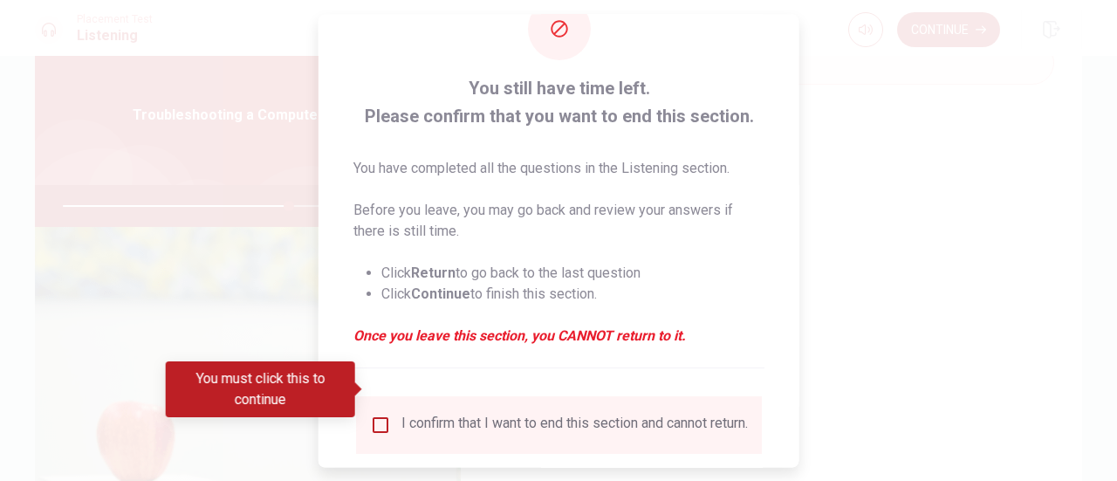
scroll to position [87, 0]
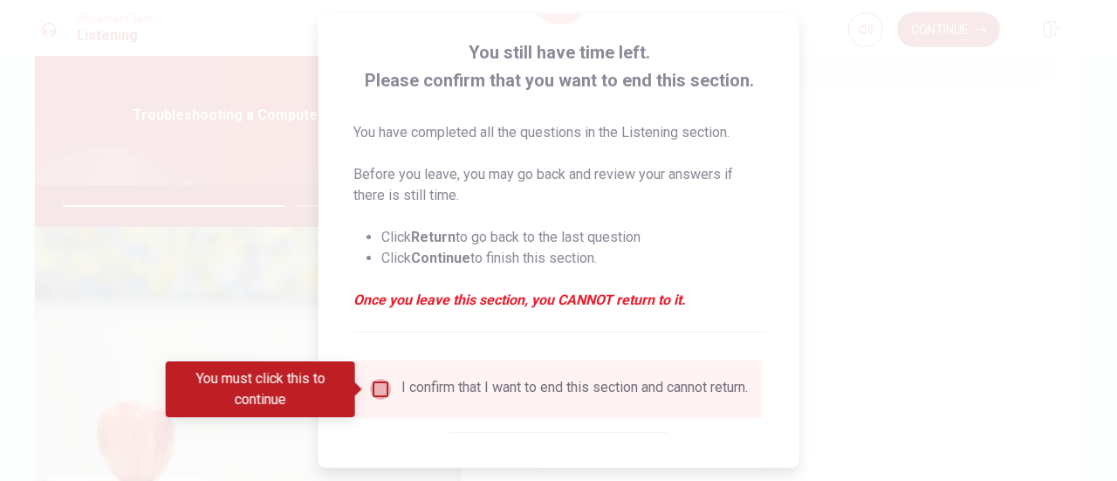
click at [384, 387] on input "You must click this to continue" at bounding box center [380, 389] width 21 height 21
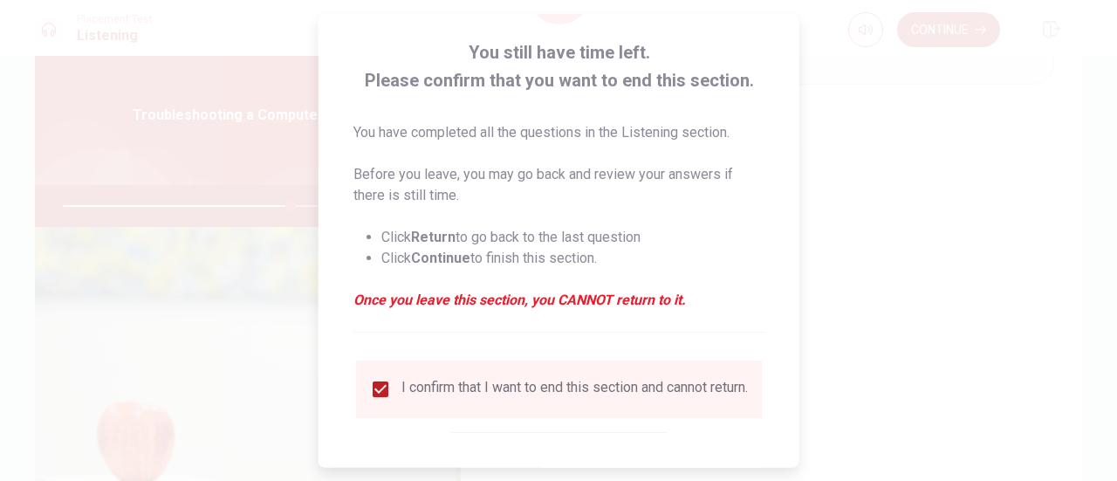
scroll to position [169, 0]
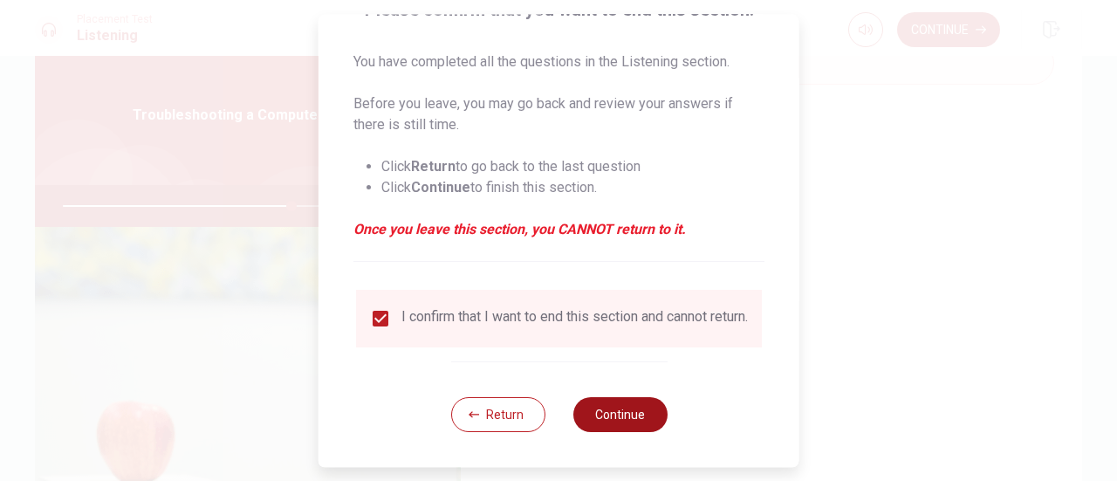
click at [620, 410] on button "Continue" at bounding box center [619, 414] width 94 height 35
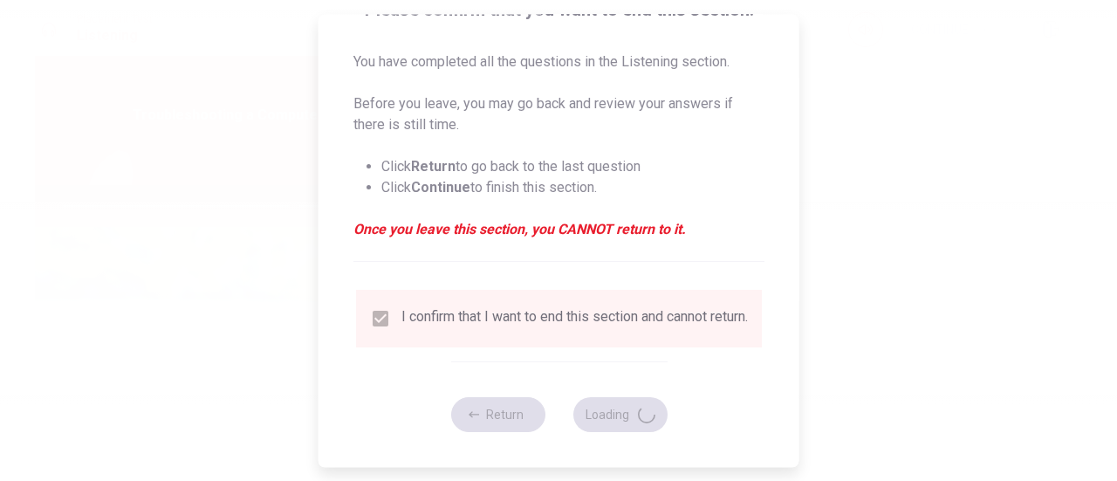
type input "74"
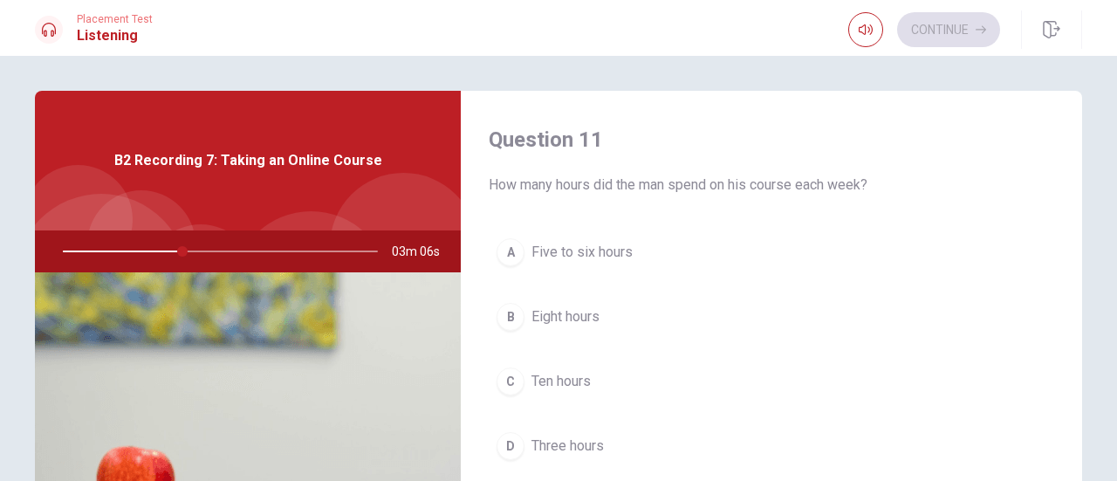
scroll to position [87, 0]
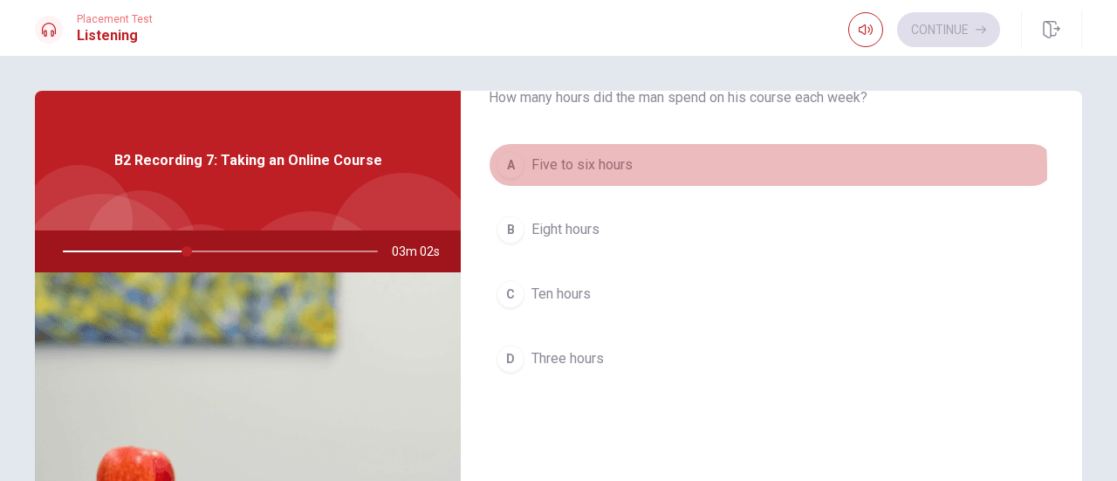
click at [614, 171] on span "Five to six hours" at bounding box center [581, 164] width 101 height 21
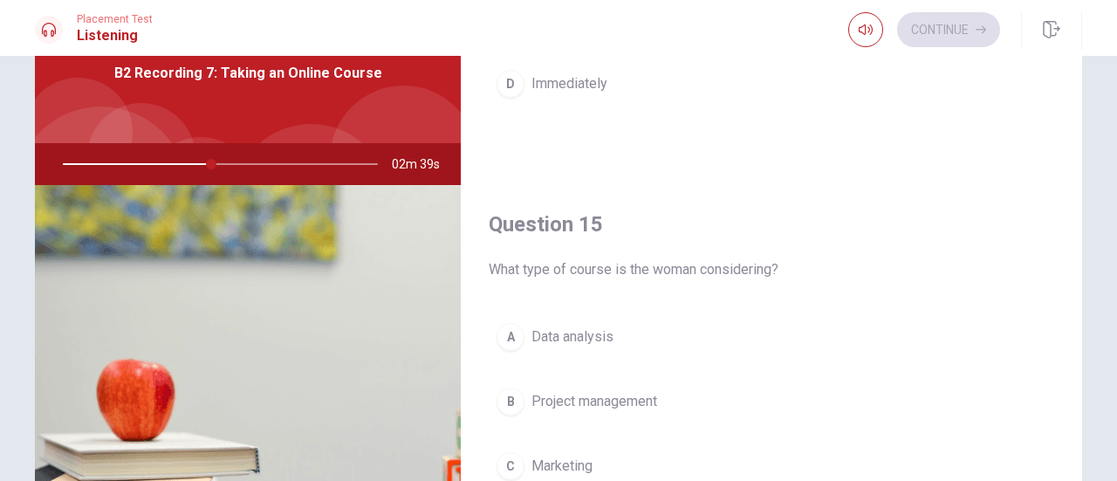
click at [562, 331] on span "Data analysis" at bounding box center [572, 336] width 82 height 21
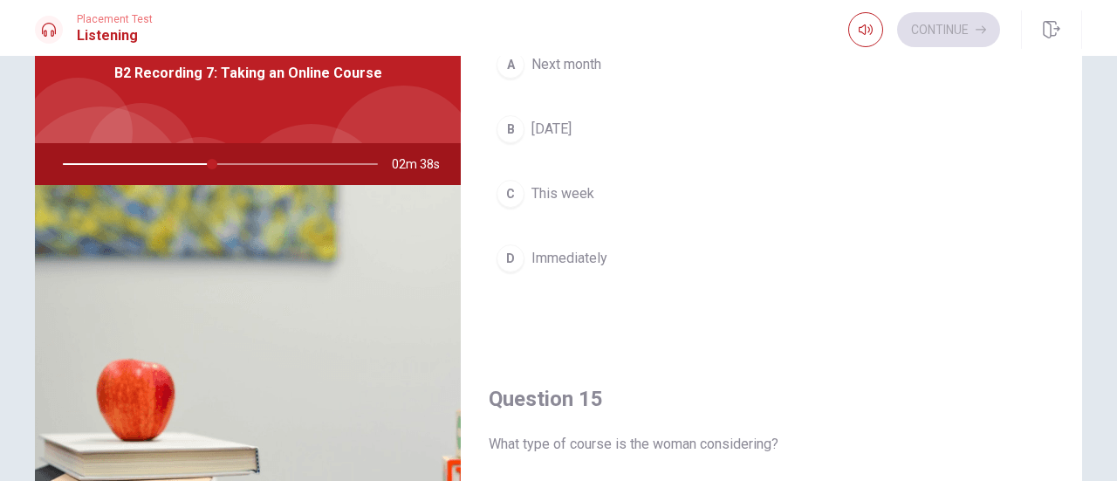
scroll to position [1266, 0]
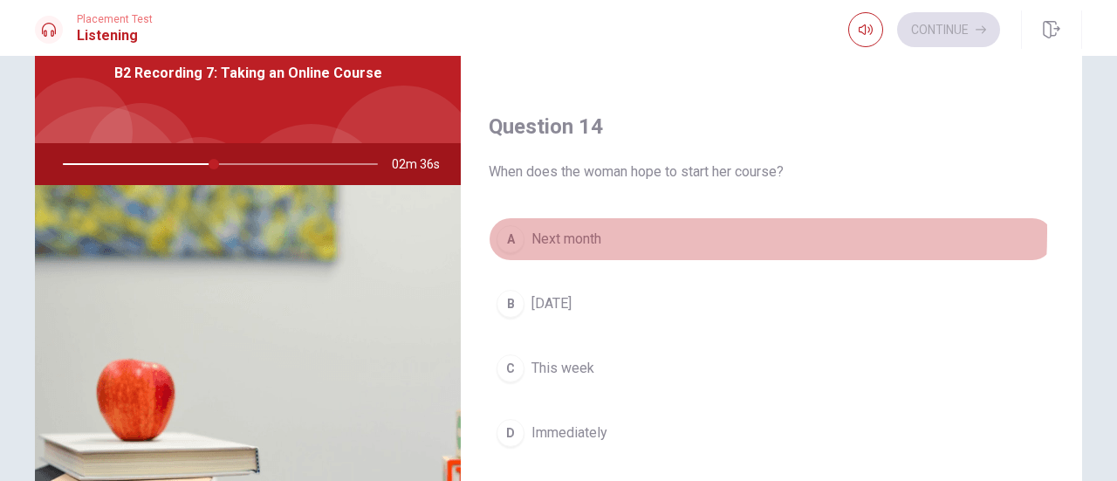
click at [563, 229] on span "Next month" at bounding box center [566, 239] width 70 height 21
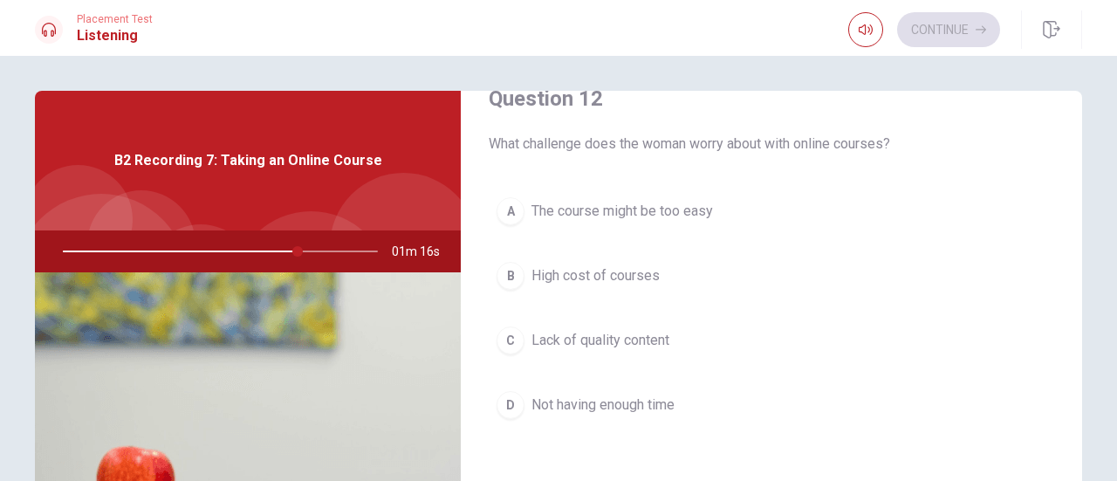
scroll to position [524, 0]
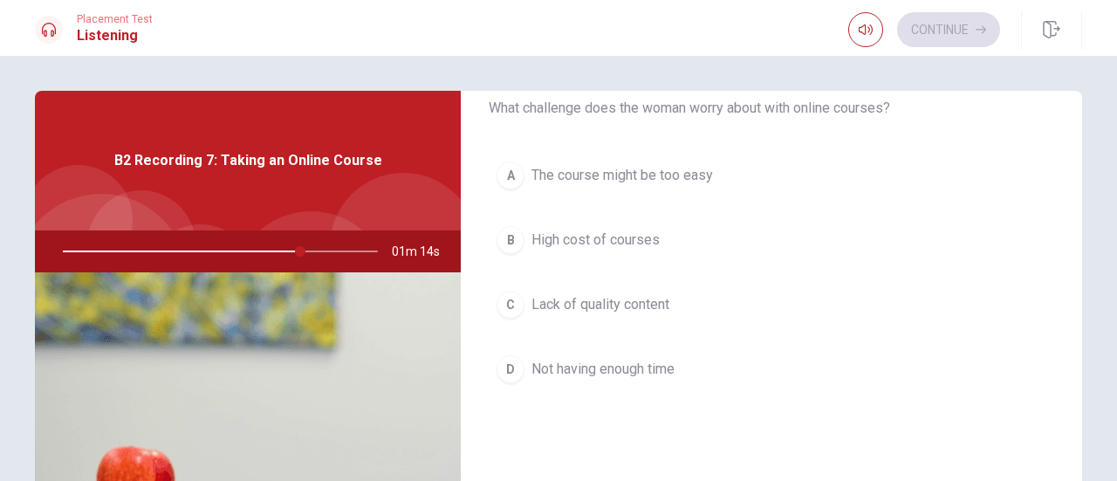
click at [613, 301] on span "Lack of quality content" at bounding box center [600, 304] width 138 height 21
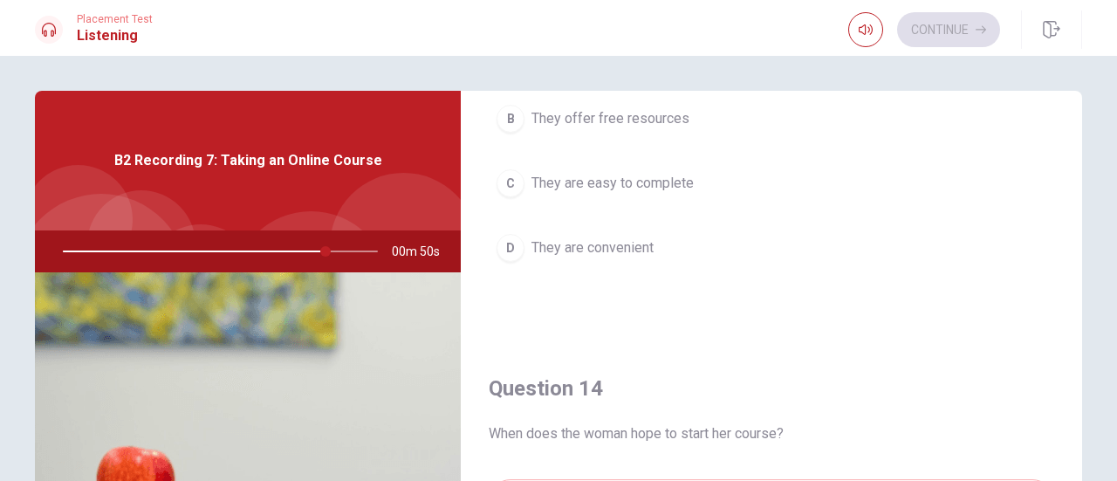
scroll to position [917, 0]
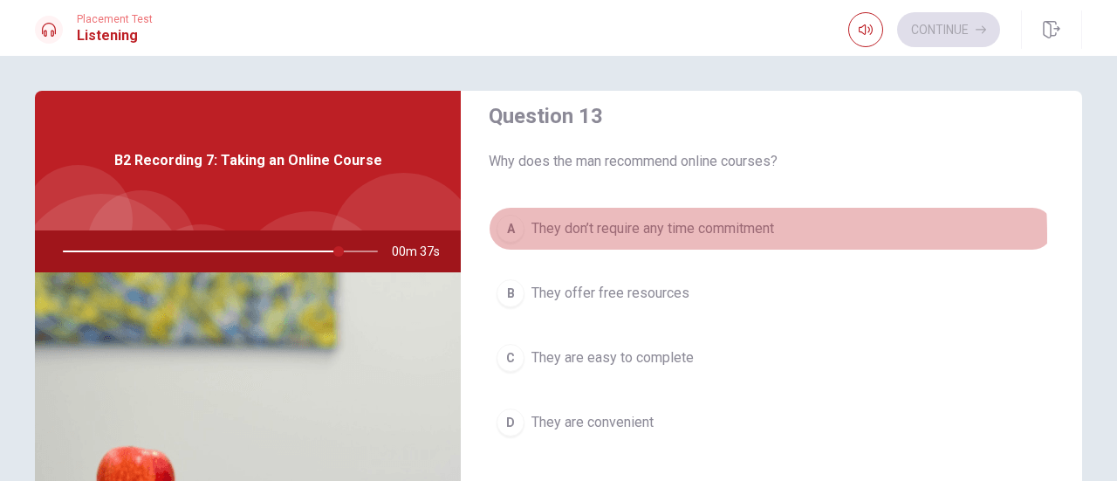
click at [578, 230] on span "They don’t require any time commitment" at bounding box center [652, 228] width 243 height 21
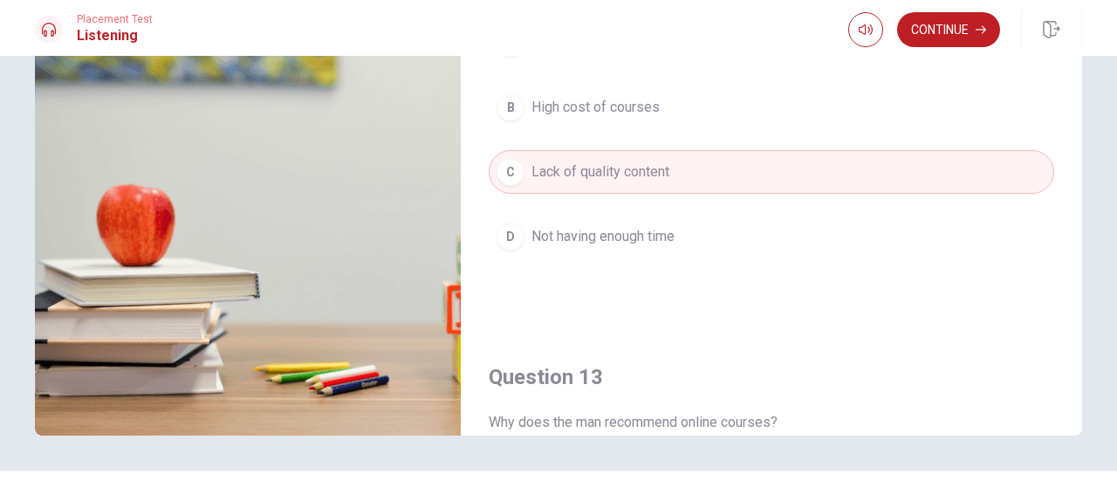
scroll to position [394, 0]
click at [949, 27] on button "Continue" at bounding box center [948, 29] width 103 height 35
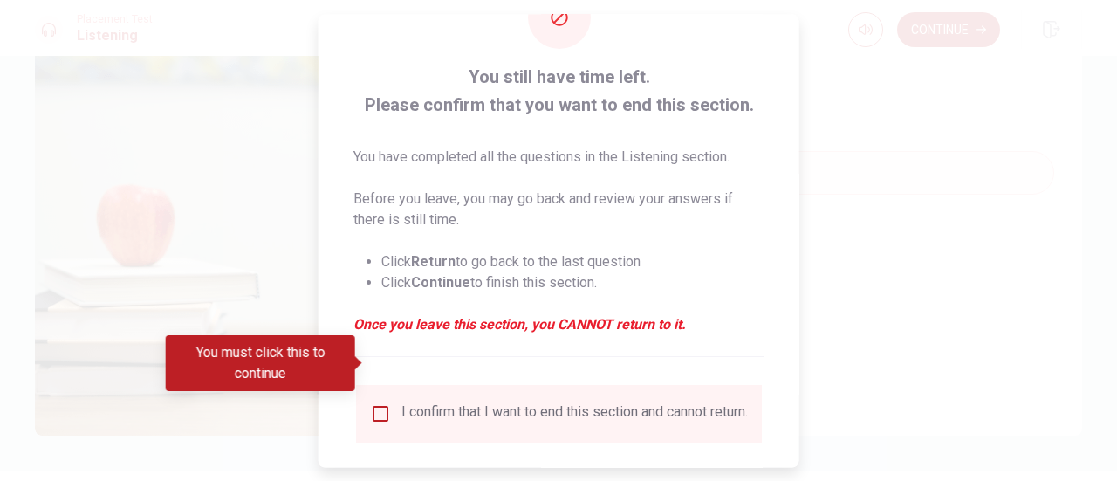
scroll to position [169, 0]
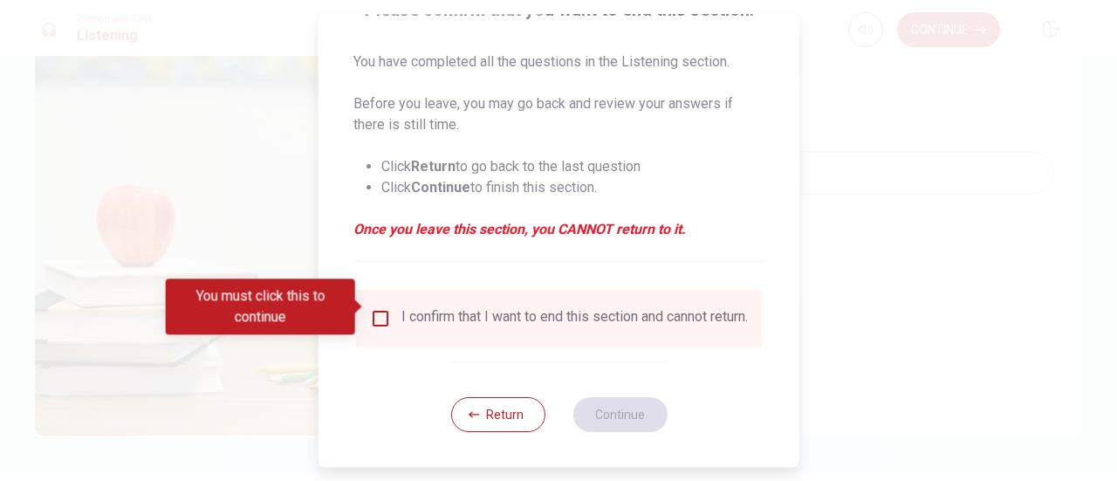
click at [377, 308] on input "You must click this to continue" at bounding box center [380, 318] width 21 height 21
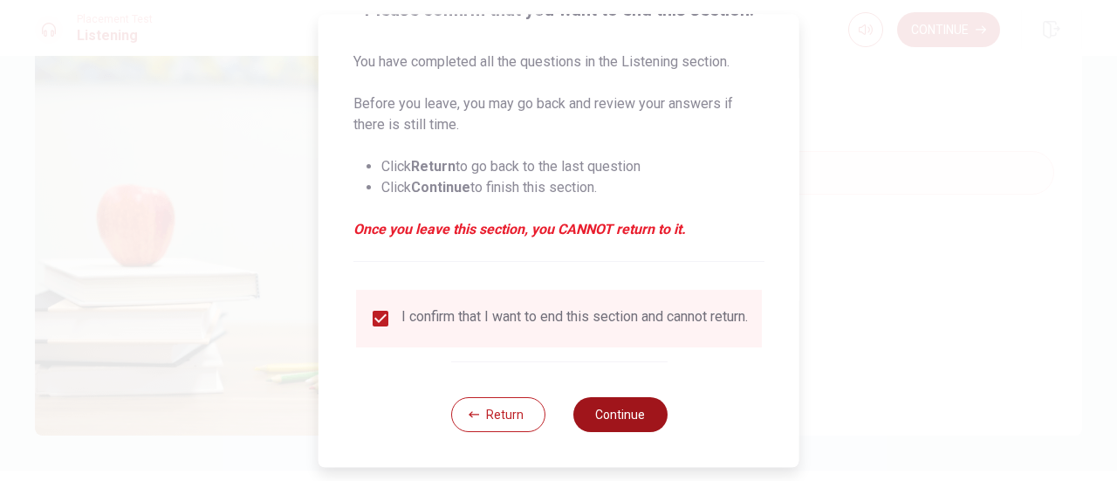
type input "0"
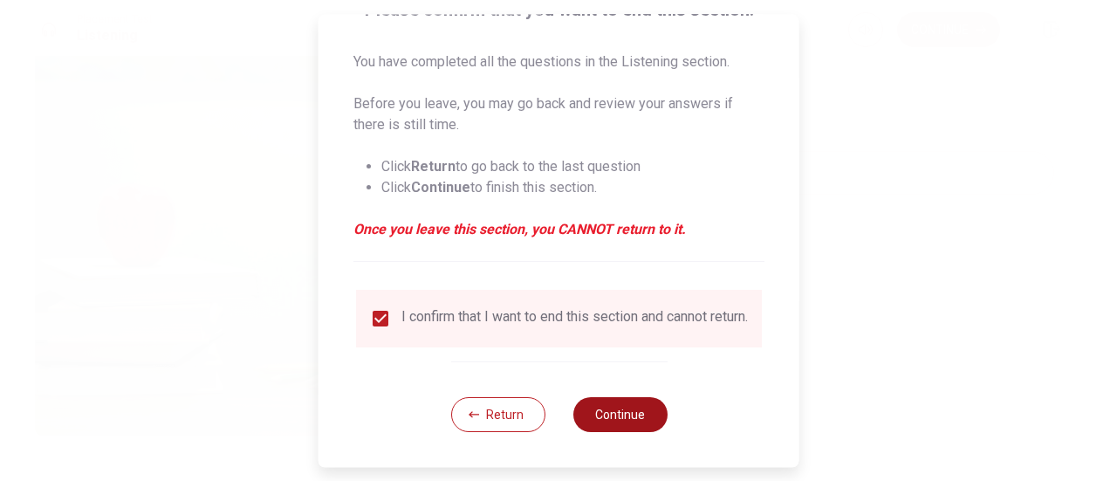
click at [616, 421] on button "Continue" at bounding box center [619, 414] width 94 height 35
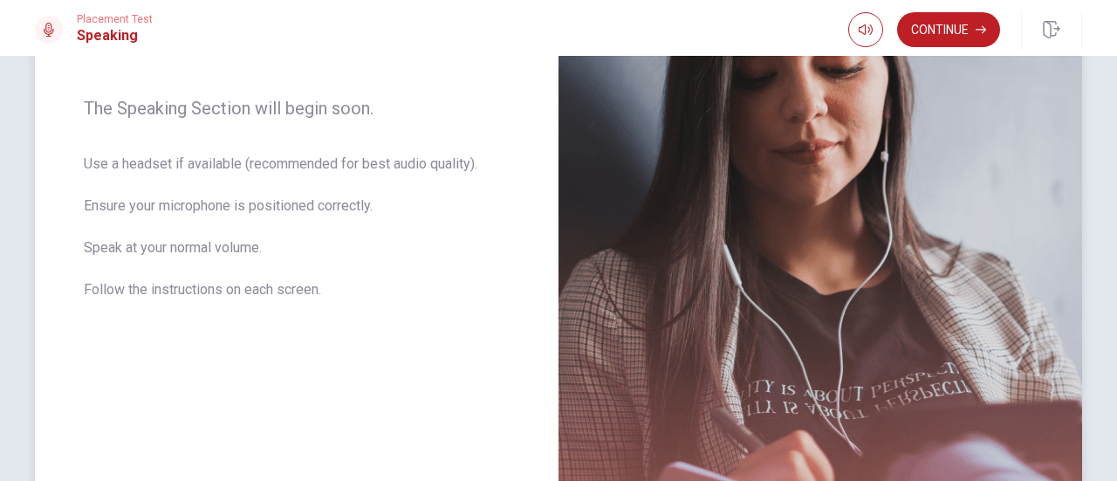
scroll to position [349, 0]
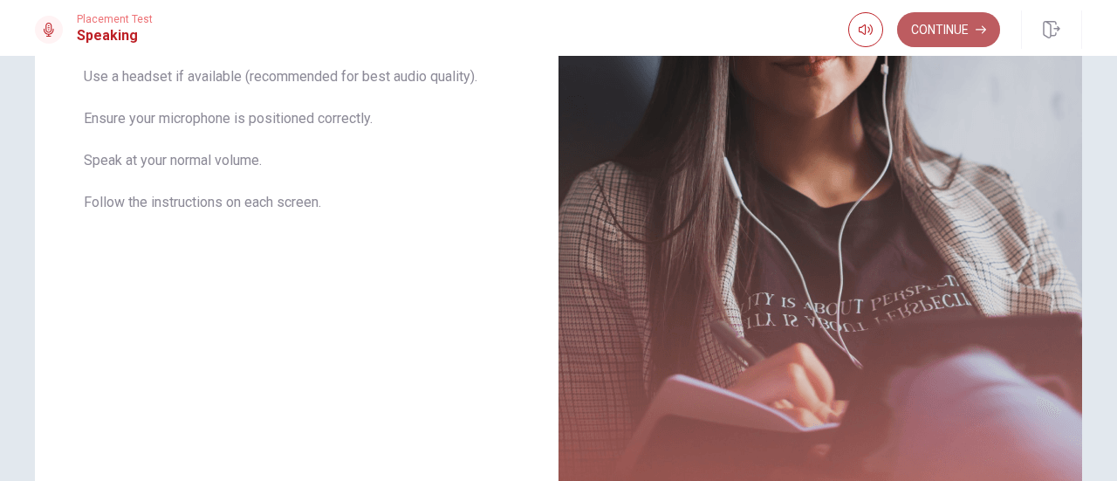
click at [922, 32] on button "Continue" at bounding box center [948, 29] width 103 height 35
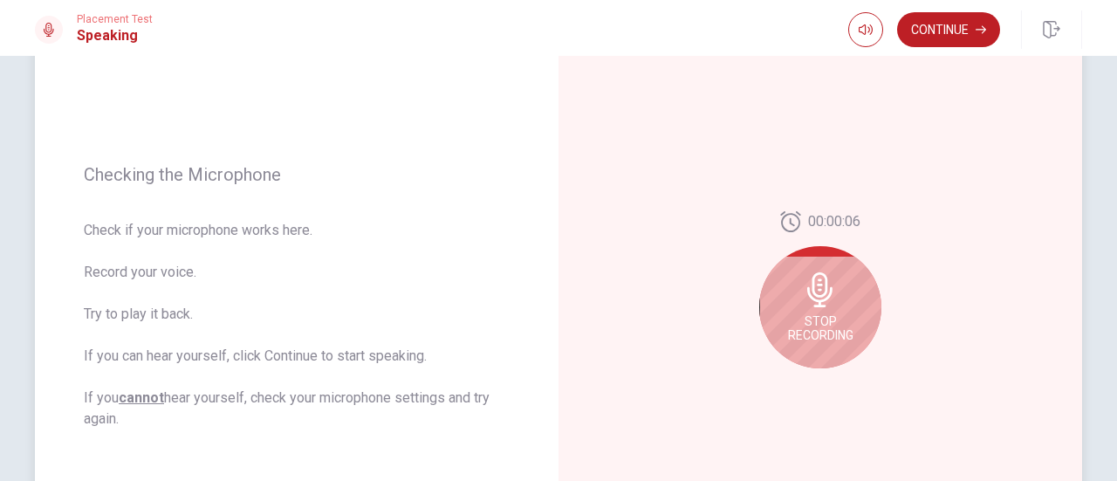
scroll to position [262, 0]
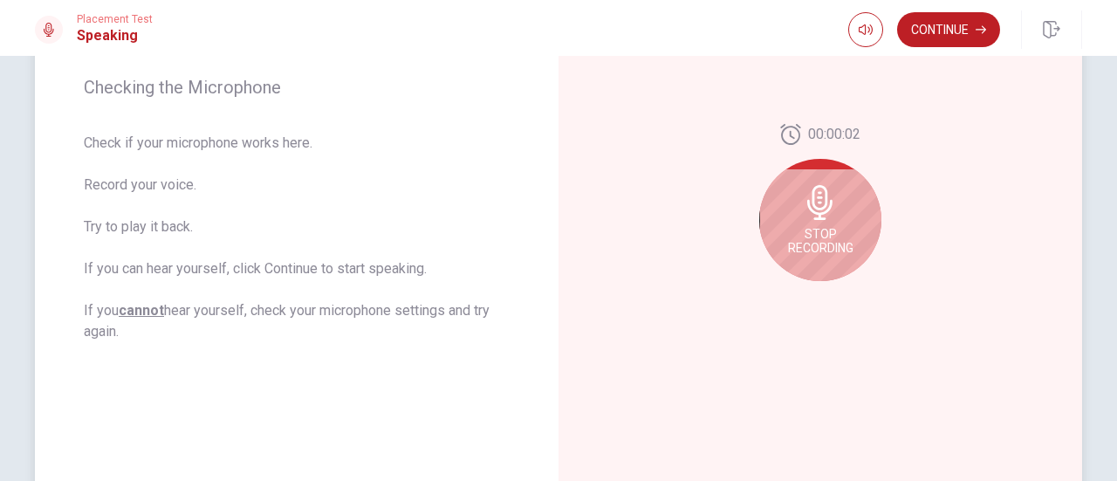
click at [824, 211] on icon at bounding box center [819, 202] width 25 height 35
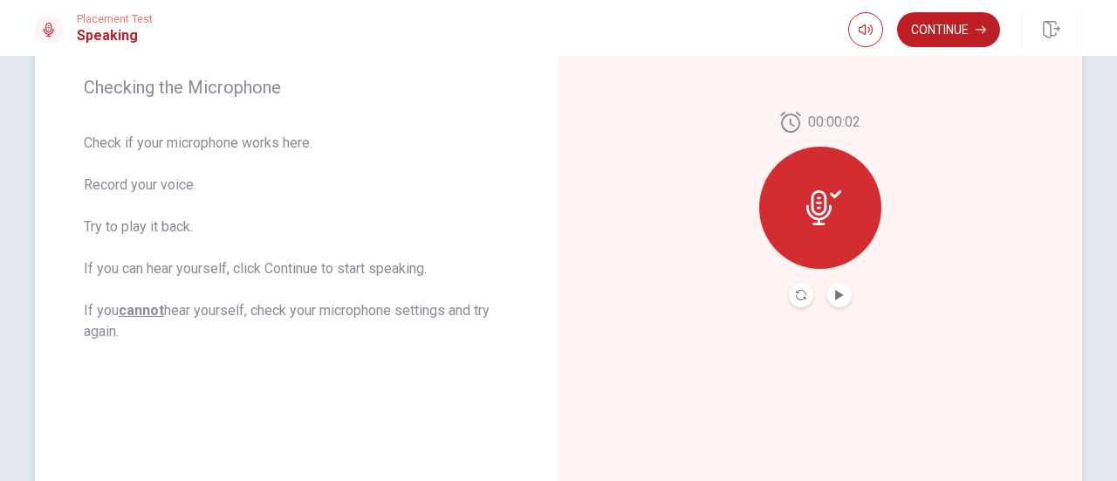
click at [828, 298] on button "Play Audio" at bounding box center [839, 295] width 24 height 24
click at [809, 200] on icon at bounding box center [818, 207] width 25 height 35
click at [824, 223] on icon at bounding box center [823, 207] width 35 height 35
click at [835, 298] on icon "Play Audio" at bounding box center [839, 295] width 8 height 10
click at [835, 297] on icon "Pause Audio" at bounding box center [839, 295] width 9 height 10
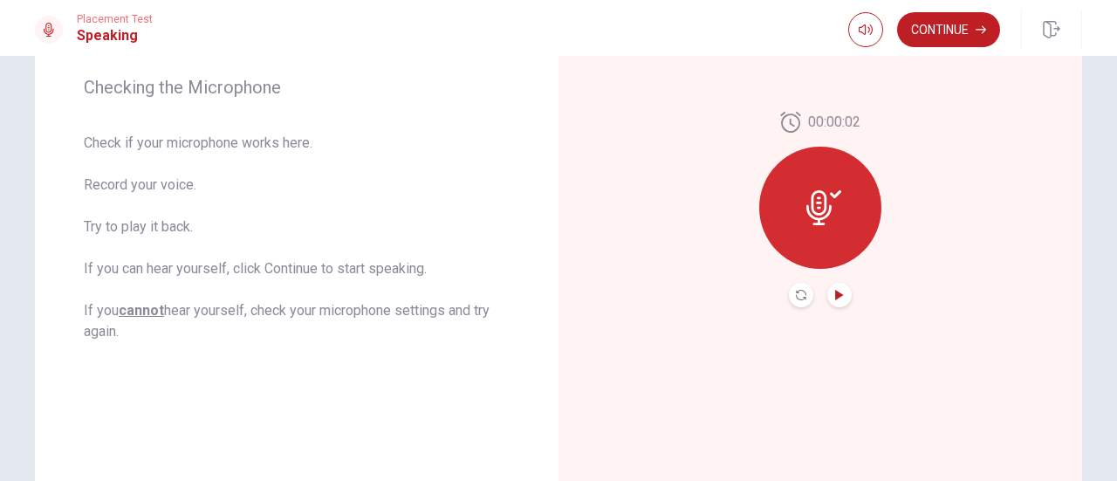
click at [835, 292] on icon "Play Audio" at bounding box center [839, 295] width 8 height 10
click at [836, 293] on icon "Pause Audio" at bounding box center [839, 295] width 9 height 10
click at [799, 293] on icon "Record Again" at bounding box center [801, 295] width 10 height 10
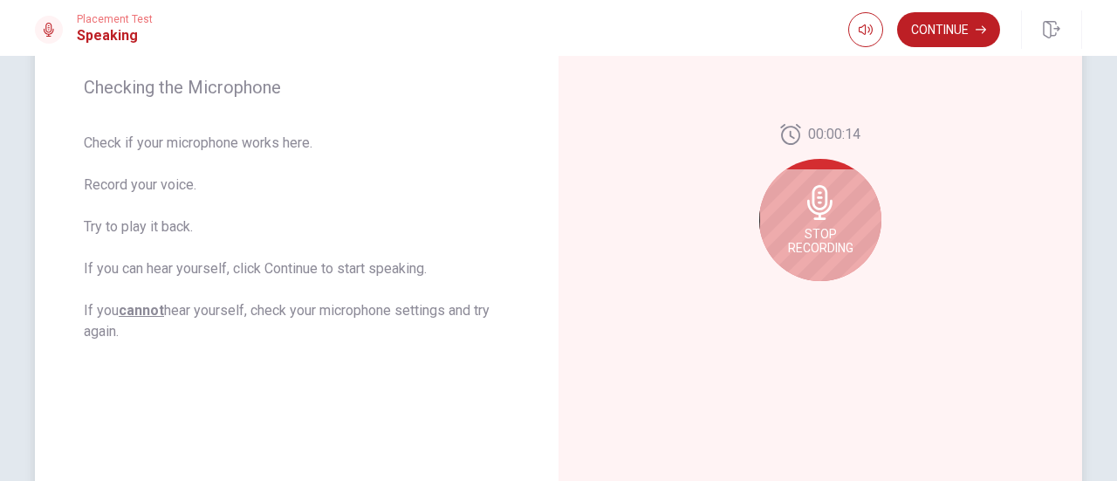
click at [819, 244] on span "Stop Recording" at bounding box center [820, 241] width 65 height 28
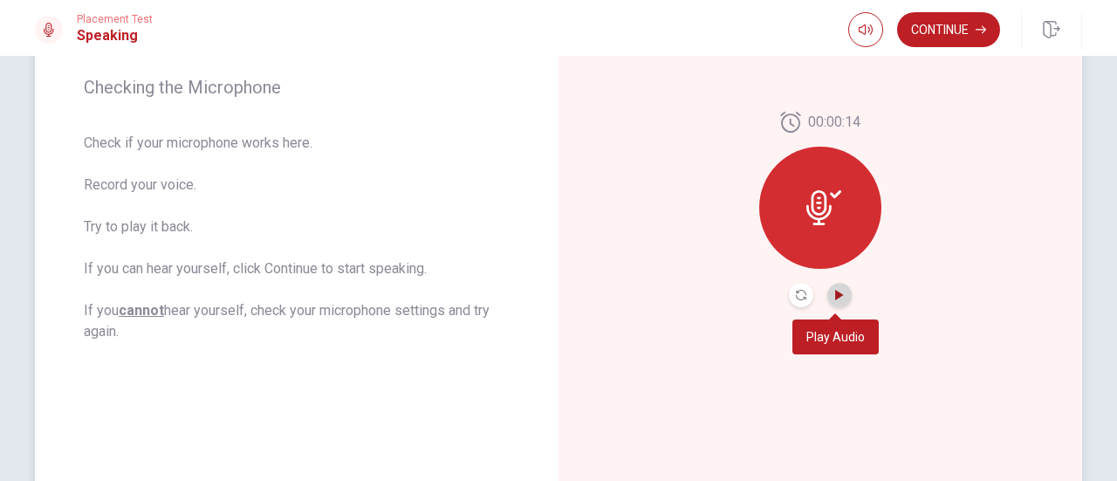
click at [838, 297] on icon "Play Audio" at bounding box center [839, 295] width 10 height 10
click at [804, 292] on button "Record Again" at bounding box center [801, 295] width 24 height 24
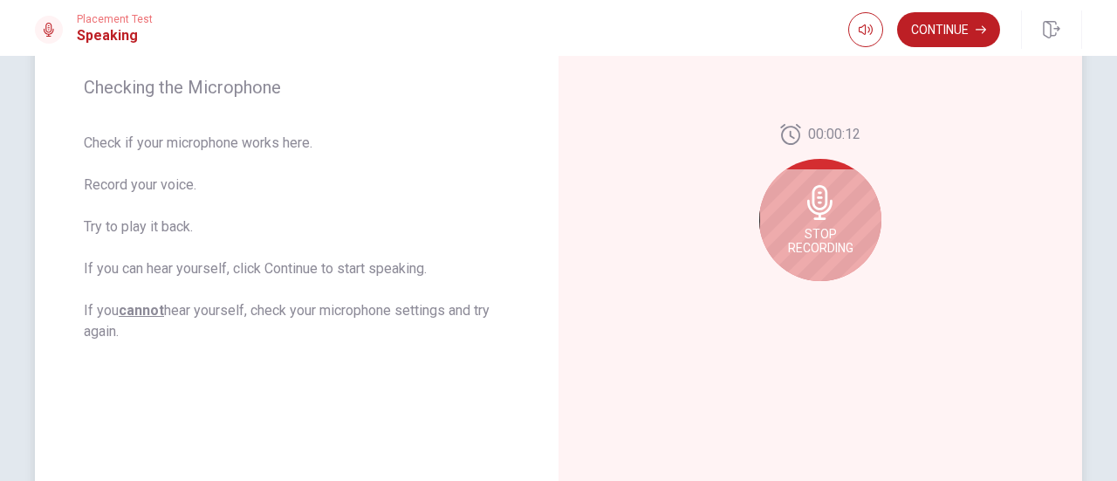
click at [828, 217] on icon at bounding box center [820, 202] width 35 height 35
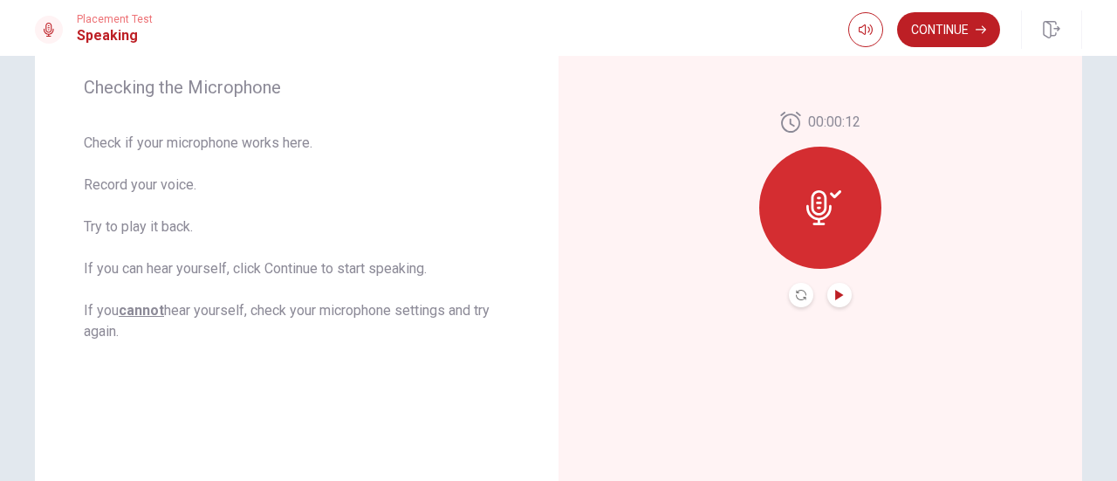
click at [835, 296] on icon "Play Audio" at bounding box center [839, 295] width 8 height 10
click at [944, 24] on button "Continue" at bounding box center [948, 29] width 103 height 35
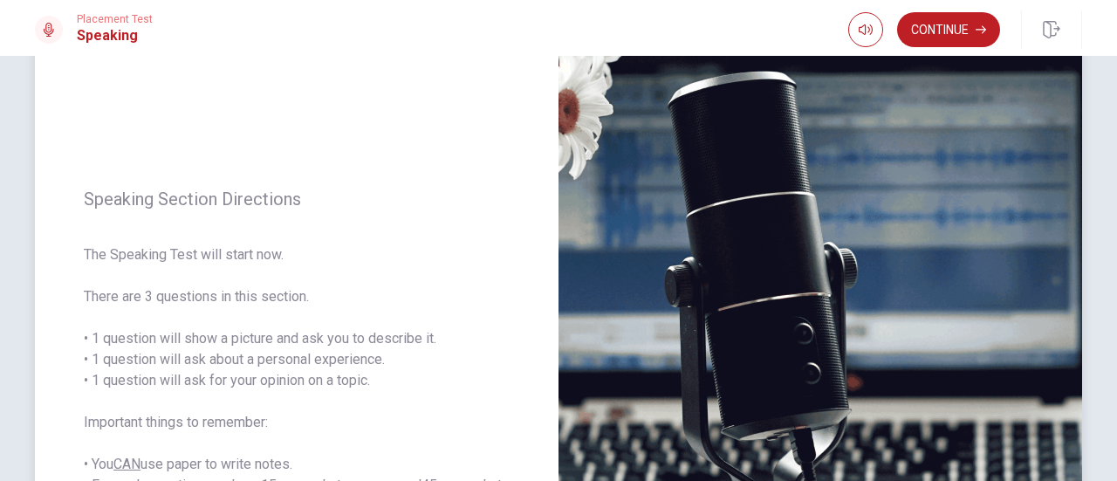
scroll to position [0, 0]
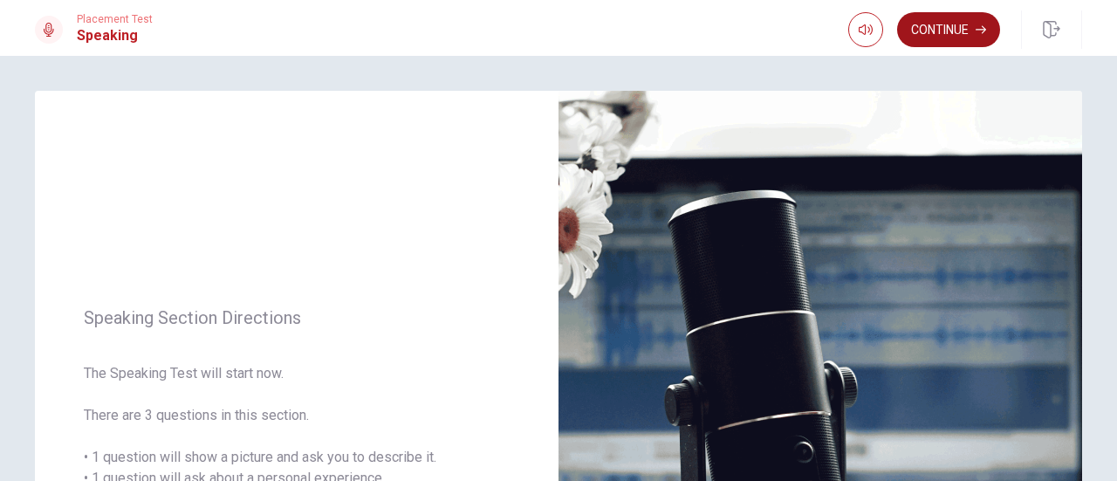
click at [939, 30] on button "Continue" at bounding box center [948, 29] width 103 height 35
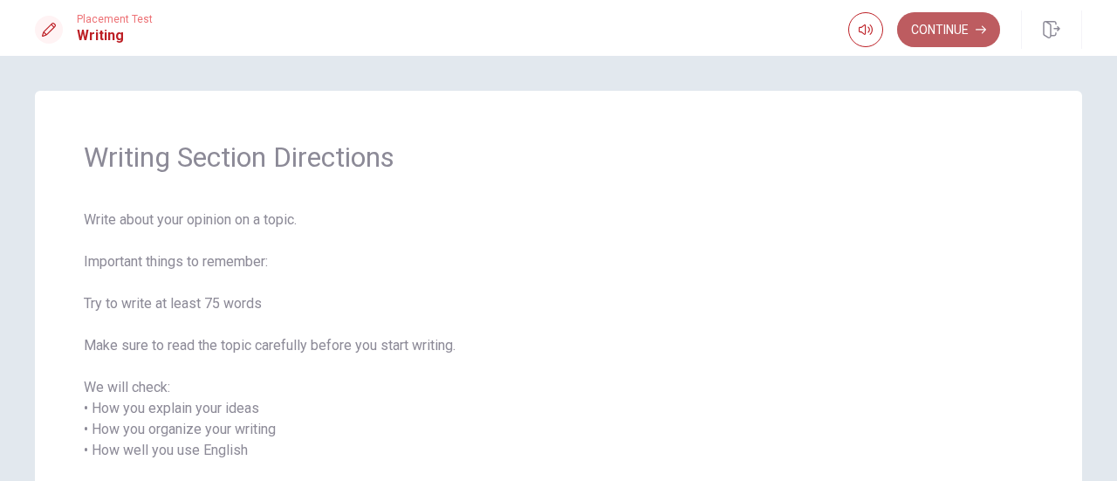
click at [952, 25] on button "Continue" at bounding box center [948, 29] width 103 height 35
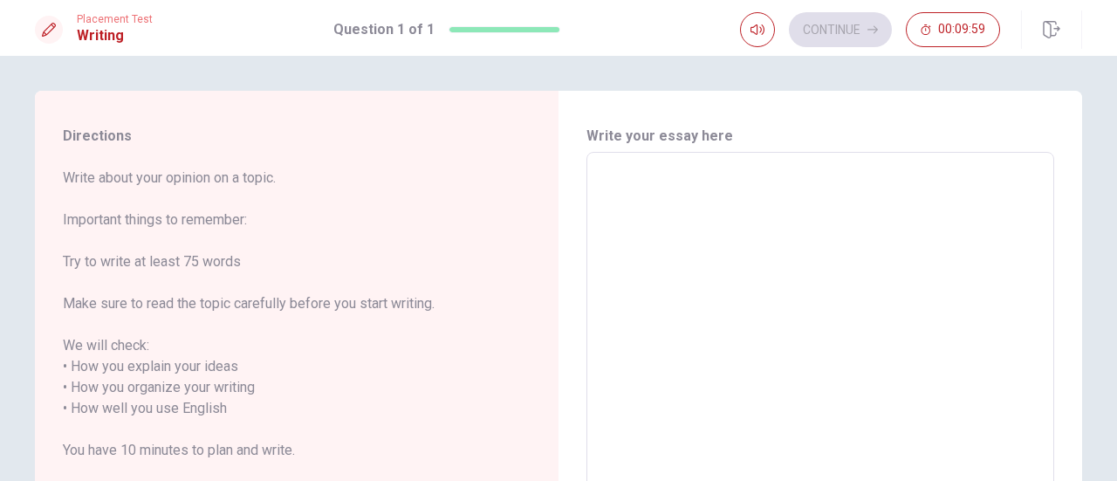
click at [731, 200] on textarea at bounding box center [820, 398] width 443 height 463
click at [726, 200] on textarea at bounding box center [820, 398] width 443 height 463
type textarea "I"
type textarea "x"
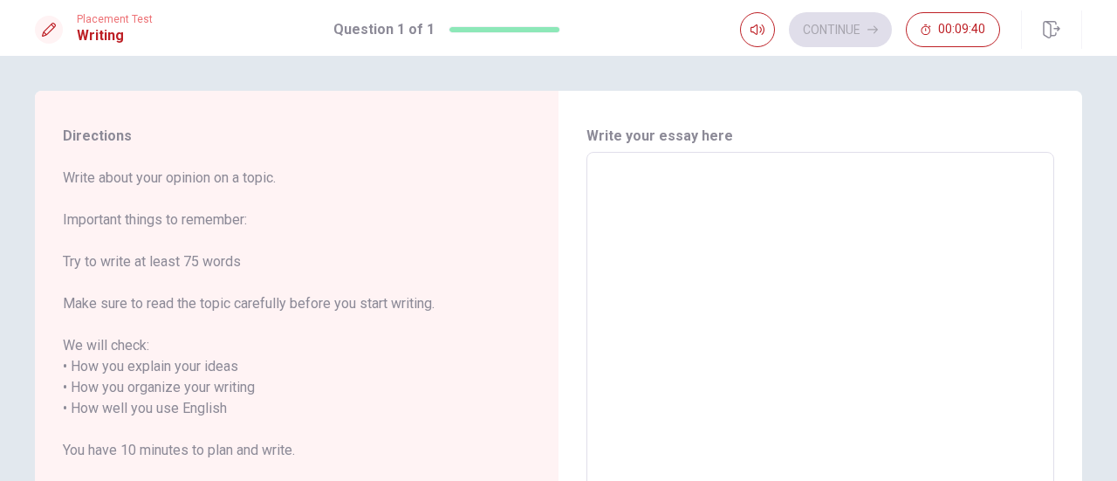
type textarea "M"
type textarea "x"
type textarea "My"
type textarea "x"
type textarea "My"
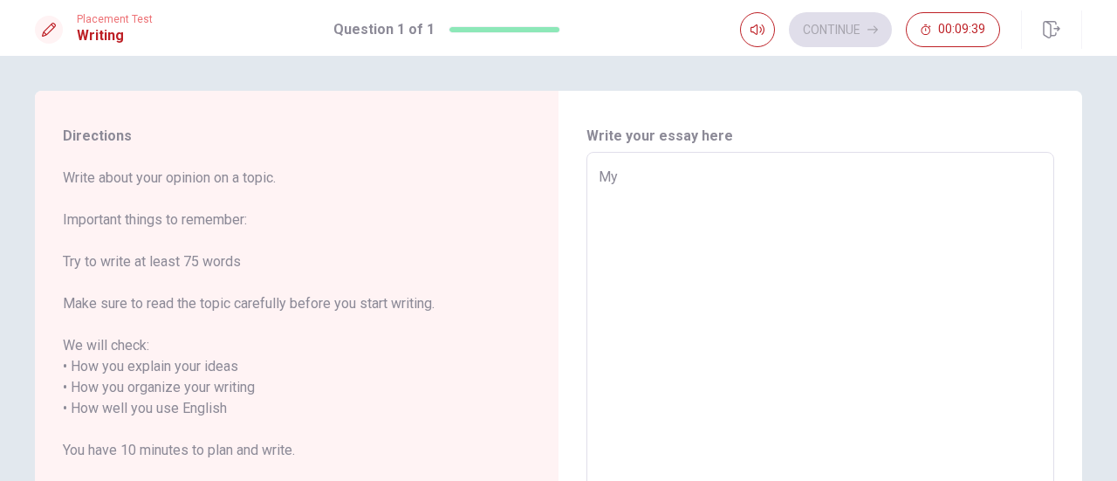
type textarea "x"
type textarea "My m"
type textarea "x"
type textarea "My"
type textarea "x"
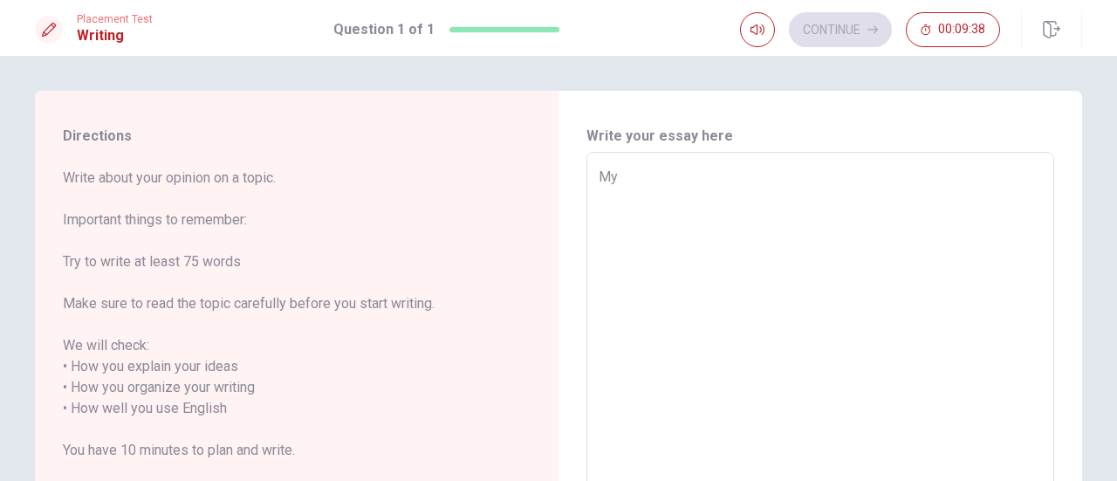
type textarea "My n"
type textarea "x"
type textarea "My na"
type textarea "x"
type textarea "My nam"
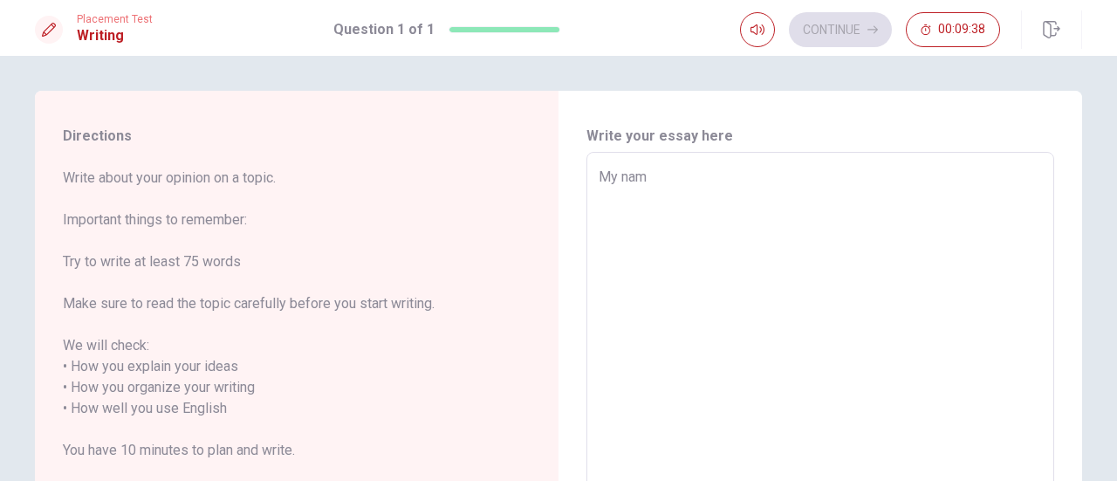
type textarea "x"
type textarea "My nam"
type textarea "x"
type textarea "My nam"
type textarea "x"
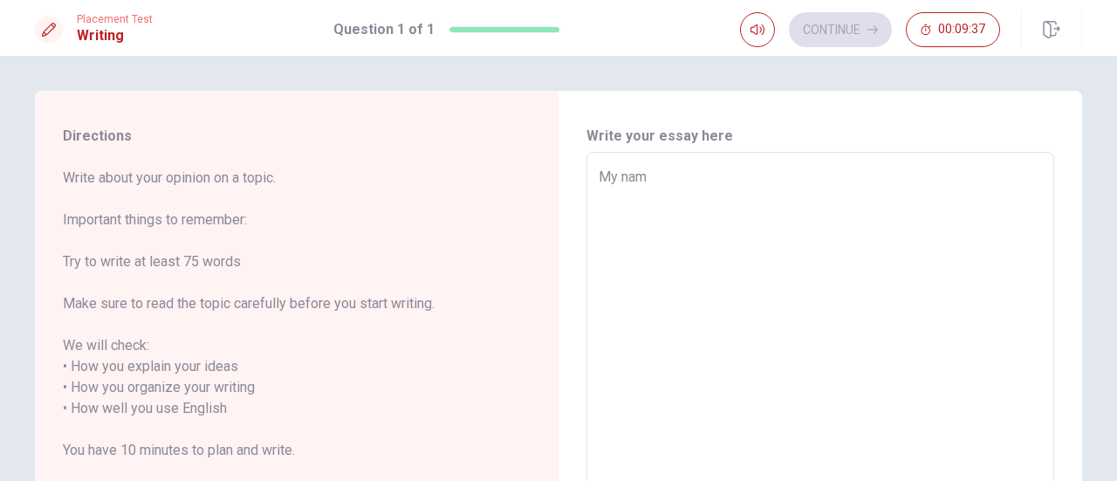
type textarea "My name"
type textarea "x"
type textarea "My name"
type textarea "x"
type textarea "My name i"
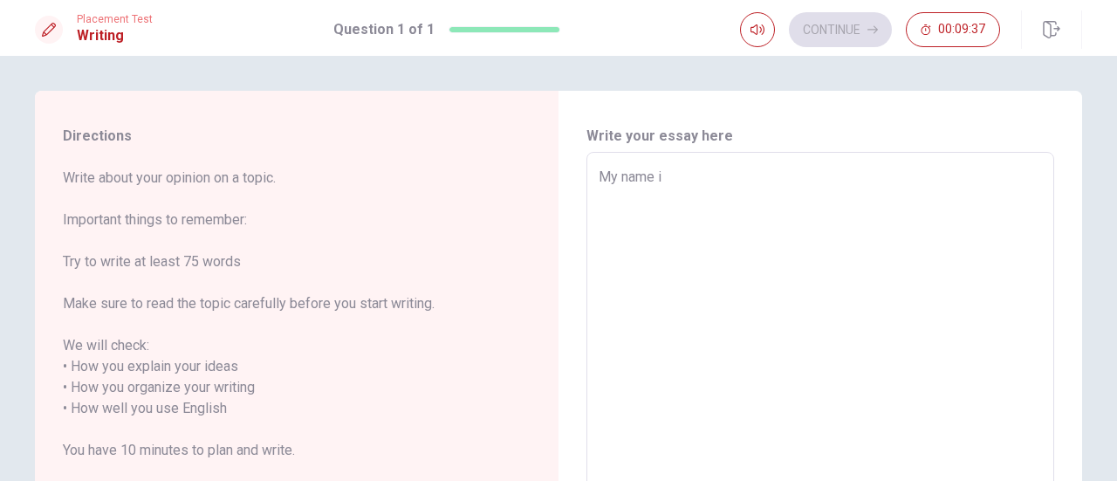
type textarea "x"
type textarea "My name is"
type textarea "x"
type textarea "My name is"
type textarea "x"
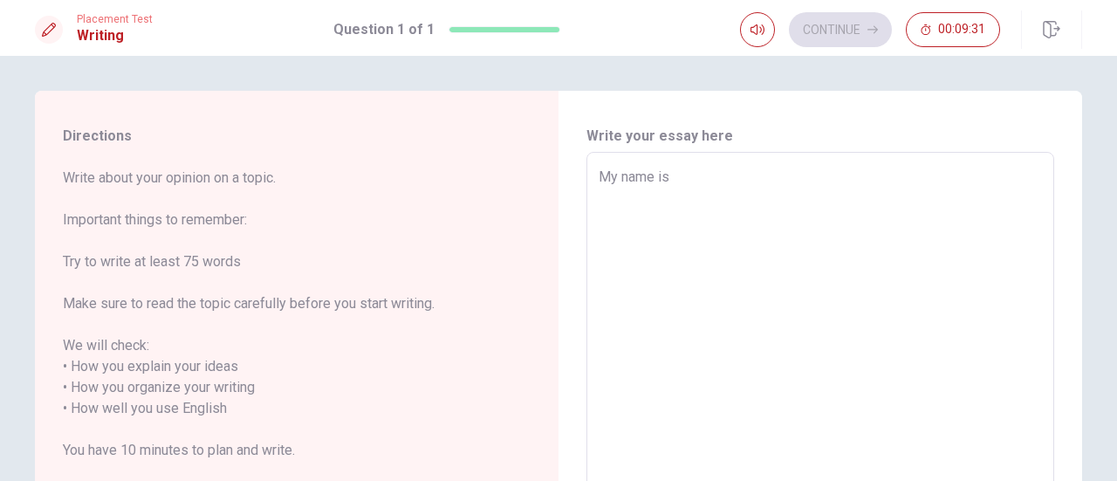
type textarea "My name is J"
type textarea "x"
type textarea "My name is"
type textarea "x"
type textarea "My name is"
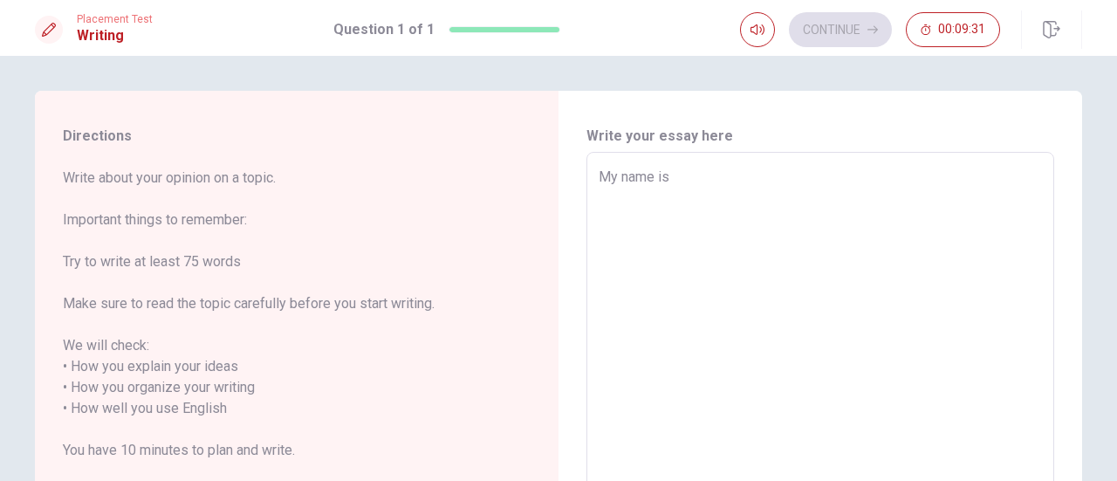
type textarea "x"
type textarea "My name i"
type textarea "x"
type textarea "My name"
type textarea "x"
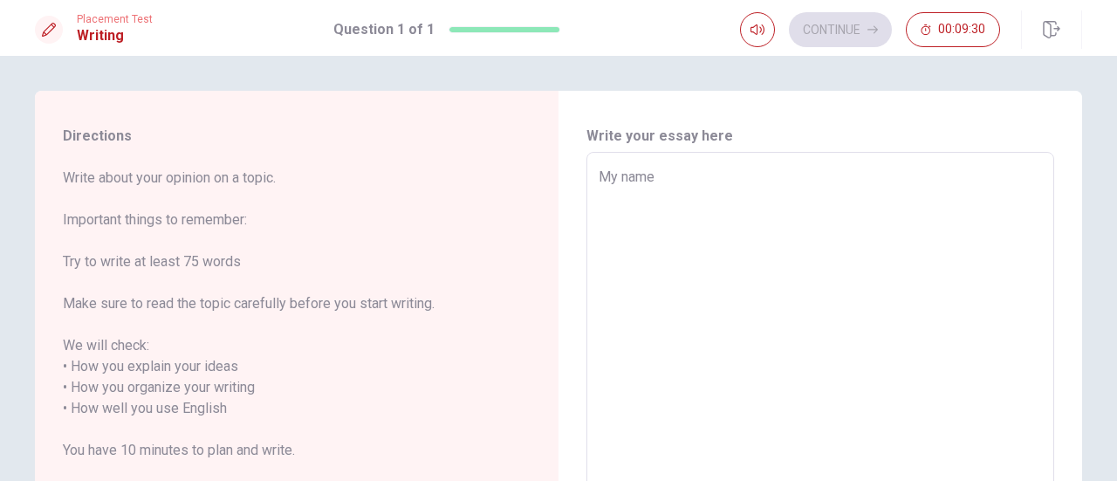
type textarea "My name"
type textarea "x"
type textarea "My nam"
type textarea "x"
type textarea "My na"
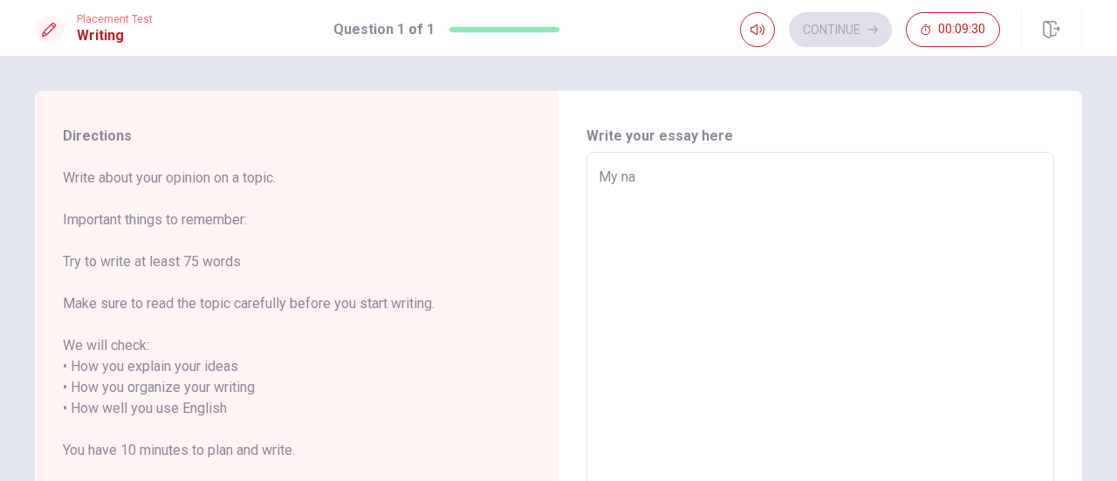
type textarea "x"
type textarea "My n"
type textarea "x"
type textarea "My"
type textarea "x"
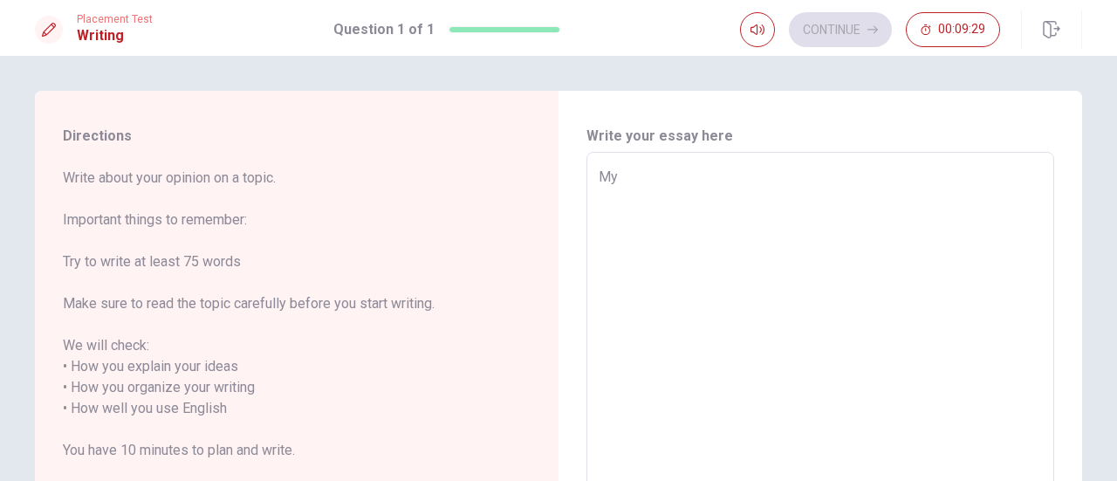
type textarea "My"
type textarea "x"
type textarea "M"
type textarea "x"
type textarea "I"
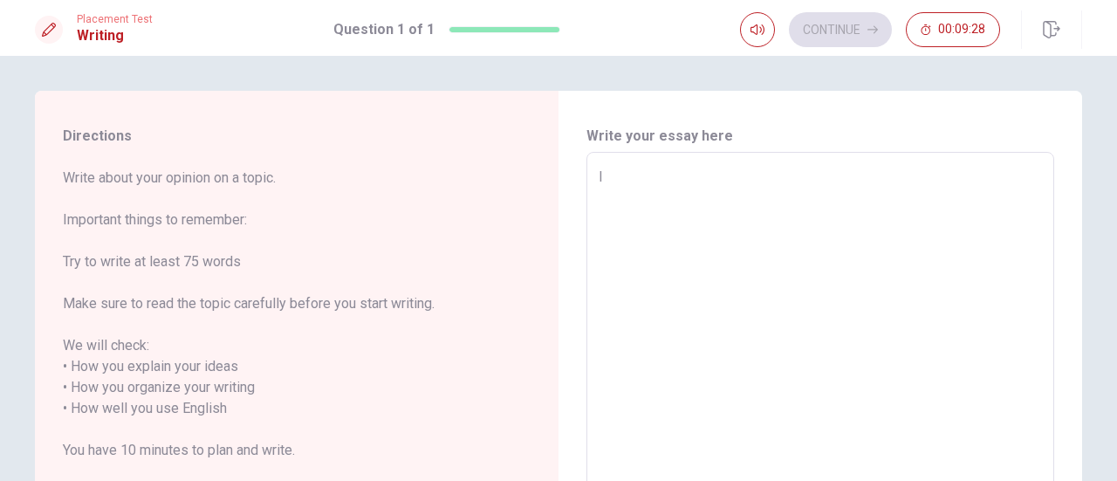
type textarea "x"
type textarea "I"
type textarea "x"
type textarea "I p"
type textarea "x"
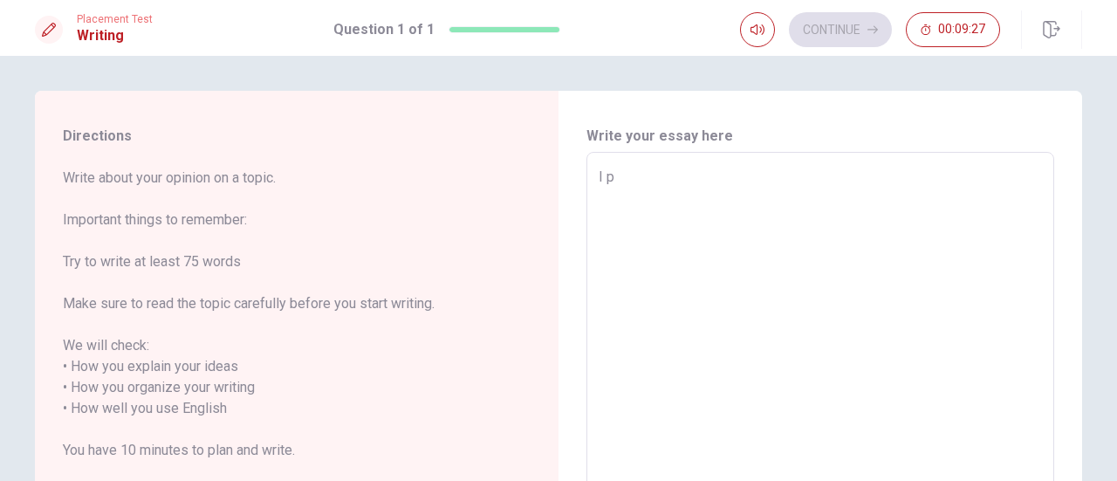
type textarea "I pa"
type textarea "x"
type textarea "I p"
type textarea "x"
type textarea "I"
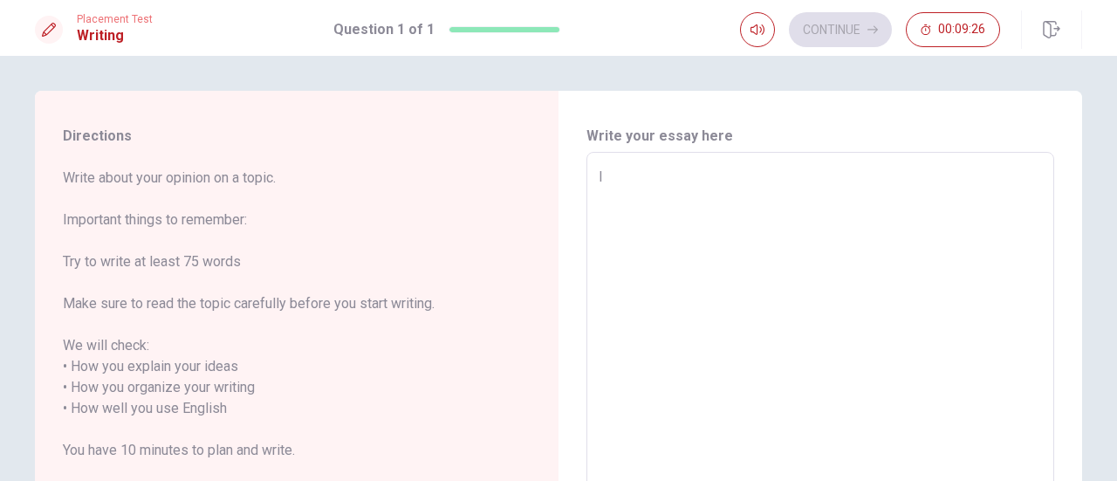
type textarea "x"
type textarea "I"
type textarea "x"
type textarea "I"
type textarea "x"
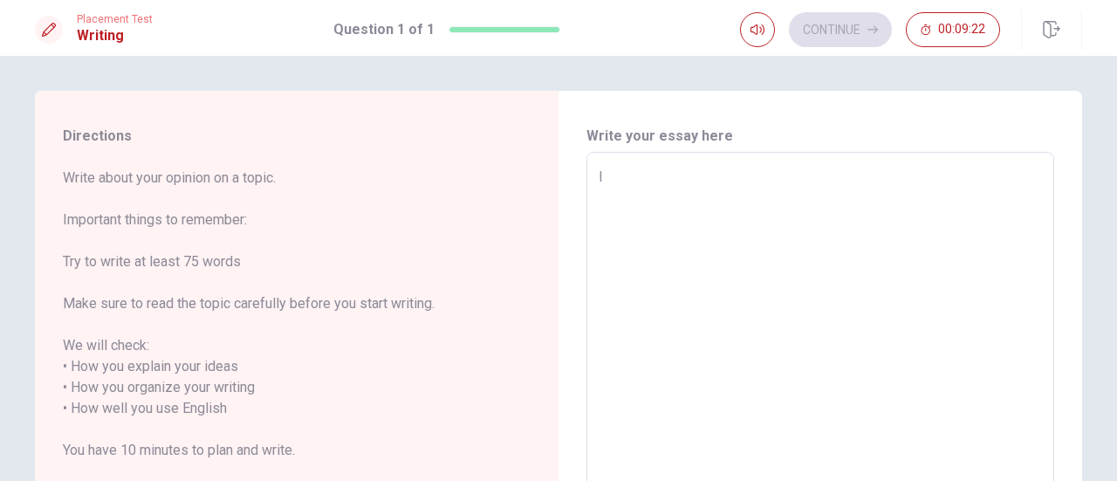
type textarea "I"
type textarea "x"
type textarea "I l"
type textarea "x"
type textarea "I le"
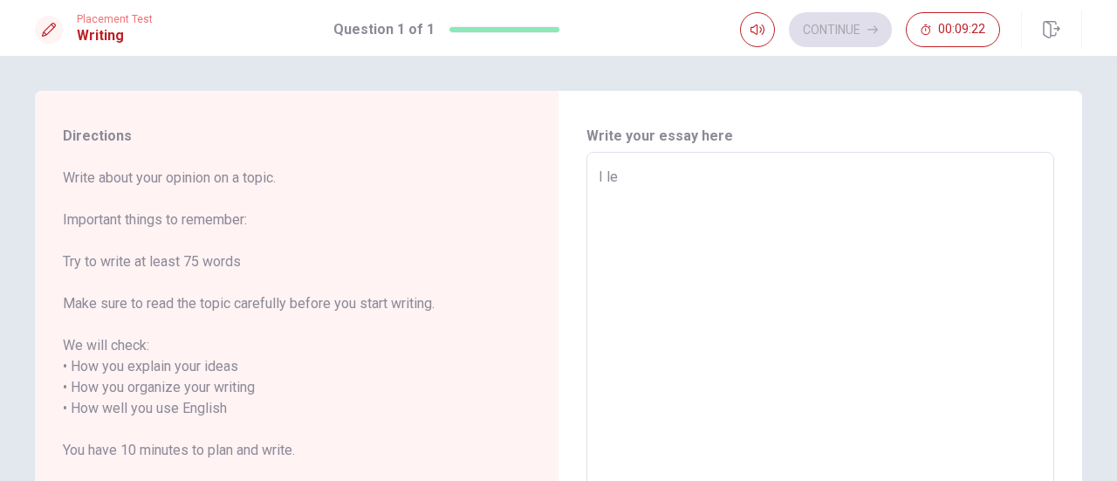
type textarea "x"
type textarea "I lea"
type textarea "x"
type textarea "I leav"
type textarea "x"
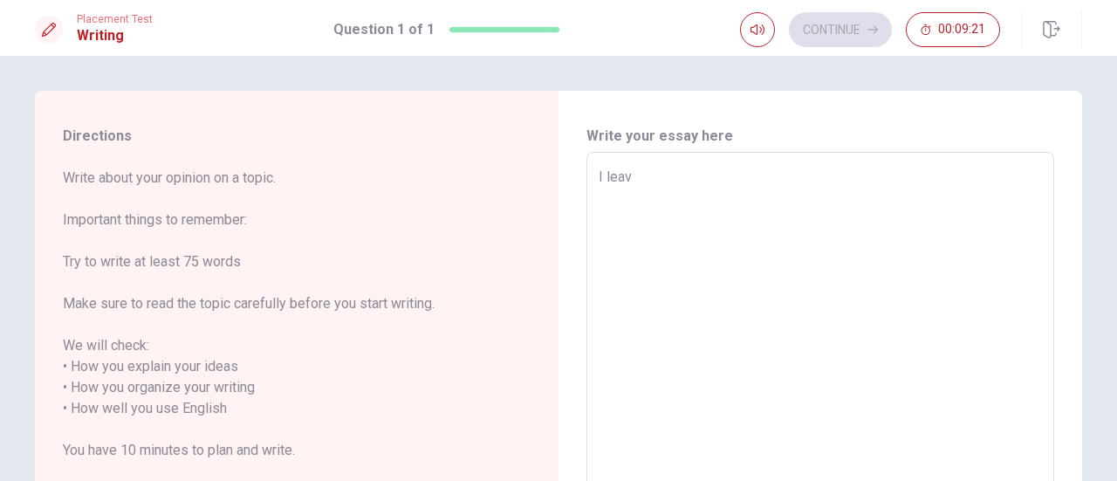
type textarea "I leavi"
type textarea "x"
type textarea "I leavin"
type textarea "x"
type textarea "I leaving"
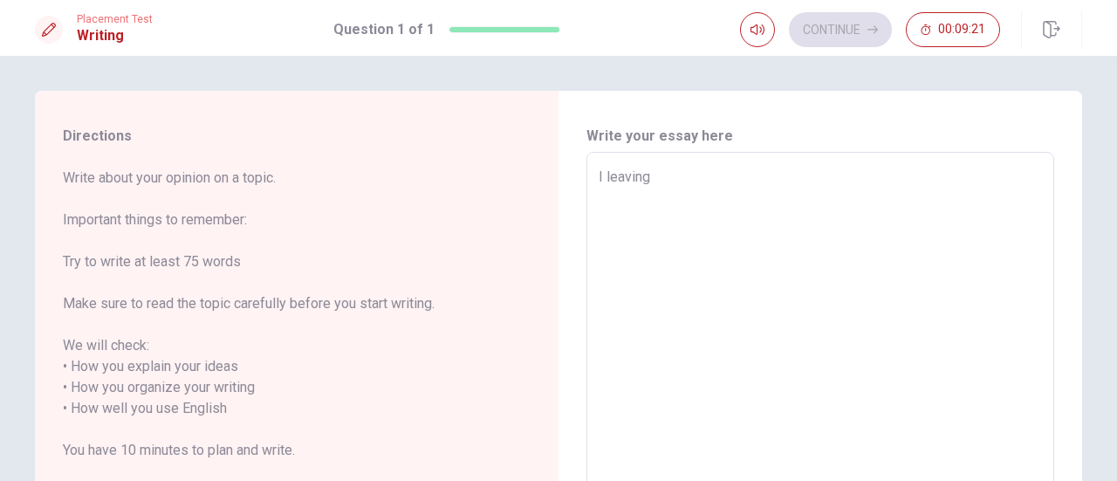
type textarea "x"
type textarea "I leaving"
type textarea "x"
type textarea "I leaving i"
type textarea "x"
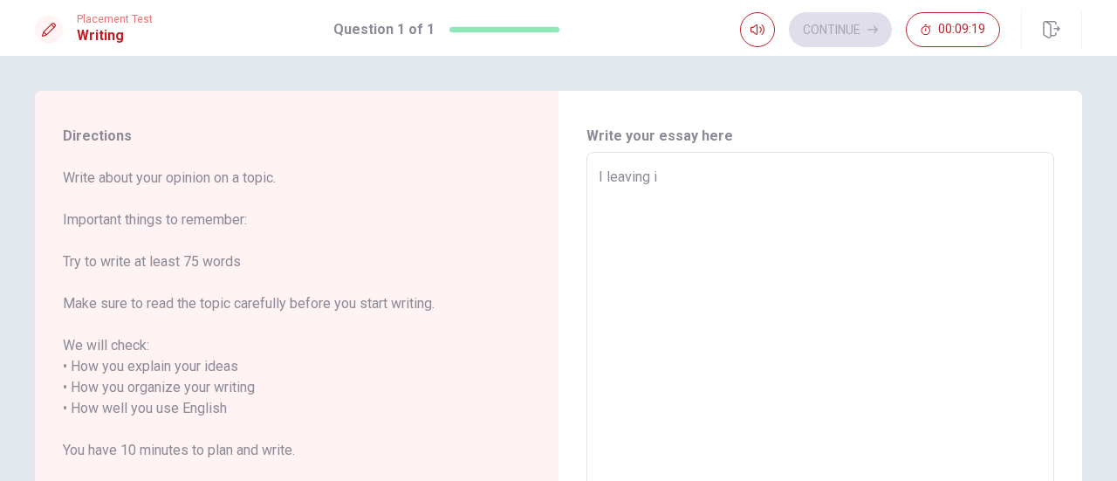
type textarea "I leaving in"
type textarea "x"
type textarea "I leaving in"
type textarea "x"
type textarea "I leaving in C"
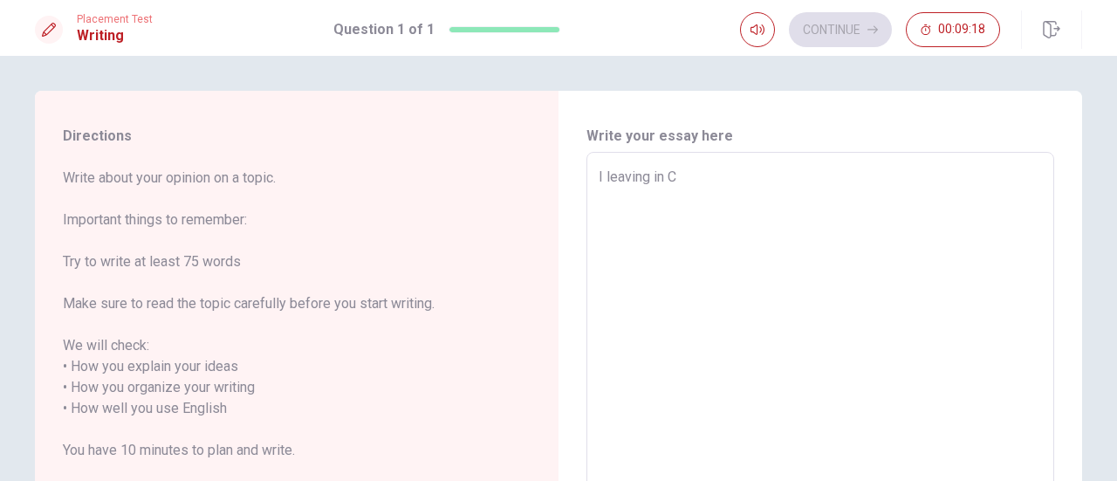
type textarea "x"
type textarea "I leaving in Cu"
type textarea "x"
type textarea "I leaving in Cur"
type textarea "x"
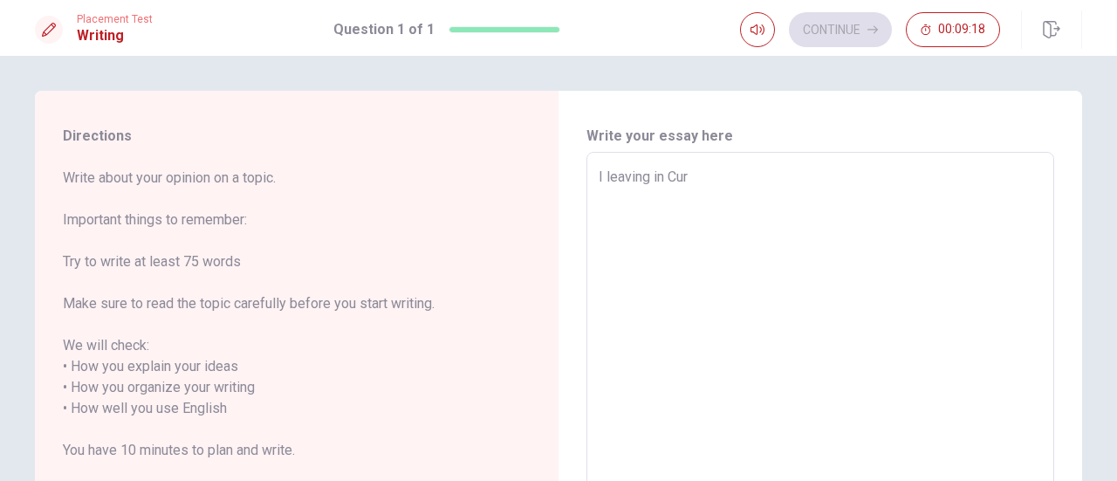
type textarea "I leaving in [GEOGRAPHIC_DATA]"
type textarea "x"
type textarea "I leaving in [GEOGRAPHIC_DATA]"
type textarea "x"
type textarea "I leaving in Curiti"
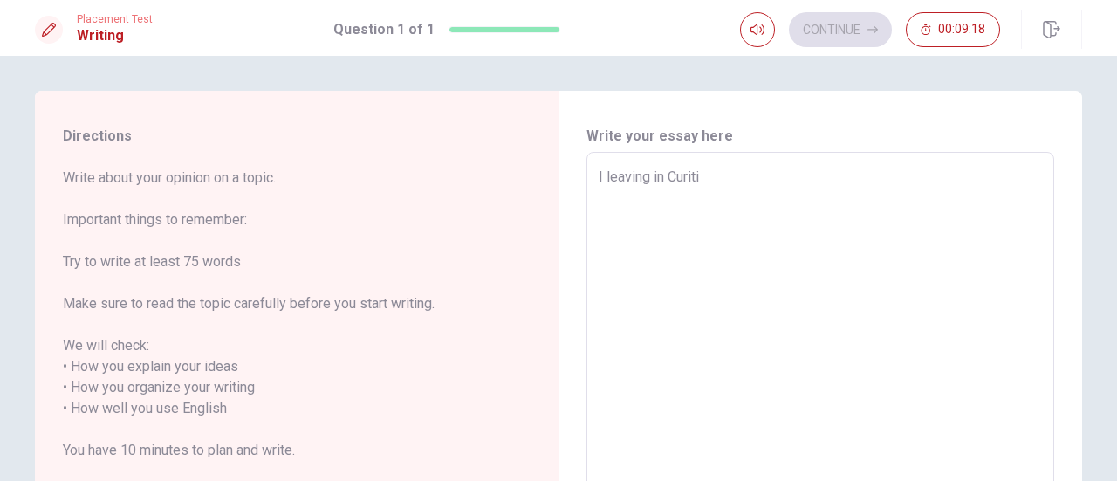
type textarea "x"
type textarea "I leaving in Curitib"
type textarea "x"
type textarea "I leaving in Curitibi"
type textarea "x"
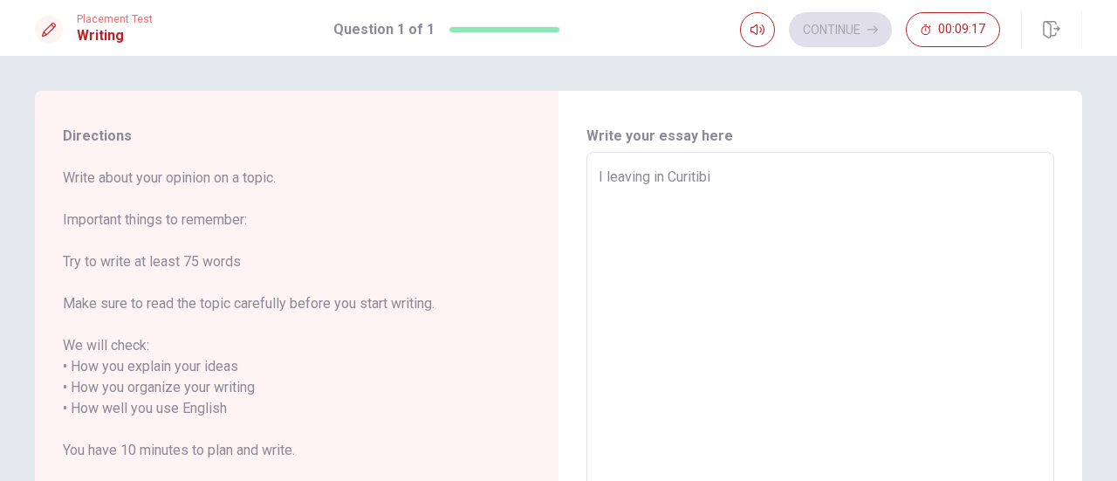
type textarea "I leaving in [GEOGRAPHIC_DATA]"
type textarea "x"
type textarea "I leaving in [GEOGRAPHIC_DATA],"
type textarea "x"
type textarea "I leaving in [GEOGRAPHIC_DATA],"
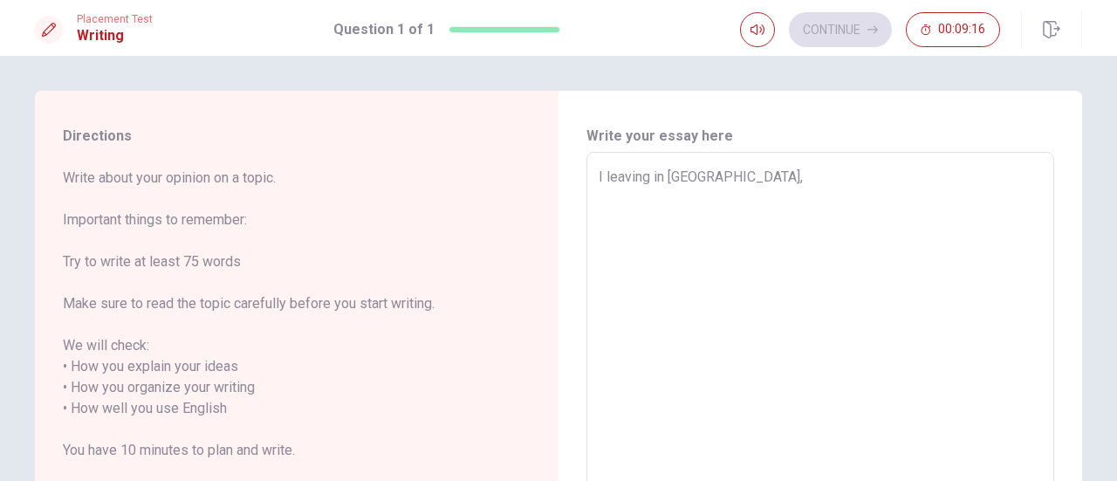
type textarea "x"
type textarea "I leaving in [GEOGRAPHIC_DATA],"
type textarea "x"
type textarea "I leaving in [GEOGRAPHIC_DATA]"
type textarea "x"
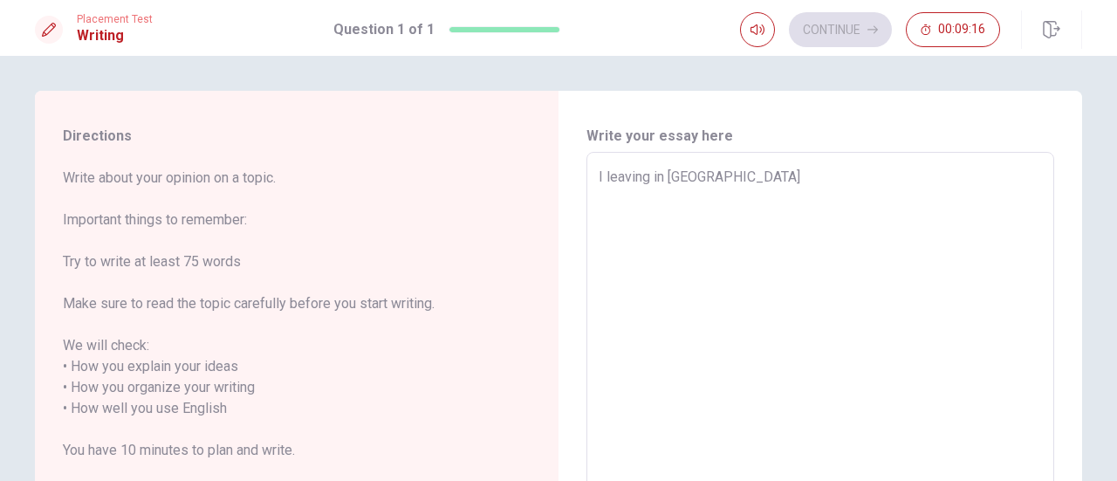
type textarea "I leaving in Curitibi"
type textarea "x"
type textarea "I leaving in Curitib"
type textarea "x"
type textarea "I leaving in Curiti"
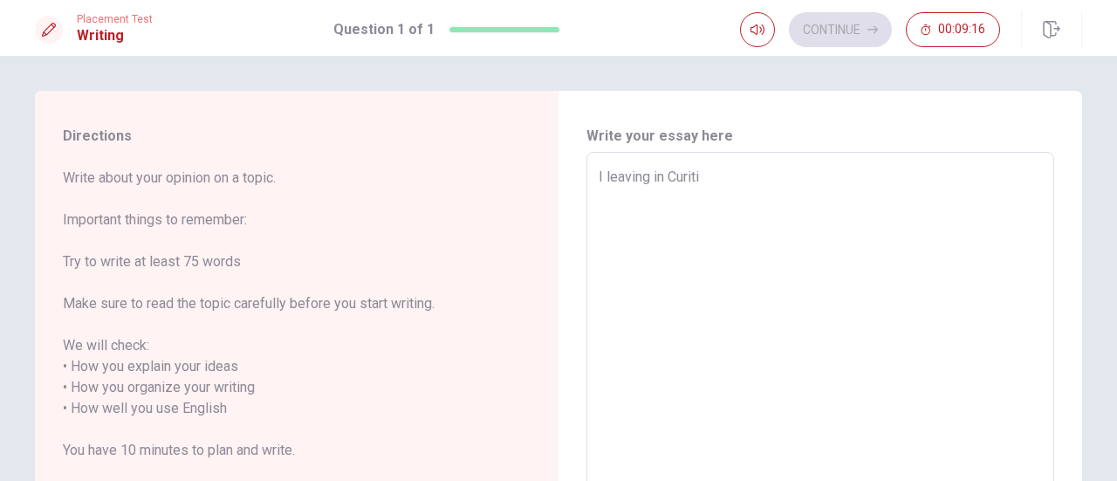
type textarea "x"
type textarea "I leaving in [GEOGRAPHIC_DATA]"
type textarea "x"
type textarea "I leaving in Curiti"
type textarea "x"
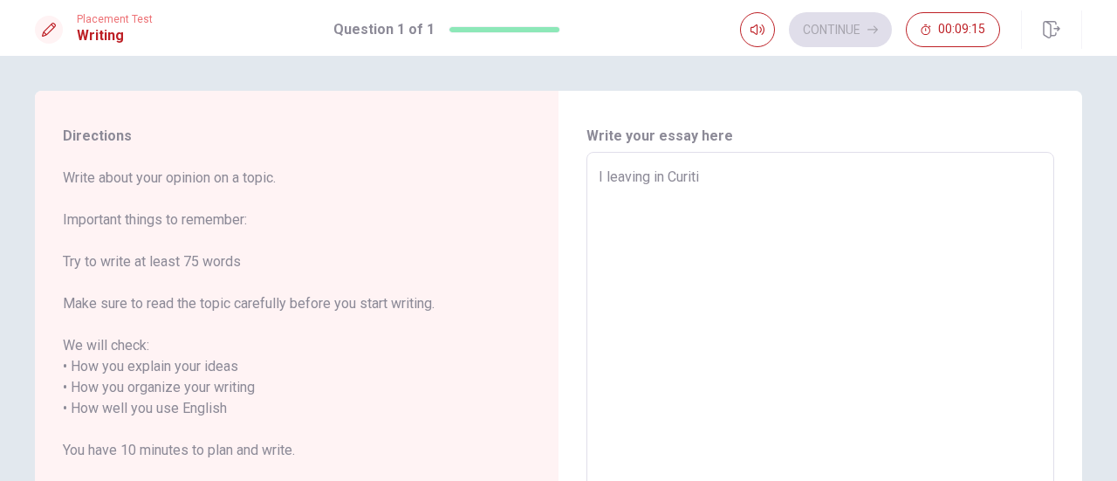
type textarea "I leaving in Curitib"
type textarea "x"
type textarea "I leaving in [GEOGRAPHIC_DATA]"
type textarea "x"
type textarea "I leaving in [GEOGRAPHIC_DATA],"
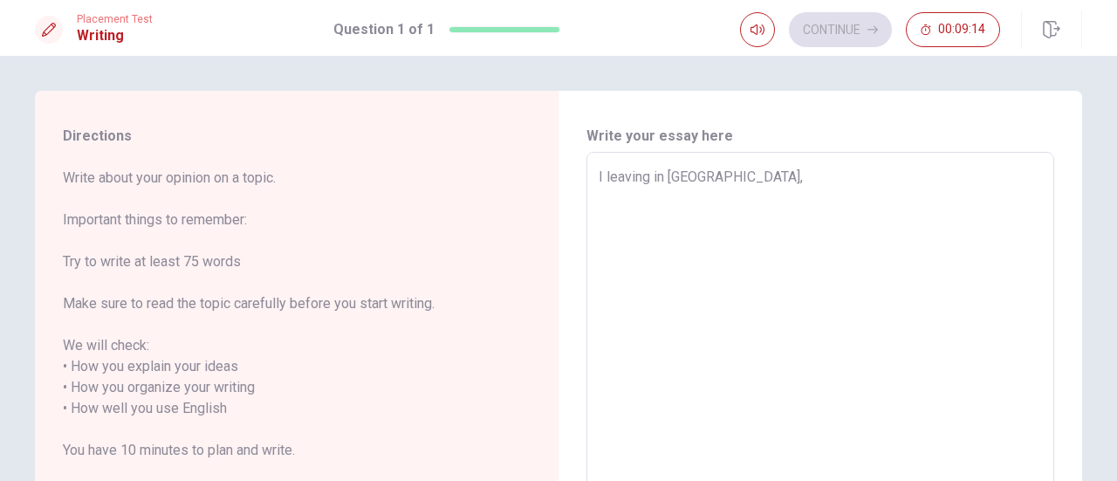
type textarea "x"
type textarea "I leaving in [GEOGRAPHIC_DATA],"
type textarea "x"
type textarea "I leaving in [GEOGRAPHIC_DATA], s"
type textarea "x"
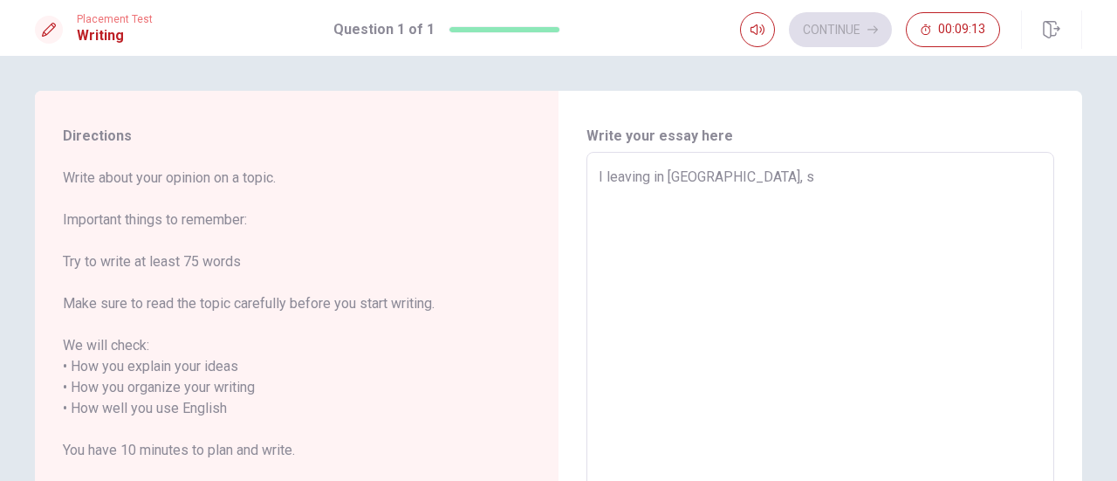
type textarea "I leaving in [GEOGRAPHIC_DATA], so"
type textarea "x"
type textarea "I leaving in [GEOGRAPHIC_DATA], sou"
type textarea "x"
type textarea "I leaving in [GEOGRAPHIC_DATA], sout"
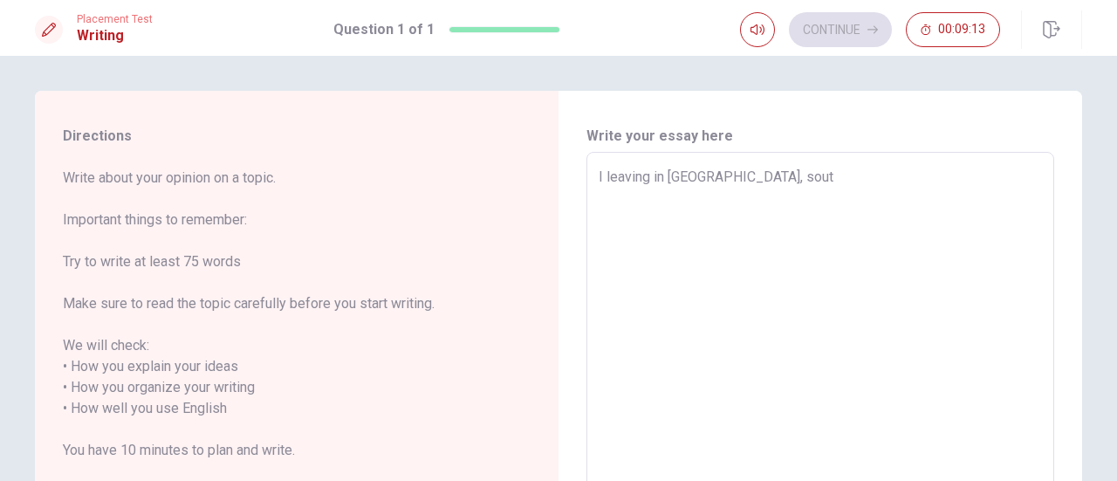
type textarea "x"
type textarea "I leaving in [GEOGRAPHIC_DATA], south"
type textarea "x"
type textarea "I leaving in [GEOGRAPHIC_DATA], south"
type textarea "x"
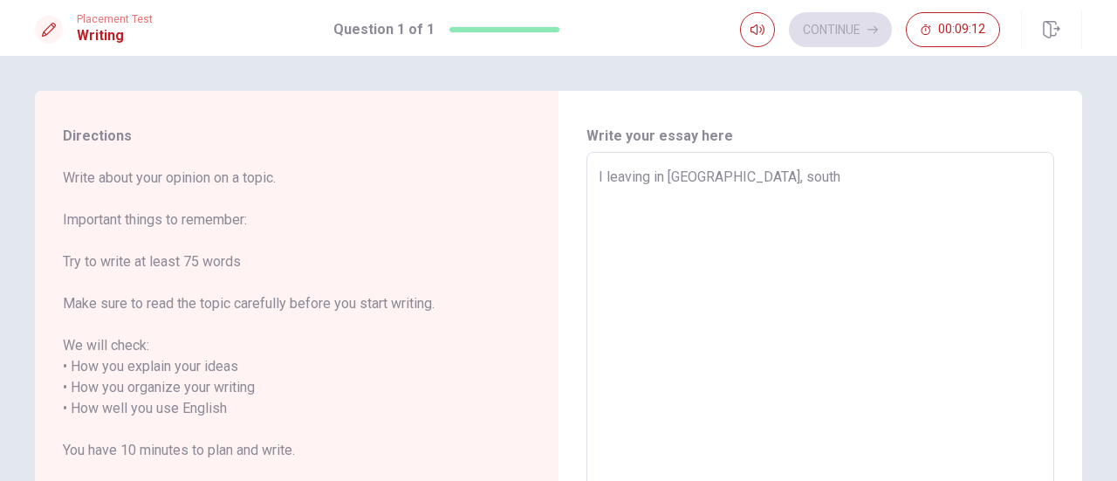
type textarea "I leaving in [GEOGRAPHIC_DATA], south o"
type textarea "x"
type textarea "I leaving in [GEOGRAPHIC_DATA], south of"
type textarea "x"
type textarea "I leaving in [GEOGRAPHIC_DATA], south of"
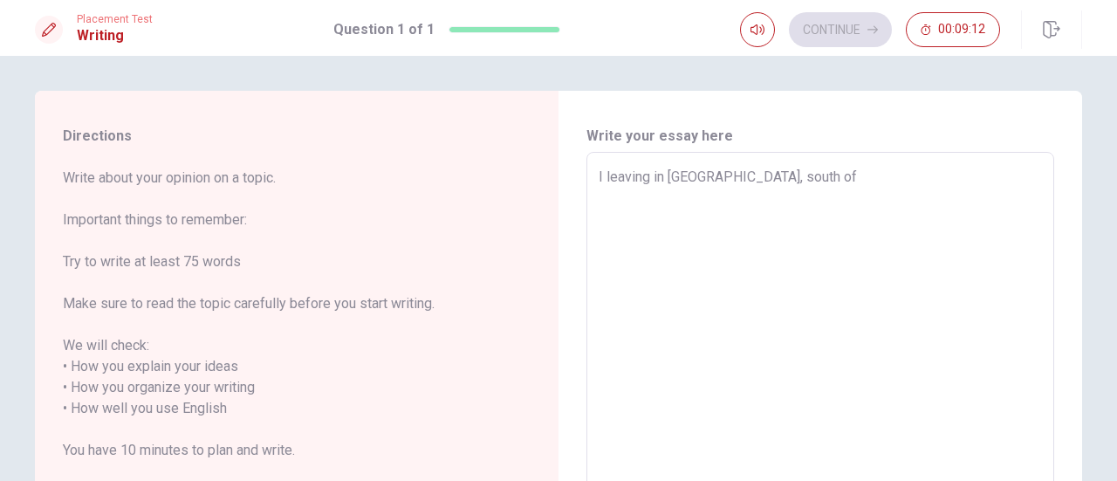
type textarea "x"
type textarea "I leaving in [GEOGRAPHIC_DATA], south of B"
type textarea "x"
type textarea "I leaving in [GEOGRAPHIC_DATA], south of [GEOGRAPHIC_DATA]"
type textarea "x"
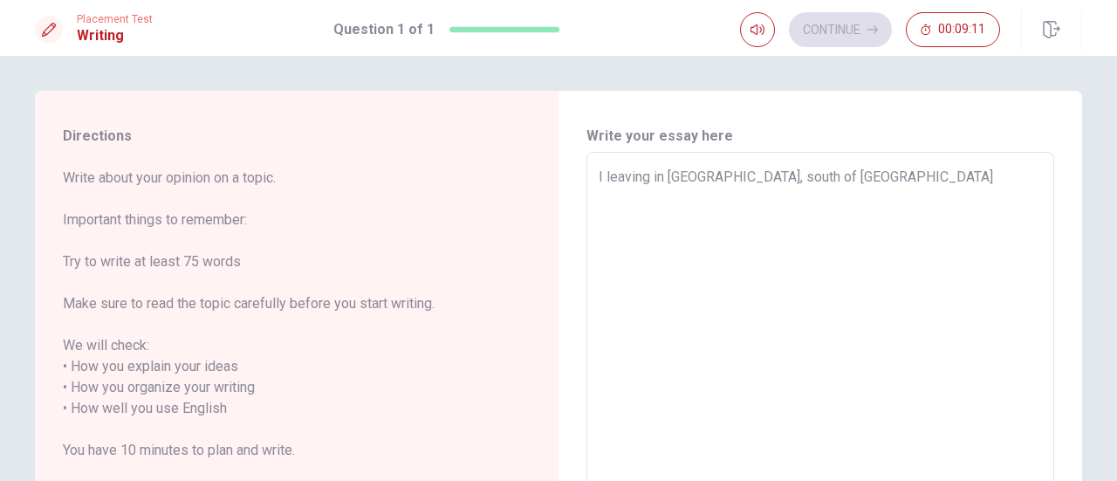
type textarea "I leaving in [GEOGRAPHIC_DATA], south of [GEOGRAPHIC_DATA]"
type textarea "x"
type textarea "I leaving in [GEOGRAPHIC_DATA], south of [GEOGRAPHIC_DATA]"
type textarea "x"
type textarea "I leaving in [GEOGRAPHIC_DATA], south of [GEOGRAPHIC_DATA]"
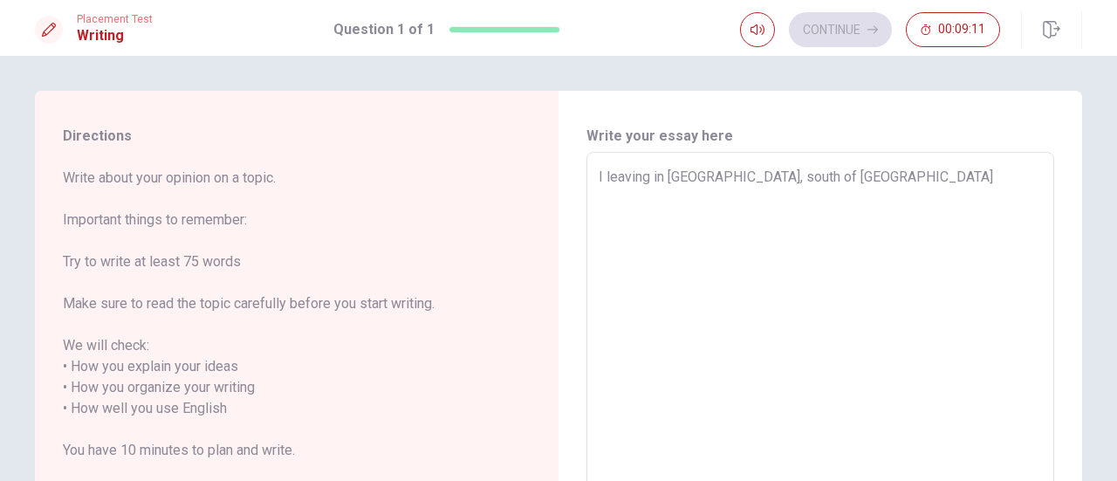
type textarea "x"
type textarea "I leaving in [GEOGRAPHIC_DATA], south of [GEOGRAPHIC_DATA]"
type textarea "x"
type textarea "I leaving in [GEOGRAPHIC_DATA], south of [GEOGRAPHIC_DATA]"
type textarea "x"
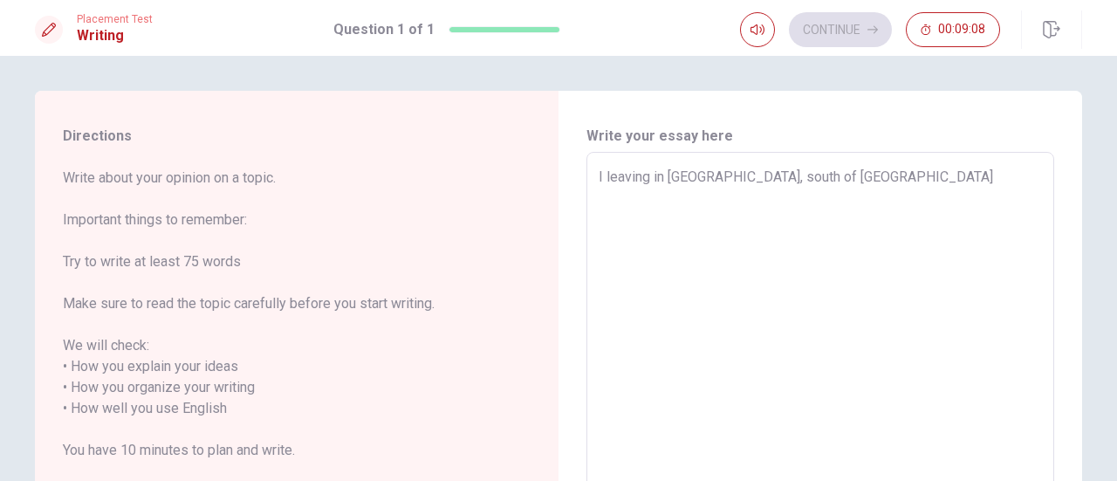
type textarea "I leaving in [GEOGRAPHIC_DATA], south of [GEOGRAPHIC_DATA] w"
type textarea "x"
type textarea "I leaving in [GEOGRAPHIC_DATA], south of [GEOGRAPHIC_DATA] wi"
type textarea "x"
type textarea "I leaving in [GEOGRAPHIC_DATA], south of [GEOGRAPHIC_DATA] win"
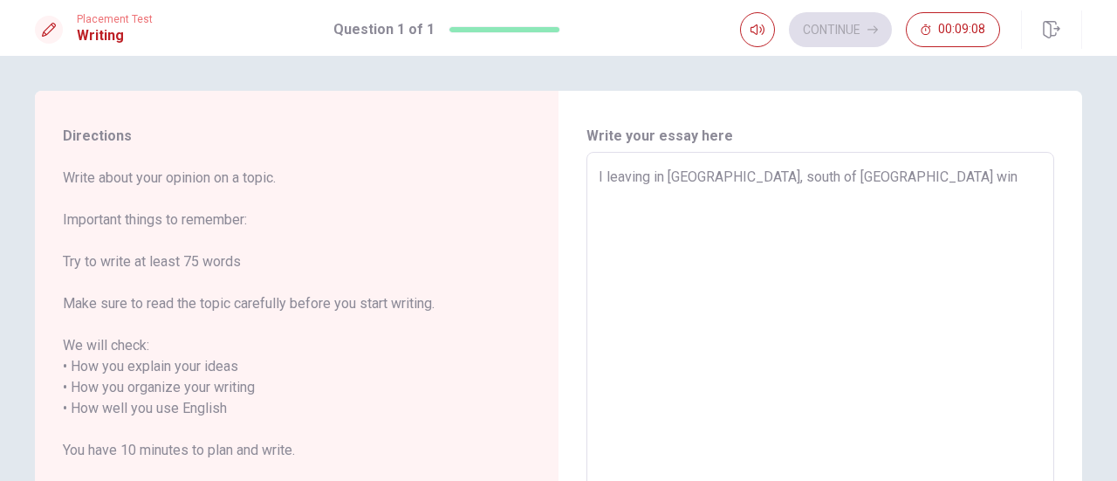
type textarea "x"
type textarea "I leaving in [GEOGRAPHIC_DATA], south of [GEOGRAPHIC_DATA] wi"
type textarea "x"
type textarea "I leaving in [GEOGRAPHIC_DATA], south of [GEOGRAPHIC_DATA] w"
type textarea "x"
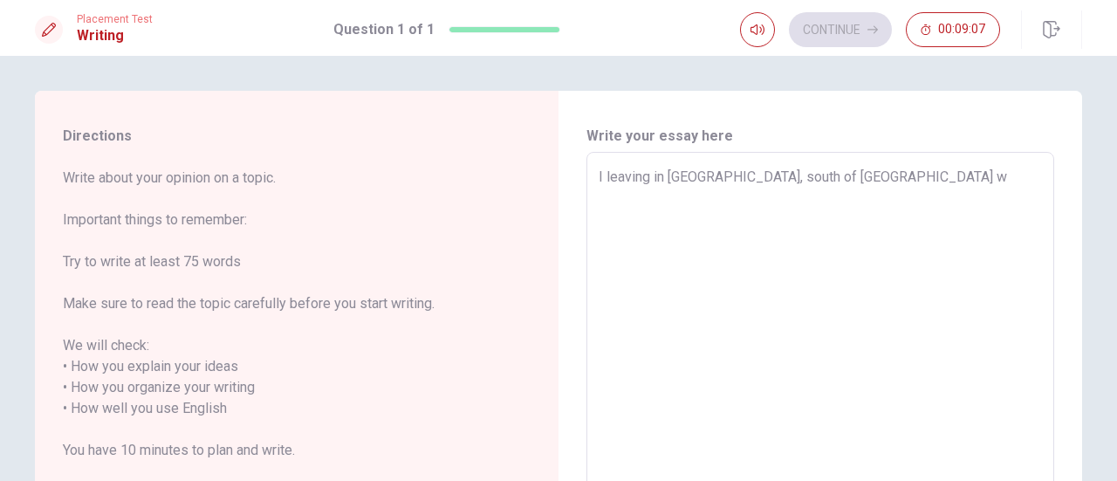
type textarea "I leaving in [GEOGRAPHIC_DATA], south of [GEOGRAPHIC_DATA]"
type textarea "x"
type textarea "I leaving in [GEOGRAPHIC_DATA], south of [GEOGRAPHIC_DATA]"
type textarea "x"
type textarea "I leaving in [GEOGRAPHIC_DATA], south of [GEOGRAPHIC_DATA]."
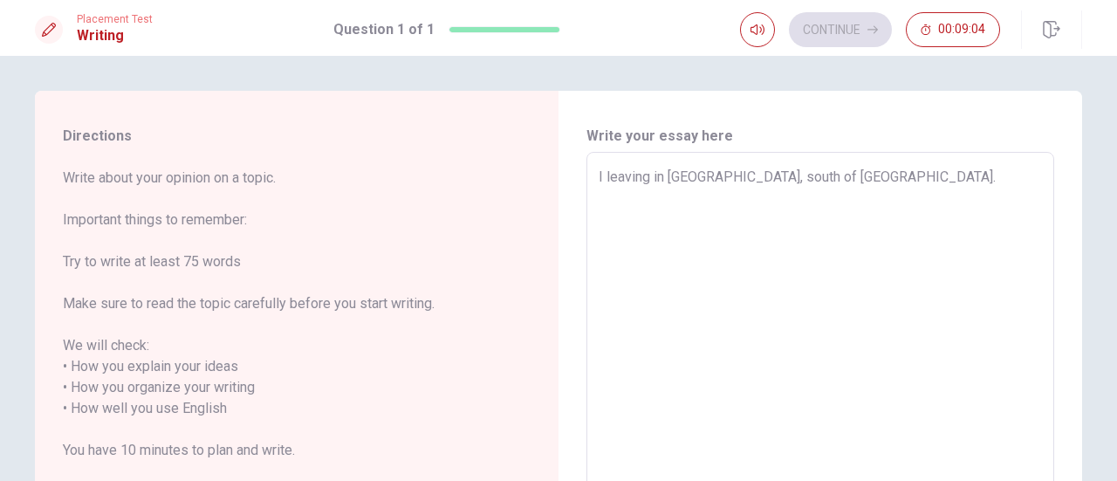
type textarea "x"
type textarea "I leaving in [GEOGRAPHIC_DATA], south of [GEOGRAPHIC_DATA]."
type textarea "x"
type textarea "I leaving in [GEOGRAPHIC_DATA], south of [GEOGRAPHIC_DATA]. I"
type textarea "x"
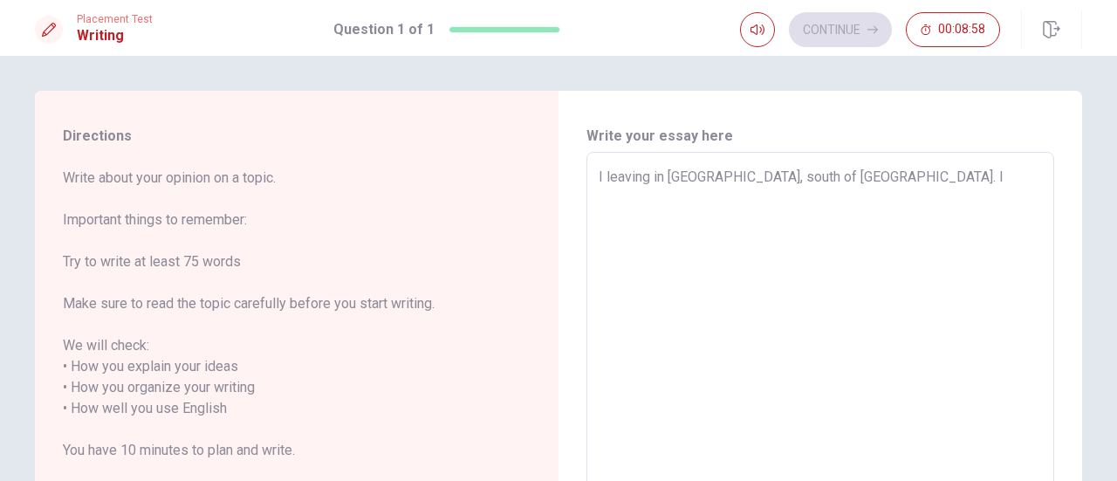
type textarea "I leaving in [GEOGRAPHIC_DATA], south of [GEOGRAPHIC_DATA]. I"
type textarea "x"
type textarea "I leaving in [GEOGRAPHIC_DATA], south of [GEOGRAPHIC_DATA]. I g"
type textarea "x"
type textarea "I leaving in [GEOGRAPHIC_DATA], south of [GEOGRAPHIC_DATA]. I gr"
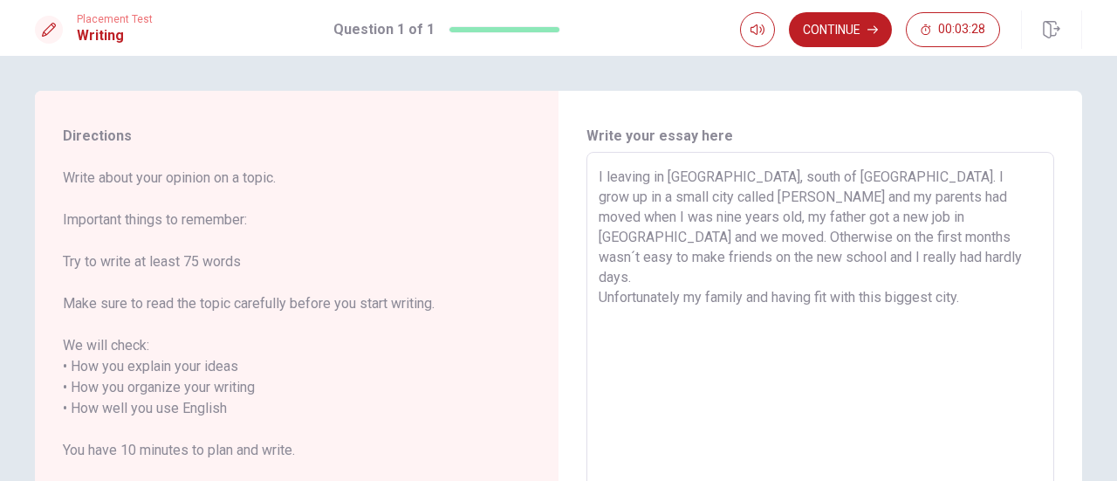
click at [955, 219] on textarea "I leaving in [GEOGRAPHIC_DATA], south of [GEOGRAPHIC_DATA]. I grow up in a smal…" at bounding box center [820, 398] width 443 height 463
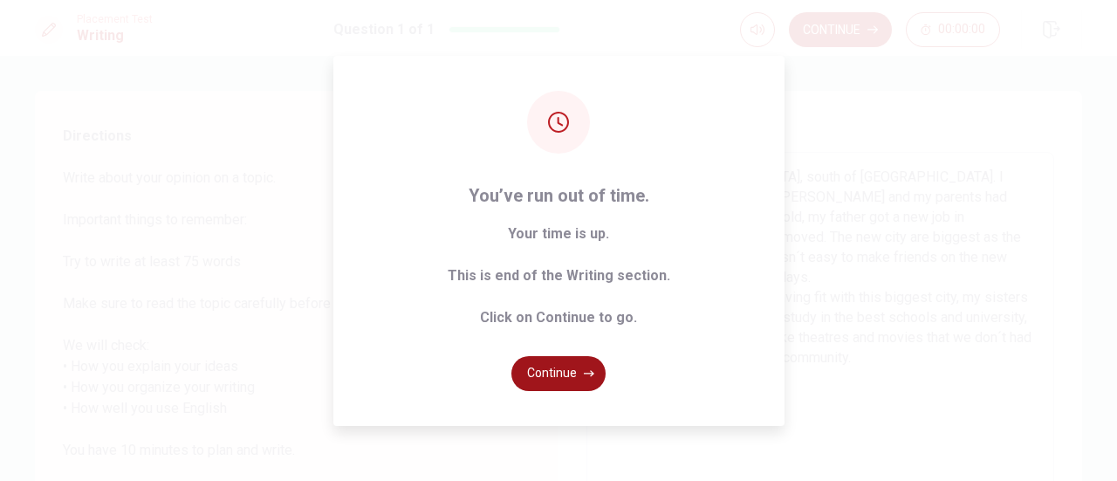
click at [572, 376] on button "Continue" at bounding box center [558, 373] width 94 height 35
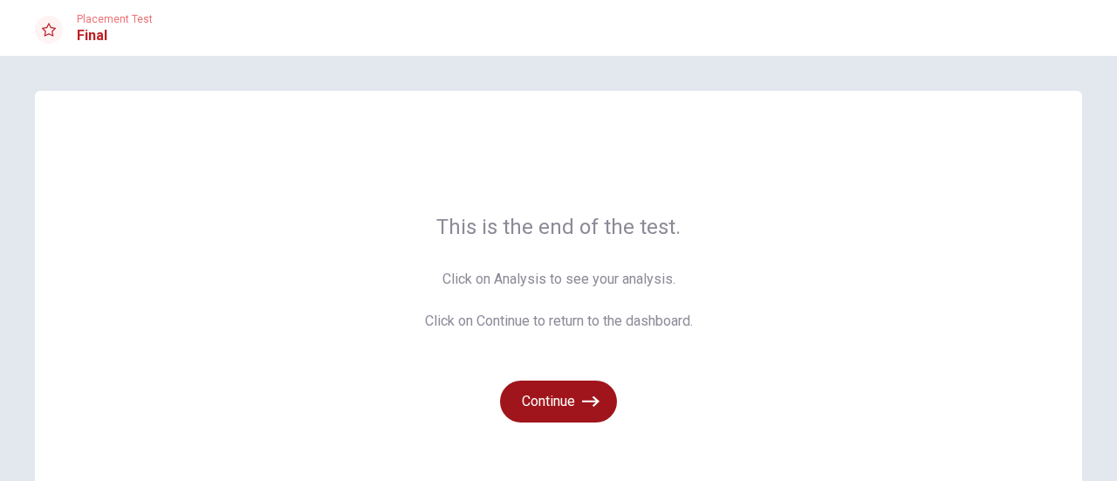
click at [553, 401] on button "Continue" at bounding box center [558, 401] width 117 height 42
